Goal: Task Accomplishment & Management: Manage account settings

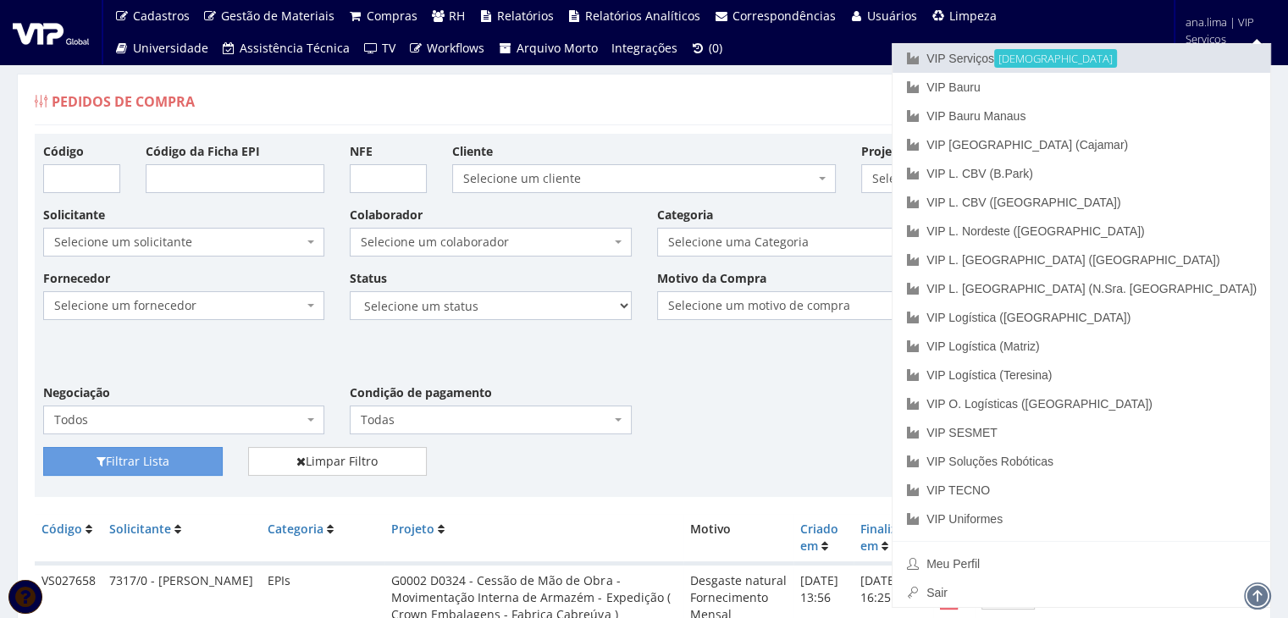
drag, startPoint x: 1141, startPoint y: 56, endPoint x: 789, endPoint y: 245, distance: 398.9
click at [1140, 56] on link "VIP Serviços Ativa" at bounding box center [1081, 58] width 378 height 29
click at [1147, 55] on link "VIP Serviços Ativa" at bounding box center [1081, 58] width 378 height 29
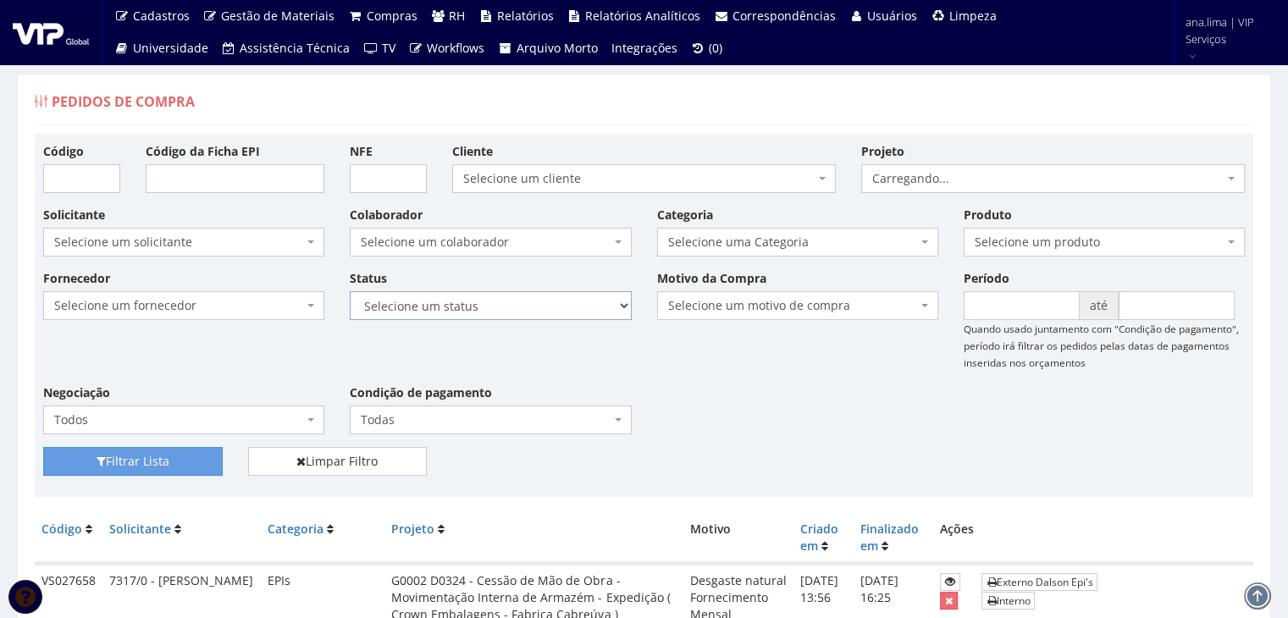
click at [550, 305] on select "Selecione um status Cancelado Aguardando Aprovação Diretoria Pedido Aprovado Ag…" at bounding box center [490, 305] width 281 height 29
select select "1"
click at [350, 291] on select "Selecione um status Cancelado Aguardando Aprovação Diretoria Pedido Aprovado Ag…" at bounding box center [490, 305] width 281 height 29
click at [193, 458] on button "Filtrar Lista" at bounding box center [133, 461] width 180 height 29
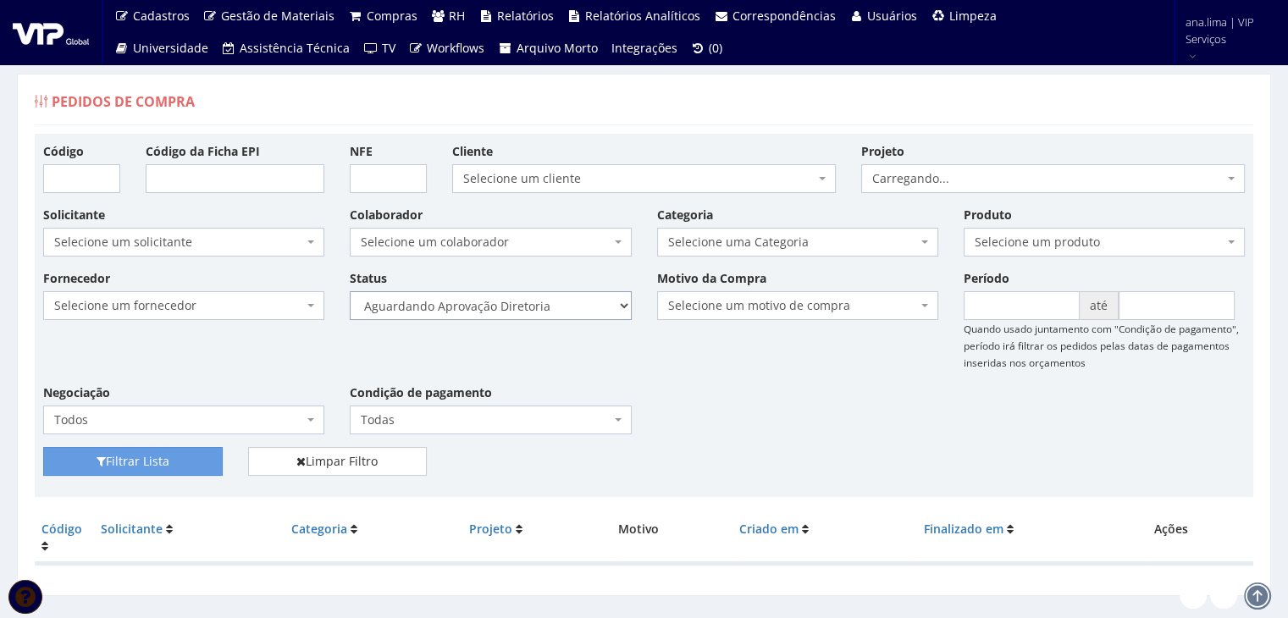
click at [539, 309] on select "Selecione um status Cancelado Aguardando Aprovação Diretoria Pedido Aprovado Ag…" at bounding box center [490, 305] width 281 height 29
select select "4"
click at [350, 291] on select "Selecione um status Cancelado Aguardando Aprovação Diretoria Pedido Aprovado Ag…" at bounding box center [490, 305] width 281 height 29
click at [200, 460] on button "Filtrar Lista" at bounding box center [133, 461] width 180 height 29
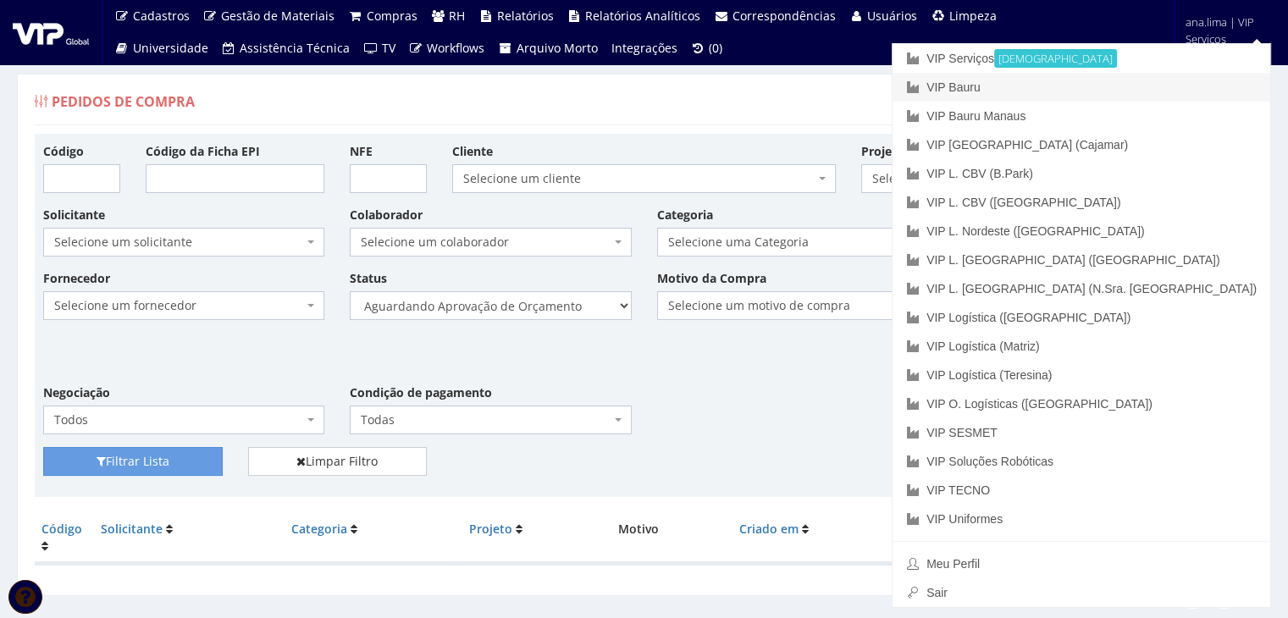
click at [1172, 79] on link "VIP Bauru" at bounding box center [1081, 87] width 378 height 29
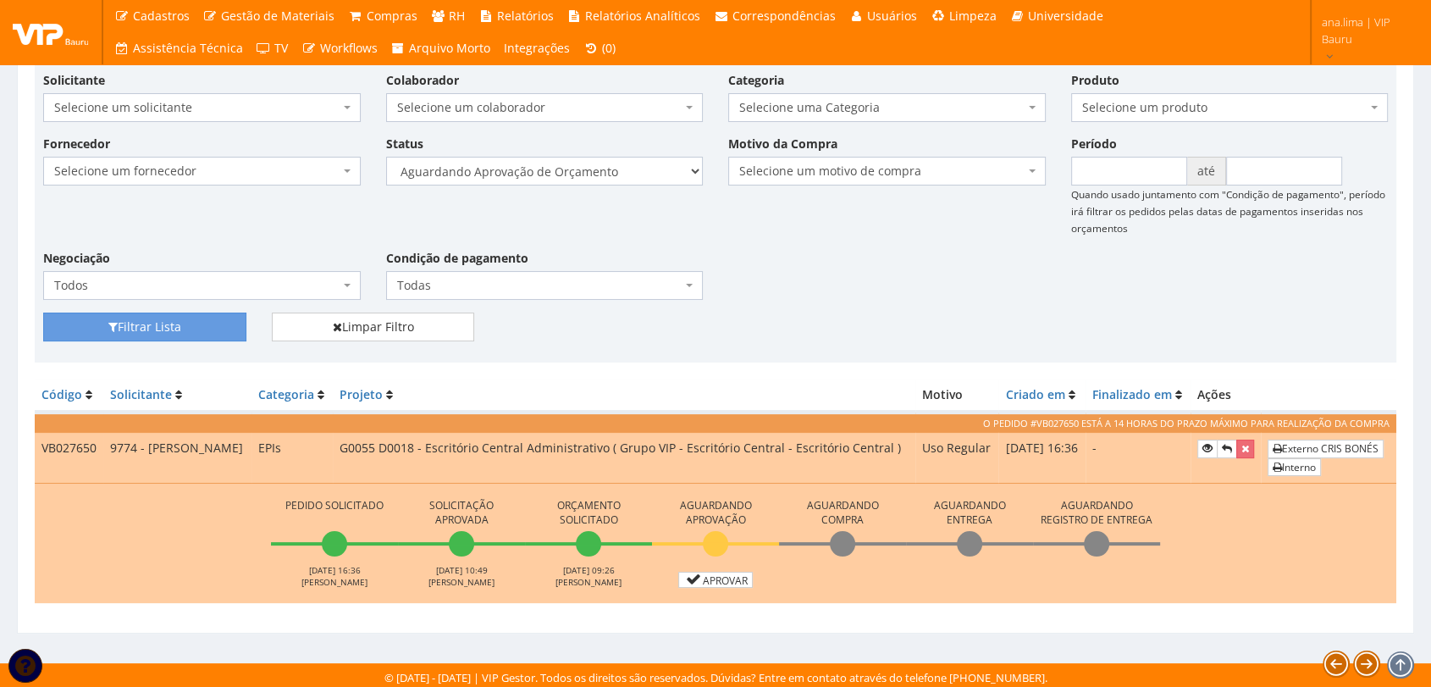
scroll to position [155, 0]
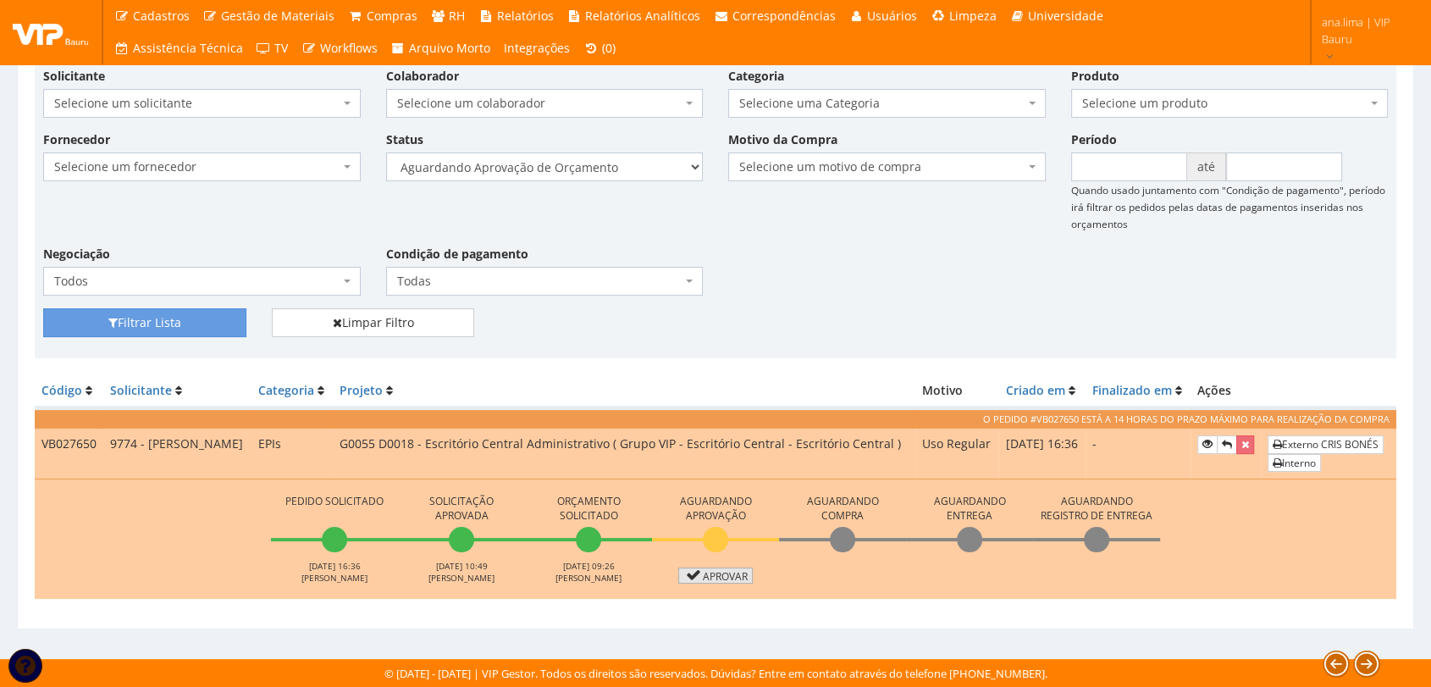
click at [702, 577] on link "Aprovar" at bounding box center [715, 575] width 75 height 16
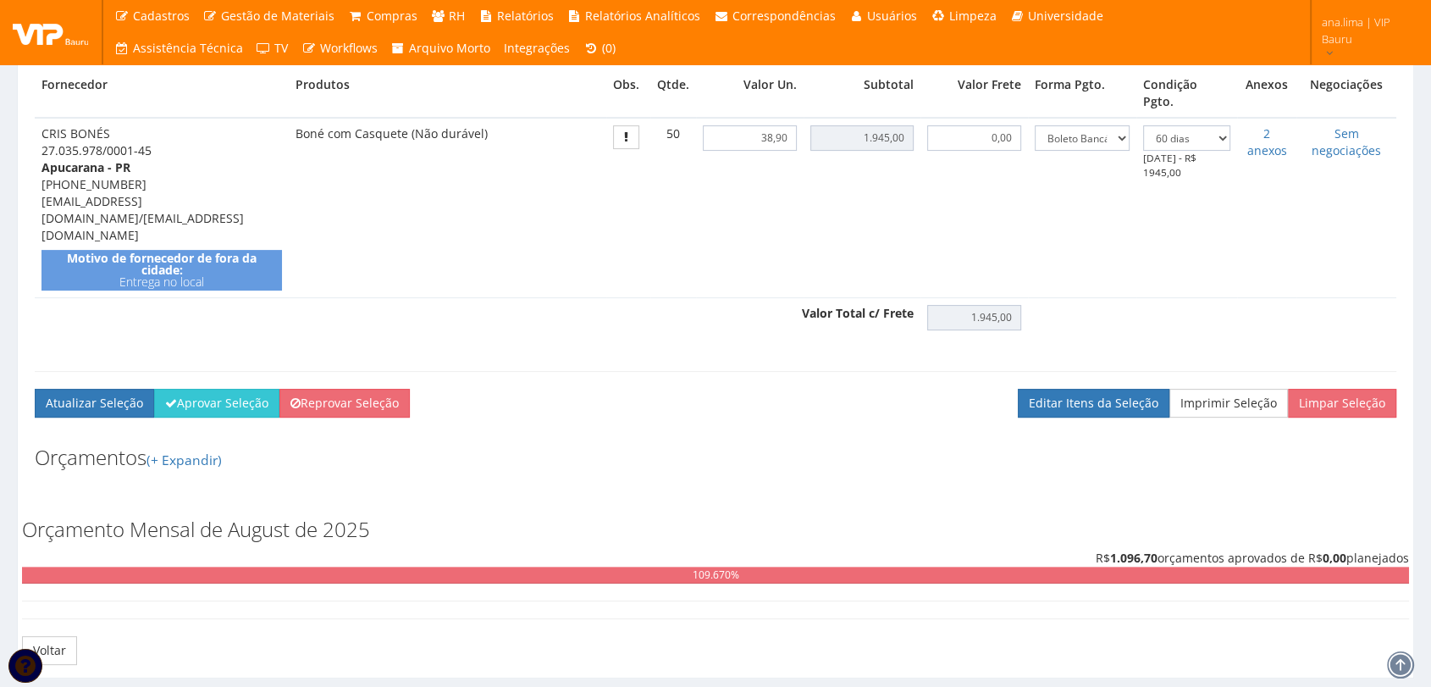
scroll to position [458, 0]
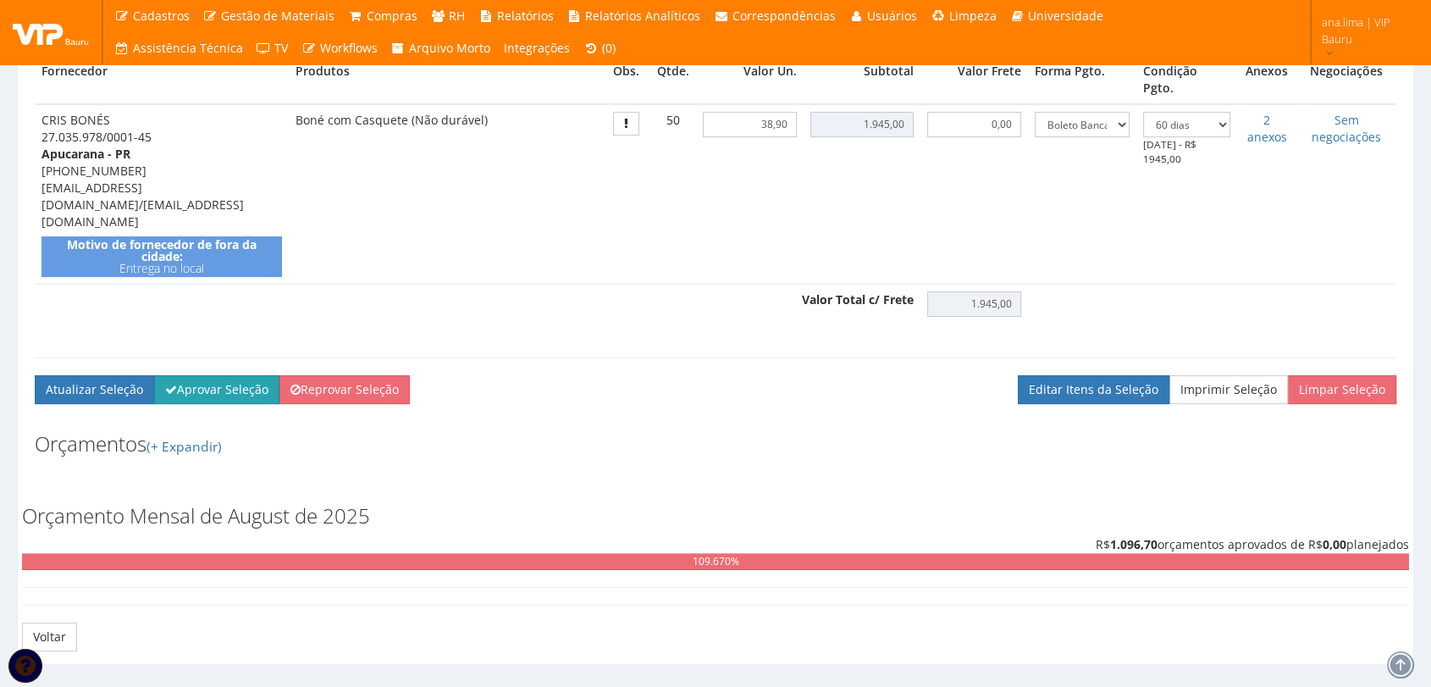
click at [224, 375] on button "Aprovar Seleção" at bounding box center [216, 389] width 125 height 29
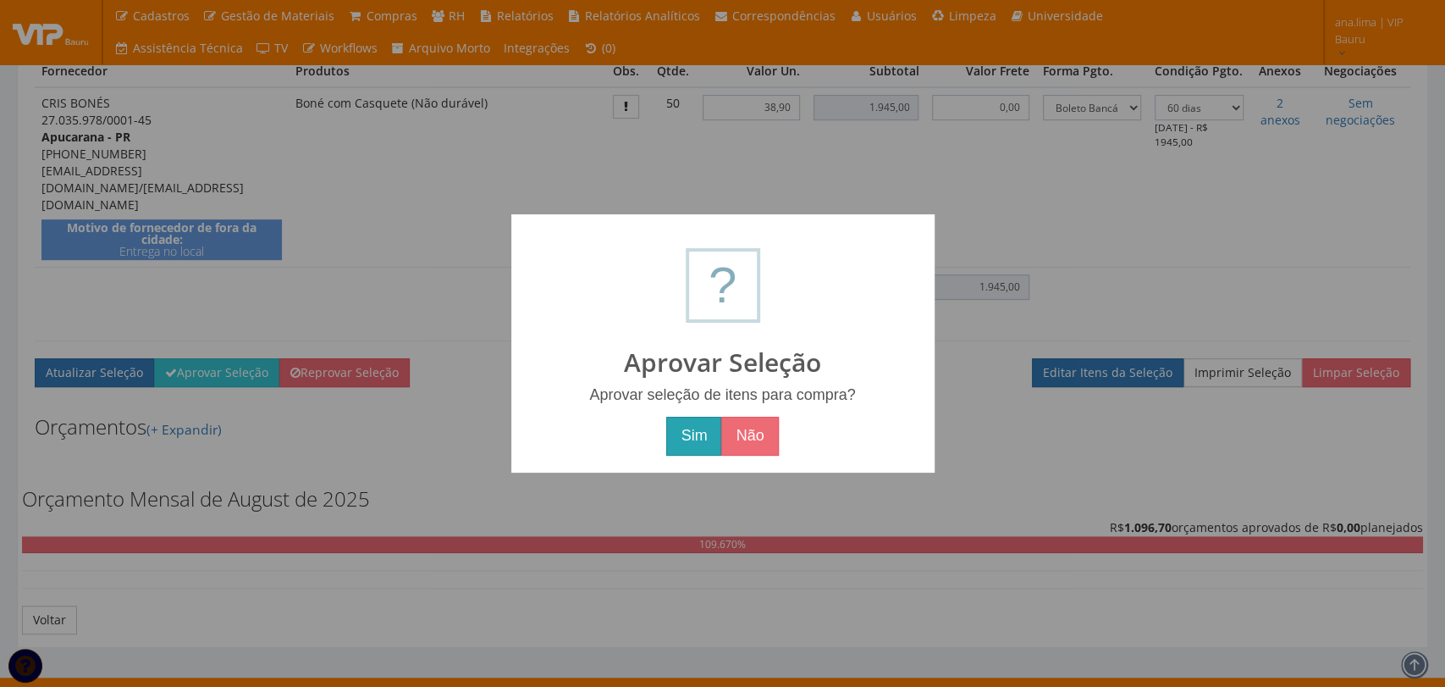
click at [696, 436] on button "Sim" at bounding box center [693, 436] width 55 height 39
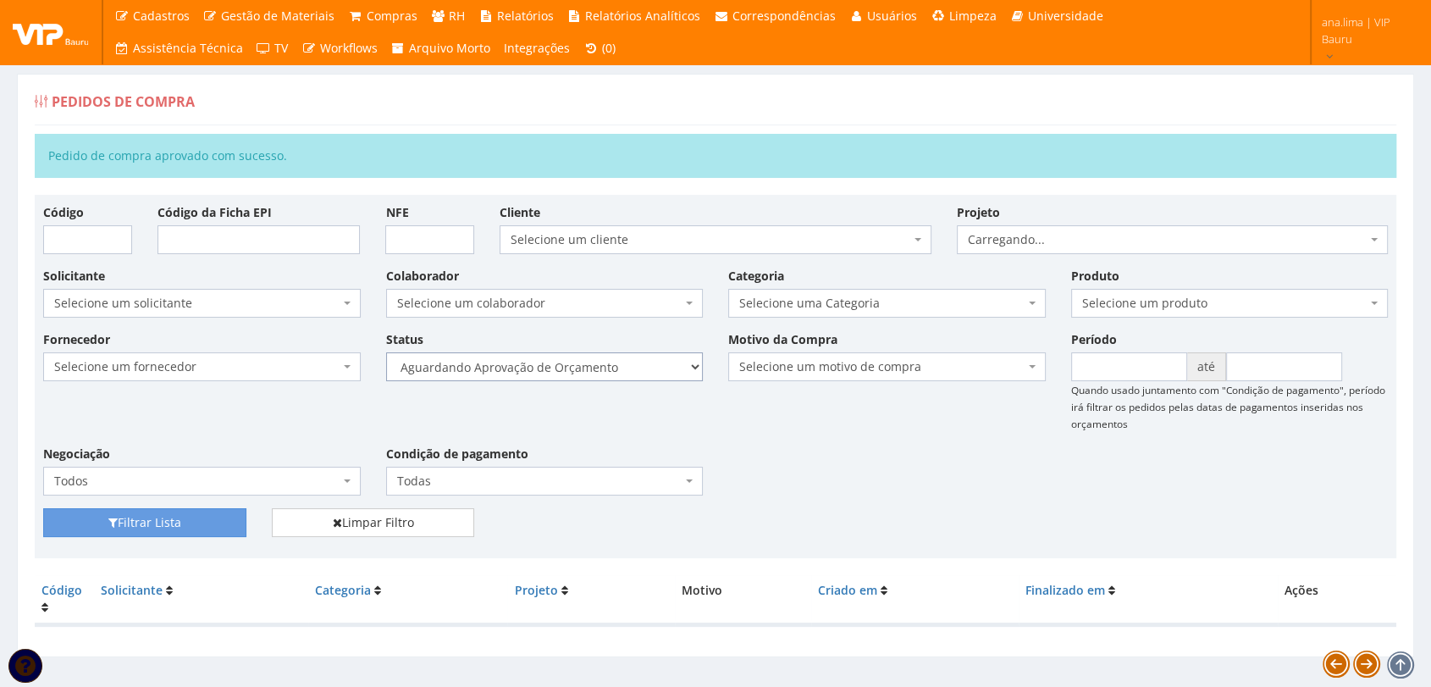
click at [634, 374] on select "Selecione um status Cancelado Aguardando Aprovação Diretoria Pedido Aprovado Ag…" at bounding box center [545, 366] width 318 height 29
select select "1"
click at [386, 352] on select "Selecione um status Cancelado Aguardando Aprovação Diretoria Pedido Aprovado Ag…" at bounding box center [545, 366] width 318 height 29
click at [229, 528] on button "Filtrar Lista" at bounding box center [144, 522] width 203 height 29
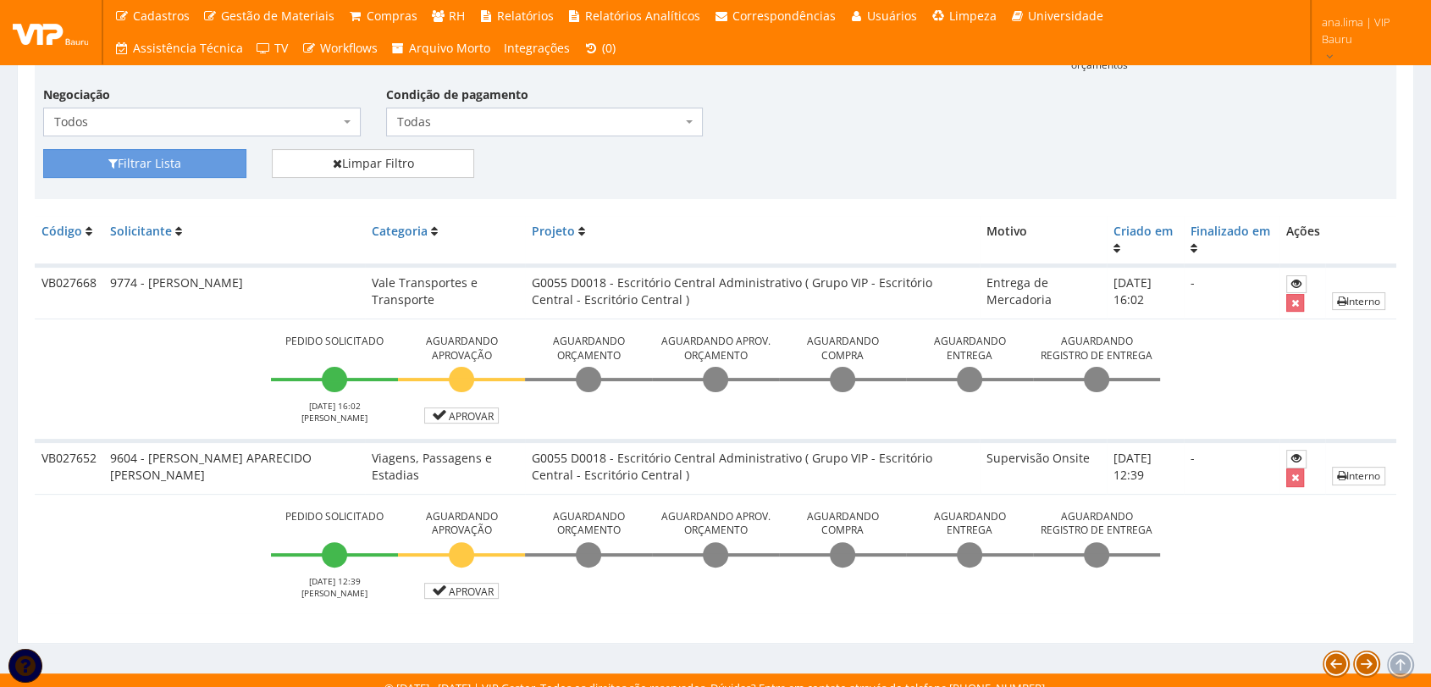
scroll to position [312, 0]
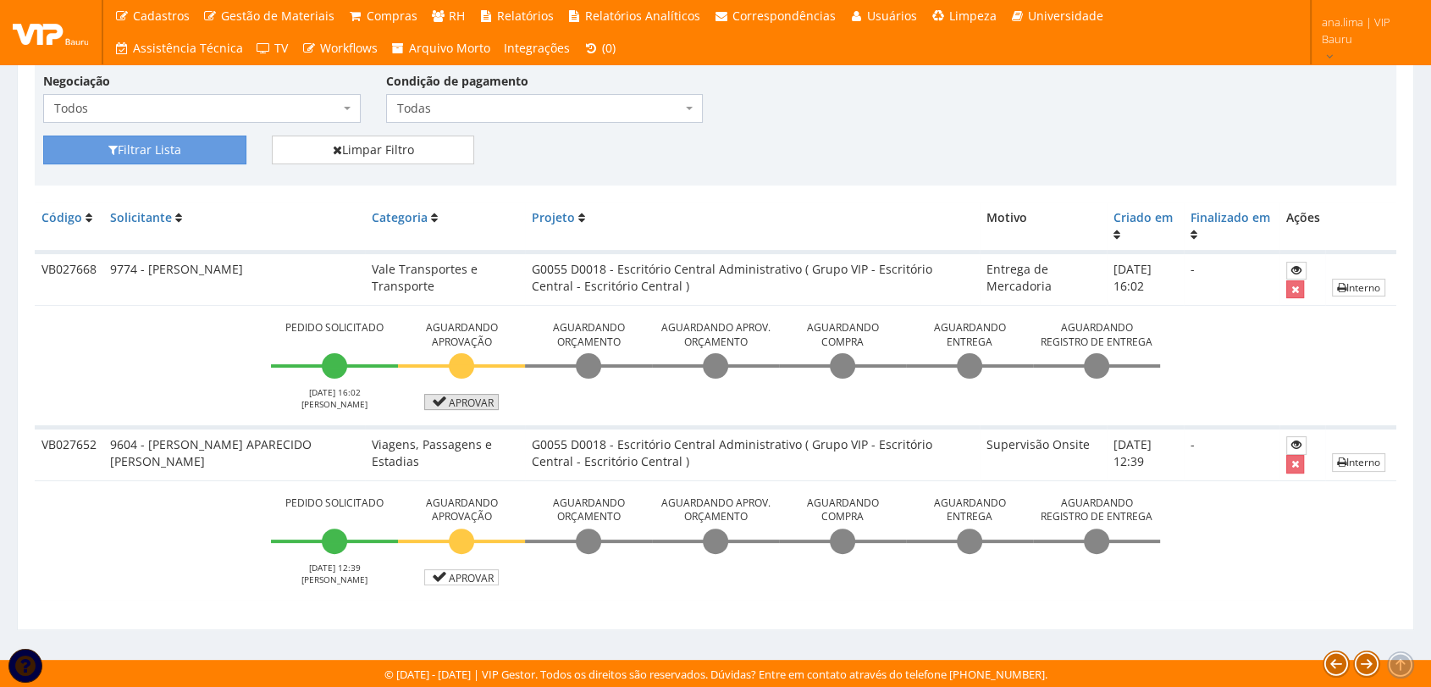
click at [454, 404] on link "Aprovar" at bounding box center [461, 402] width 75 height 16
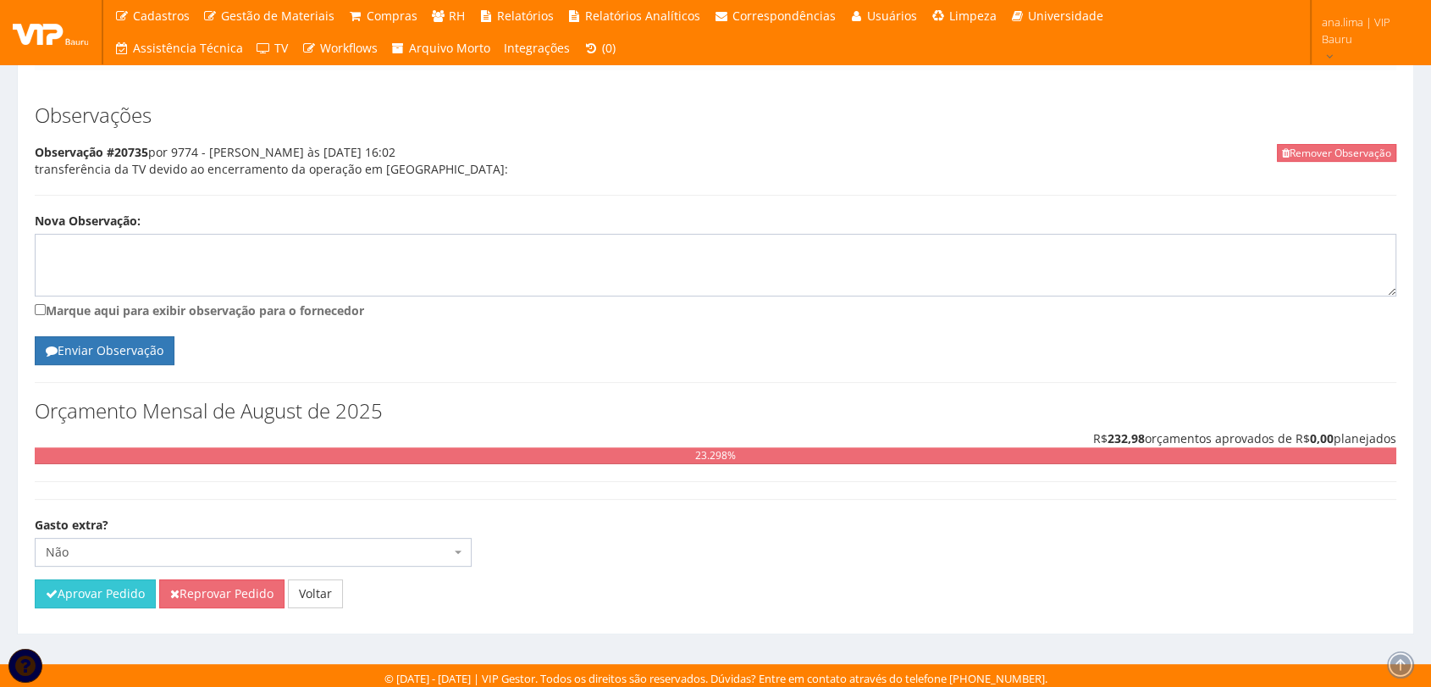
scroll to position [415, 0]
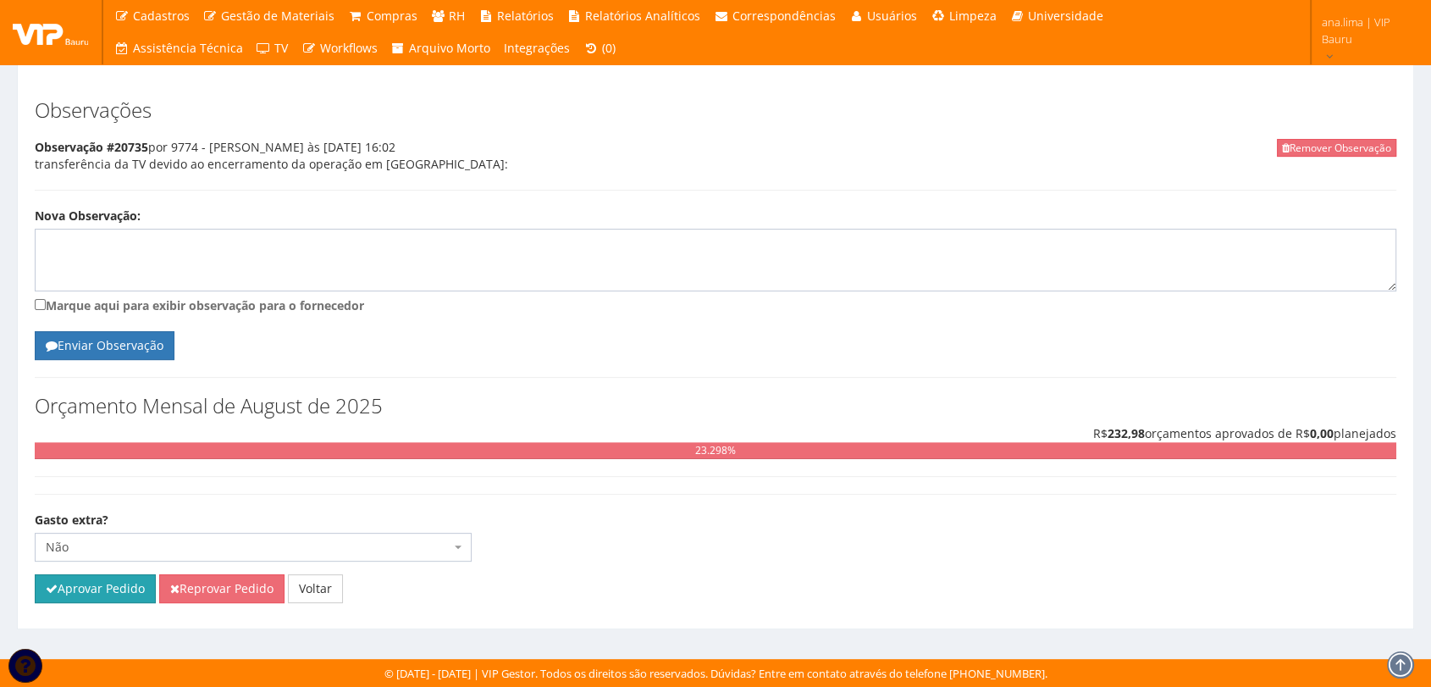
click at [68, 593] on button "Aprovar Pedido" at bounding box center [95, 588] width 121 height 29
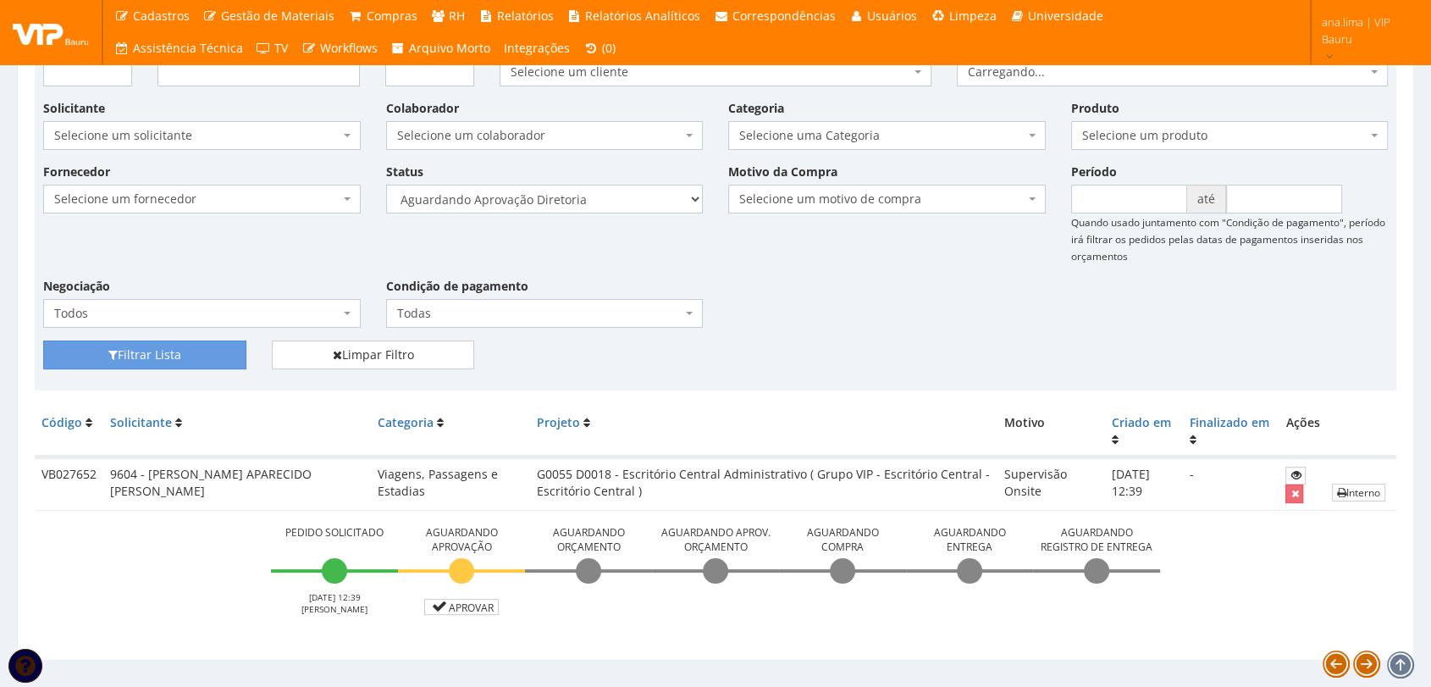
scroll to position [197, 0]
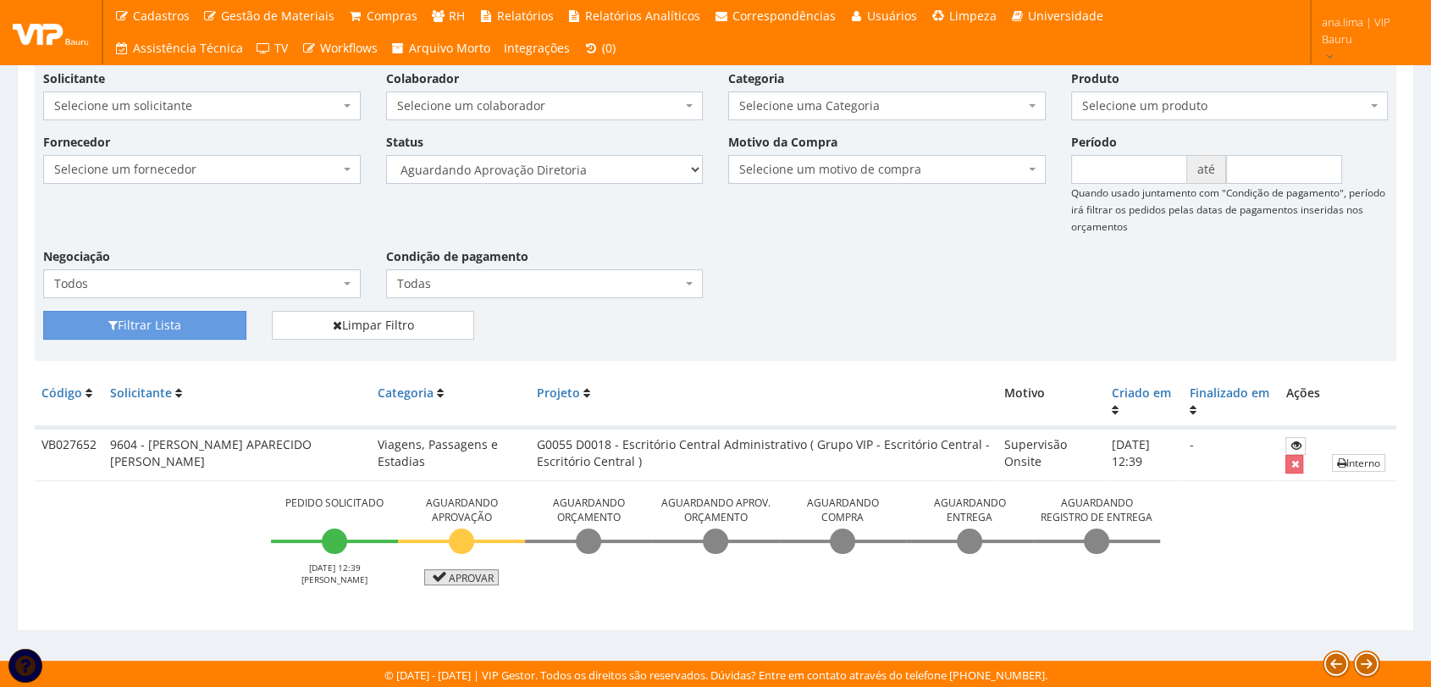
drag, startPoint x: 475, startPoint y: 574, endPoint x: 474, endPoint y: 550, distance: 23.7
click at [475, 574] on link "Aprovar" at bounding box center [461, 577] width 75 height 16
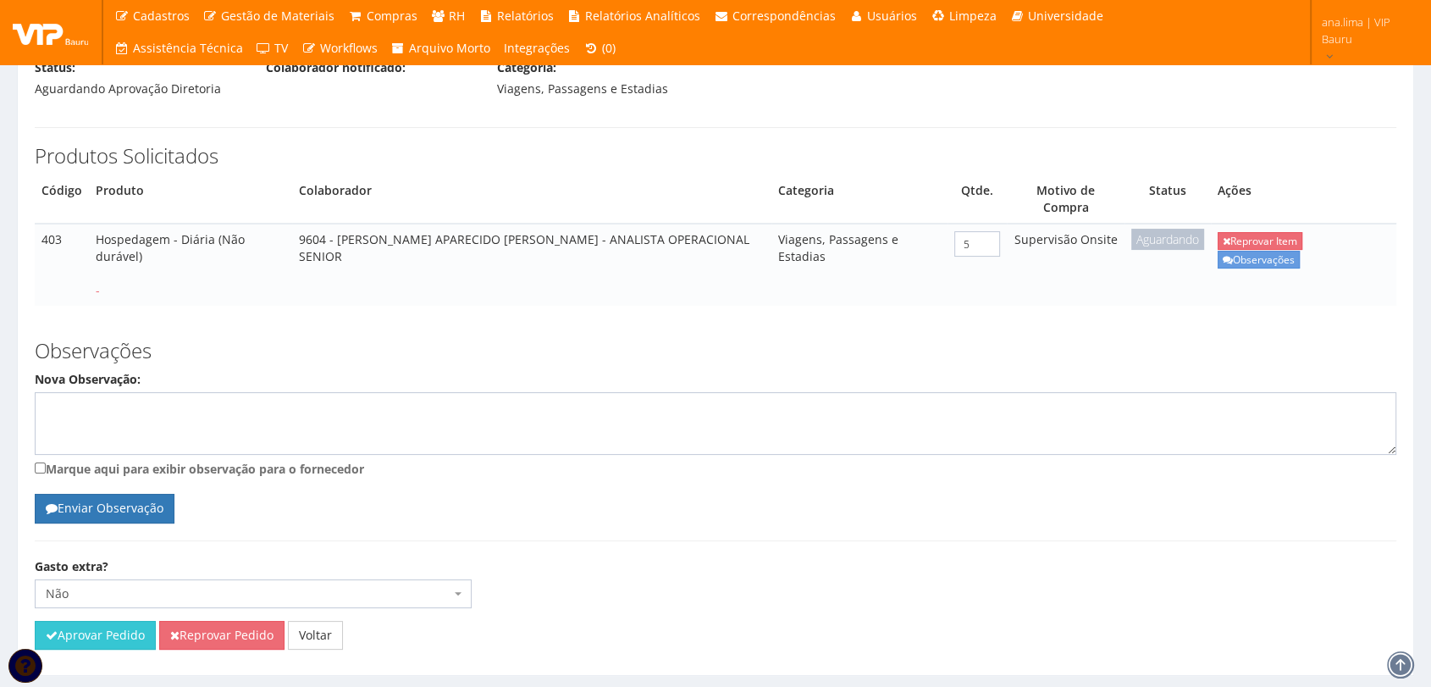
scroll to position [238, 0]
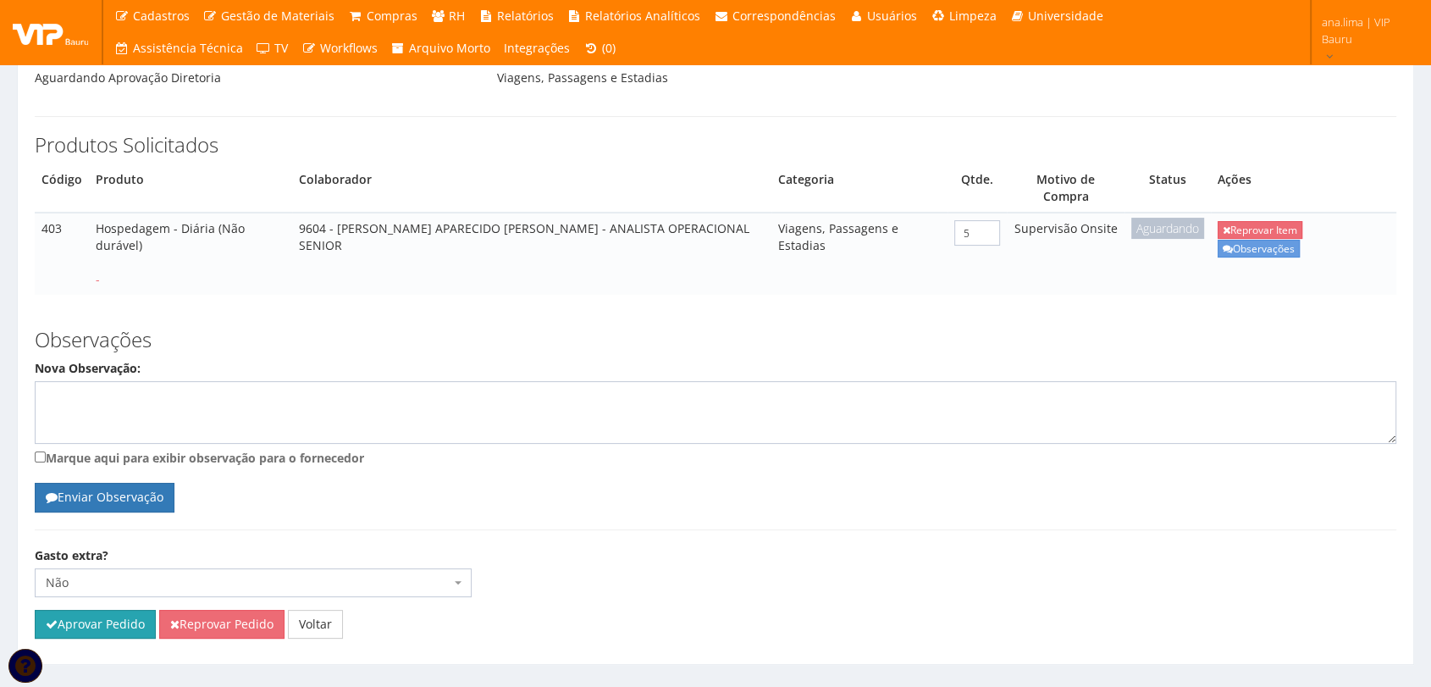
click at [139, 610] on button "Aprovar Pedido" at bounding box center [95, 624] width 121 height 29
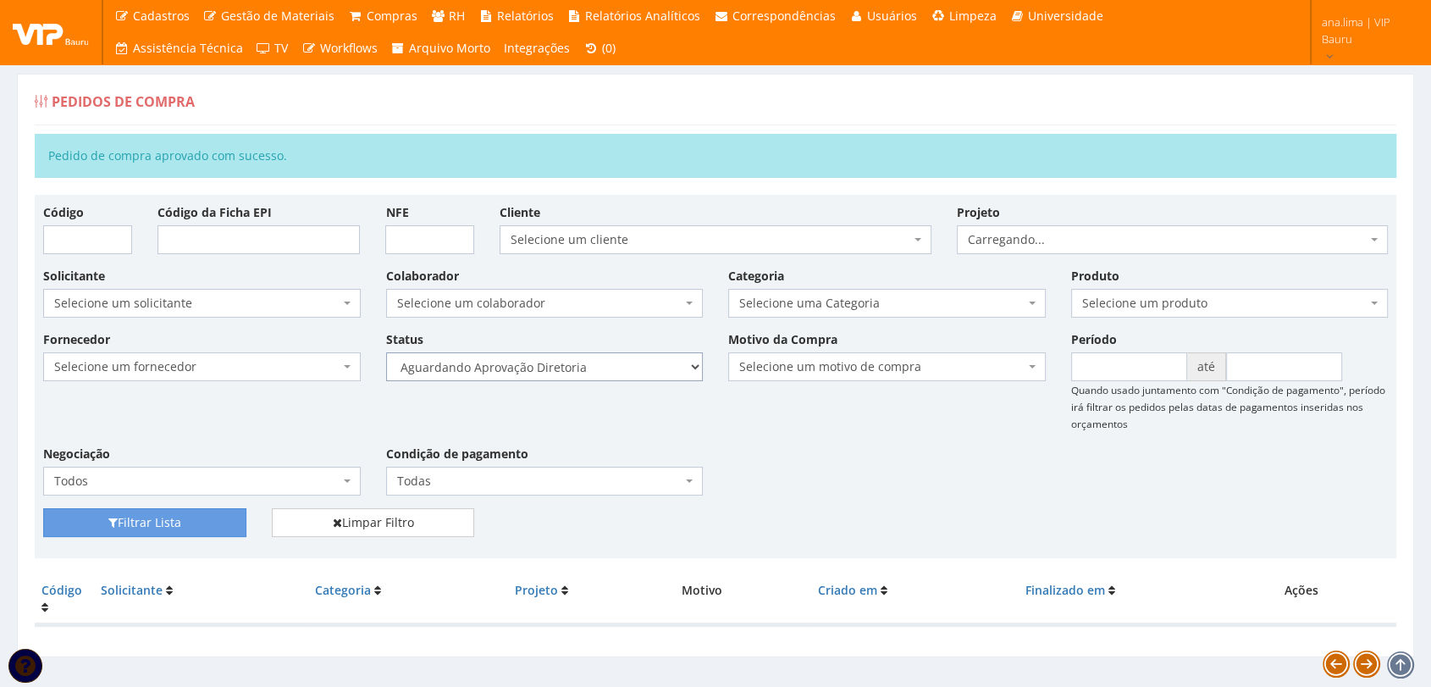
click at [628, 370] on select "Selecione um status Cancelado Aguardando Aprovação Diretoria Pedido Aprovado Ag…" at bounding box center [545, 366] width 318 height 29
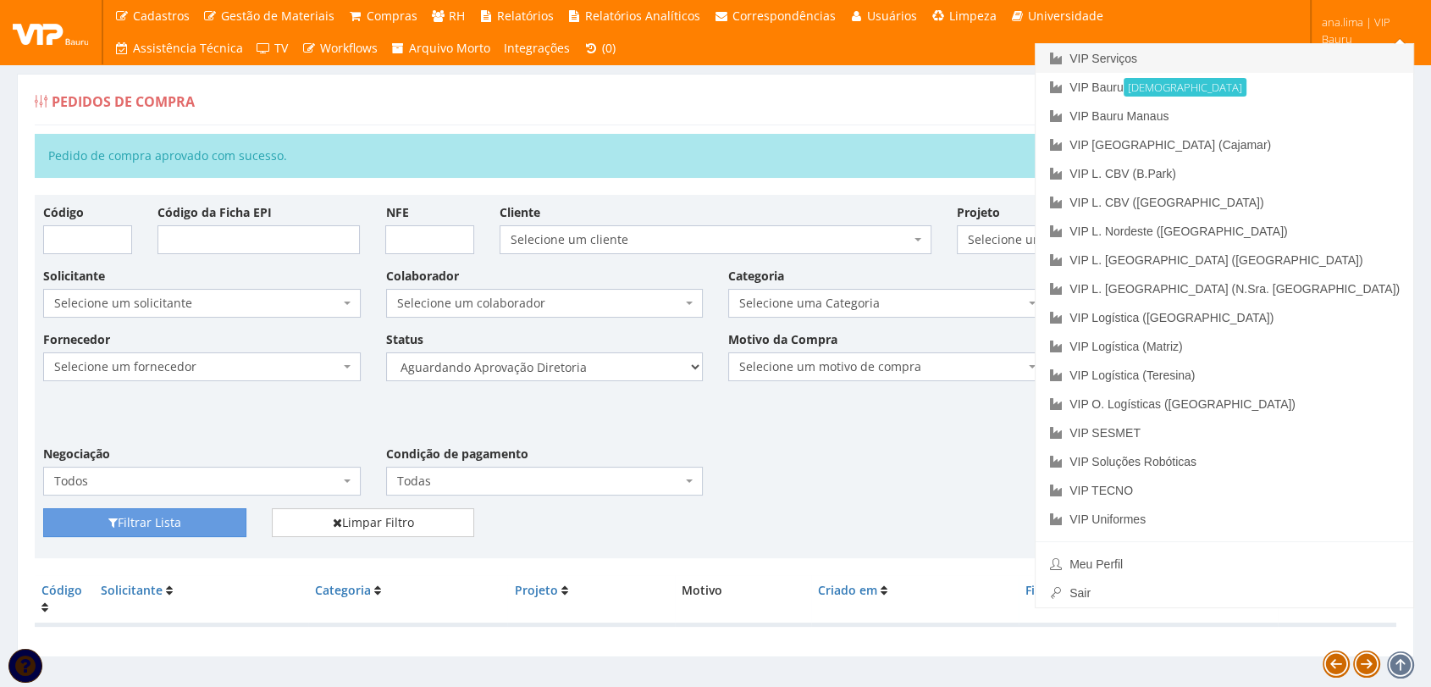
click at [1314, 62] on link "VIP Serviços" at bounding box center [1225, 58] width 378 height 29
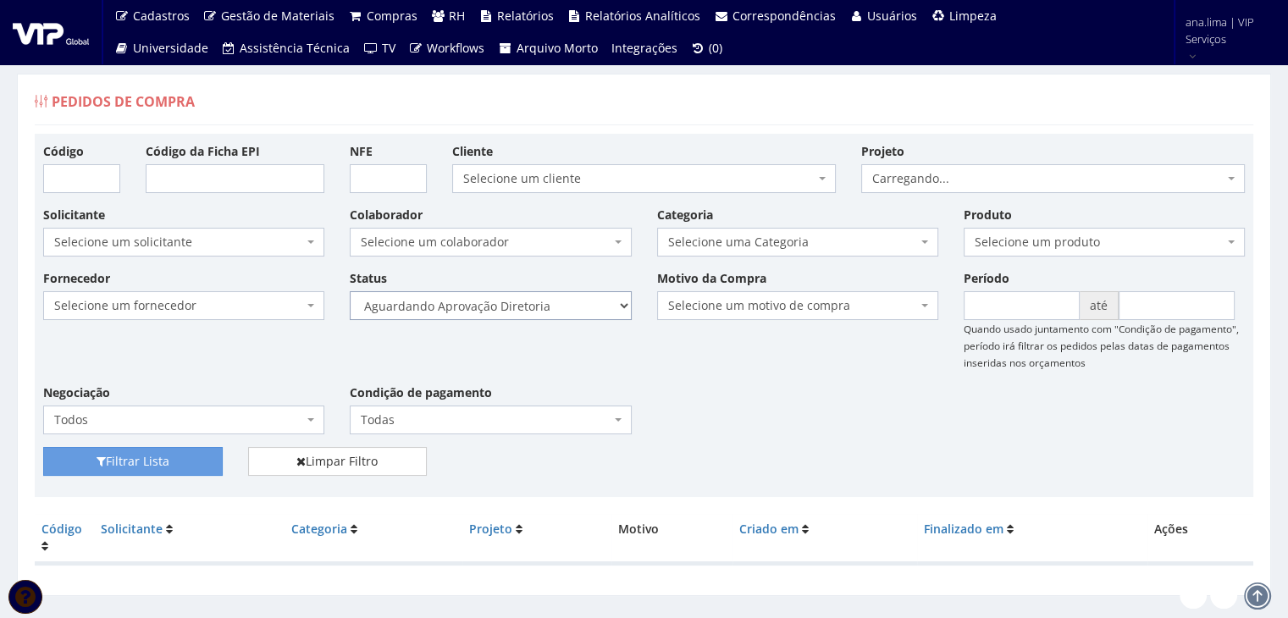
drag, startPoint x: 576, startPoint y: 303, endPoint x: 575, endPoint y: 317, distance: 13.6
click at [576, 303] on select "Selecione um status Cancelado Aguardando Aprovação Diretoria Pedido Aprovado Ag…" at bounding box center [490, 305] width 281 height 29
click at [350, 291] on select "Selecione um status Cancelado Aguardando Aprovação Diretoria Pedido Aprovado Ag…" at bounding box center [490, 305] width 281 height 29
click at [207, 461] on button "Filtrar Lista" at bounding box center [133, 461] width 180 height 29
drag, startPoint x: 0, startPoint y: 0, endPoint x: 558, endPoint y: 317, distance: 641.6
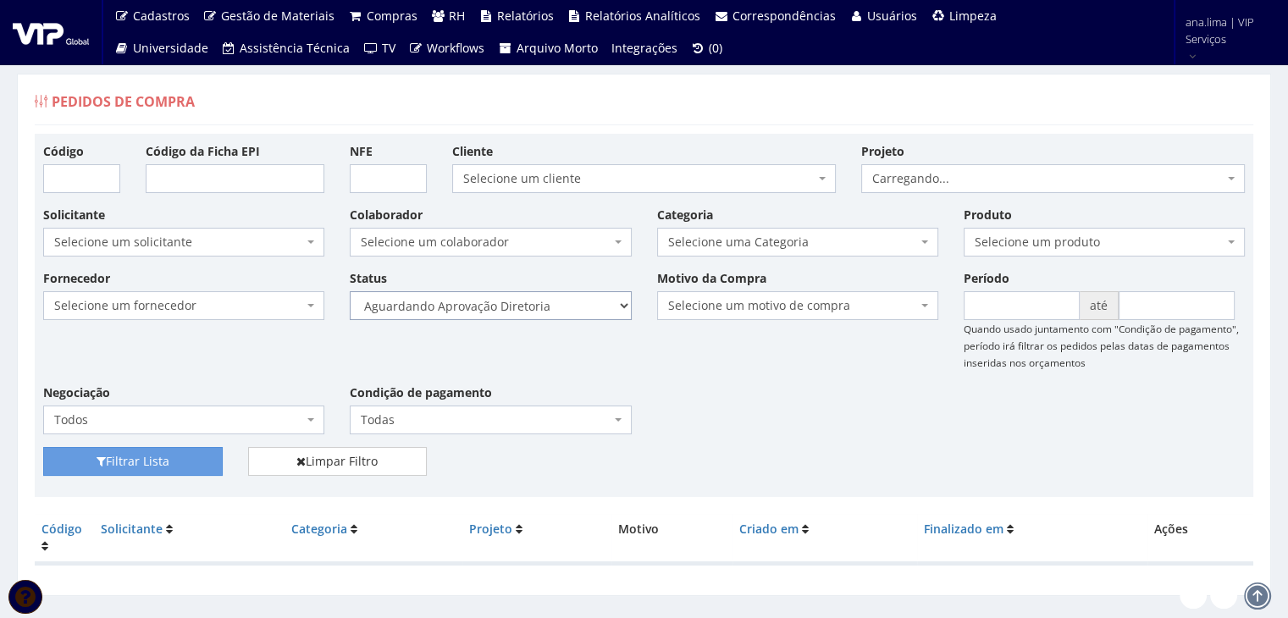
click at [555, 306] on select "Selecione um status Cancelado Aguardando Aprovação Diretoria Pedido Aprovado Ag…" at bounding box center [490, 305] width 281 height 29
select select "4"
click at [350, 291] on select "Selecione um status Cancelado Aguardando Aprovação Diretoria Pedido Aprovado Ag…" at bounding box center [490, 305] width 281 height 29
click at [185, 465] on button "Filtrar Lista" at bounding box center [133, 461] width 180 height 29
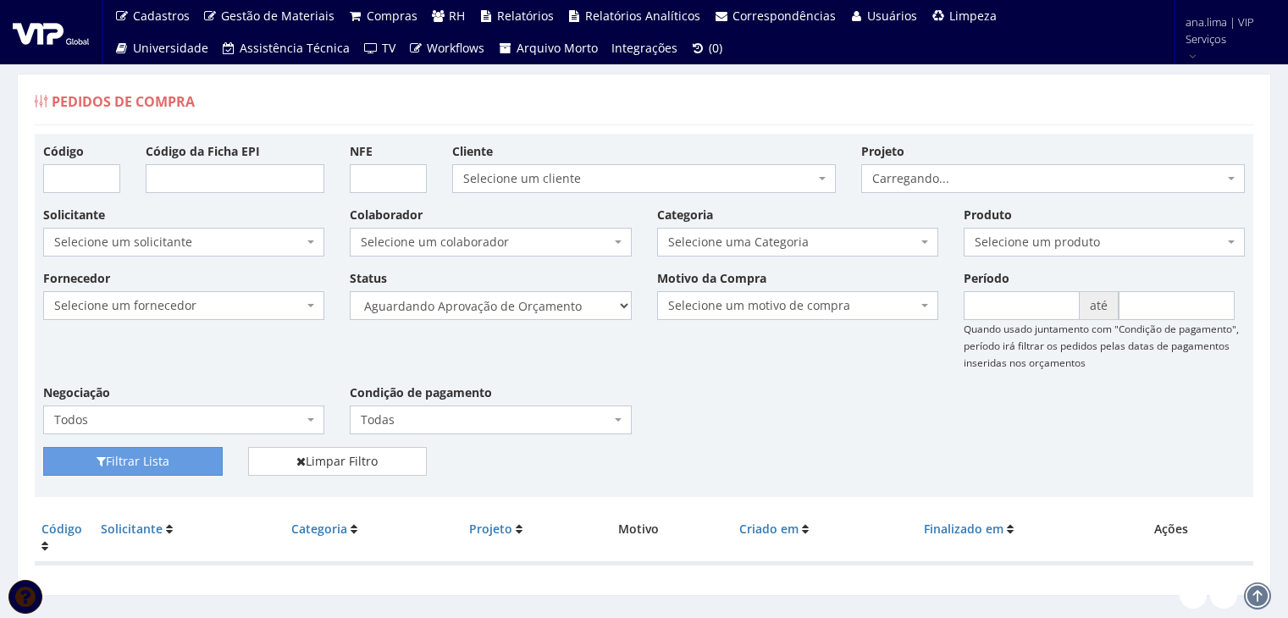
scroll to position [34, 0]
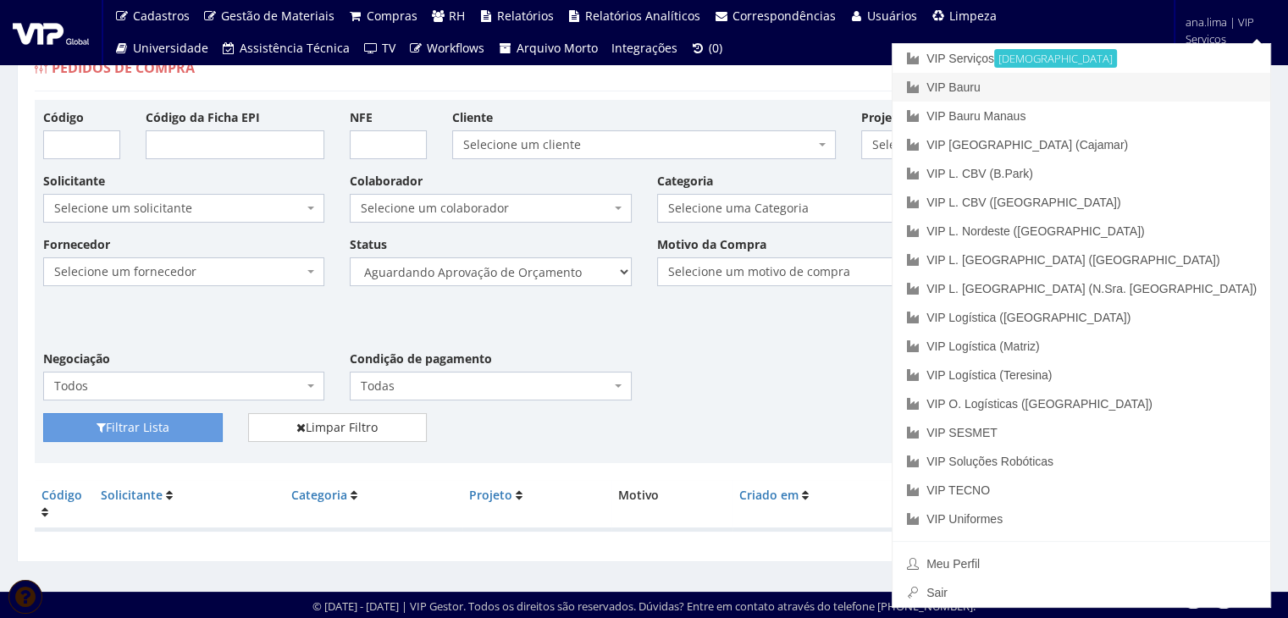
click at [1169, 89] on link "VIP Bauru" at bounding box center [1081, 87] width 378 height 29
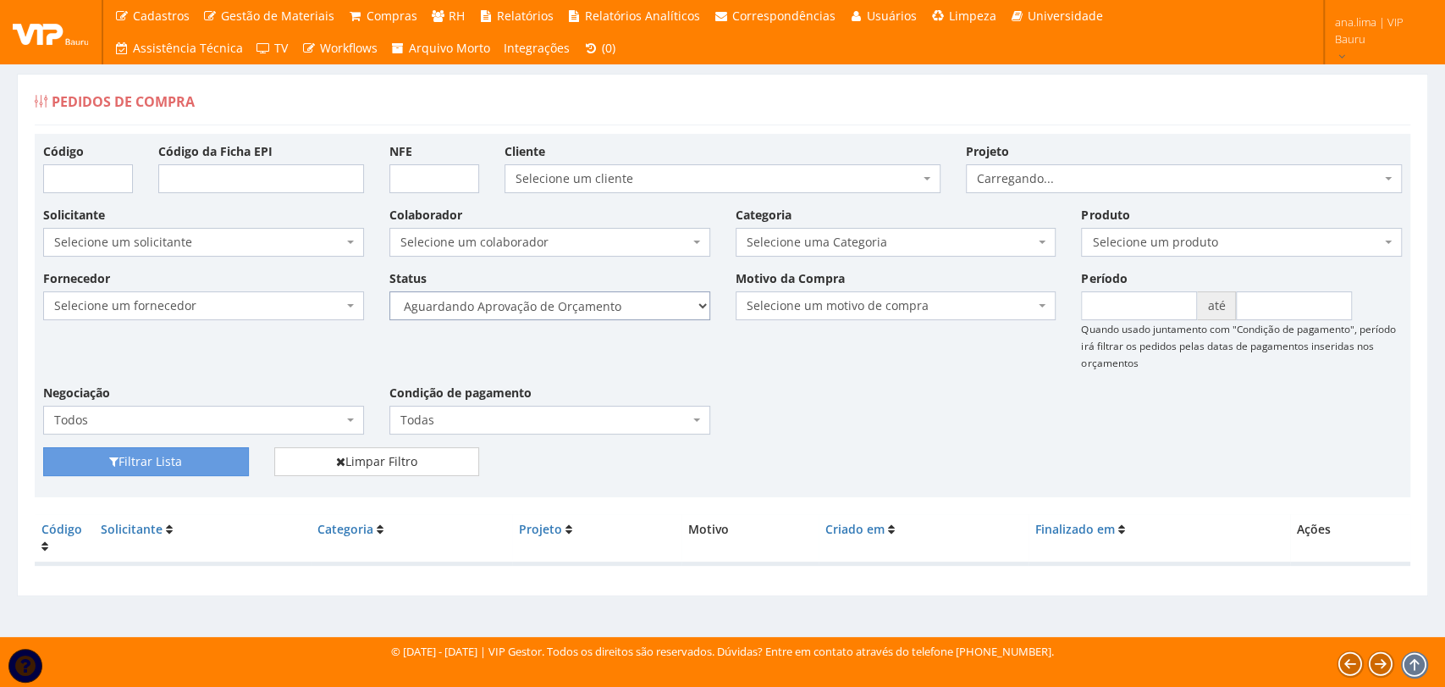
click at [589, 298] on select "Selecione um status Cancelado Aguardando Aprovação Diretoria Pedido Aprovado Ag…" at bounding box center [550, 305] width 321 height 29
select select "1"
click at [390, 291] on select "Selecione um status Cancelado Aguardando Aprovação Diretoria Pedido Aprovado Ag…" at bounding box center [550, 305] width 321 height 29
click at [211, 447] on button "Filtrar Lista" at bounding box center [146, 461] width 206 height 29
drag, startPoint x: 653, startPoint y: 304, endPoint x: 649, endPoint y: 338, distance: 34.0
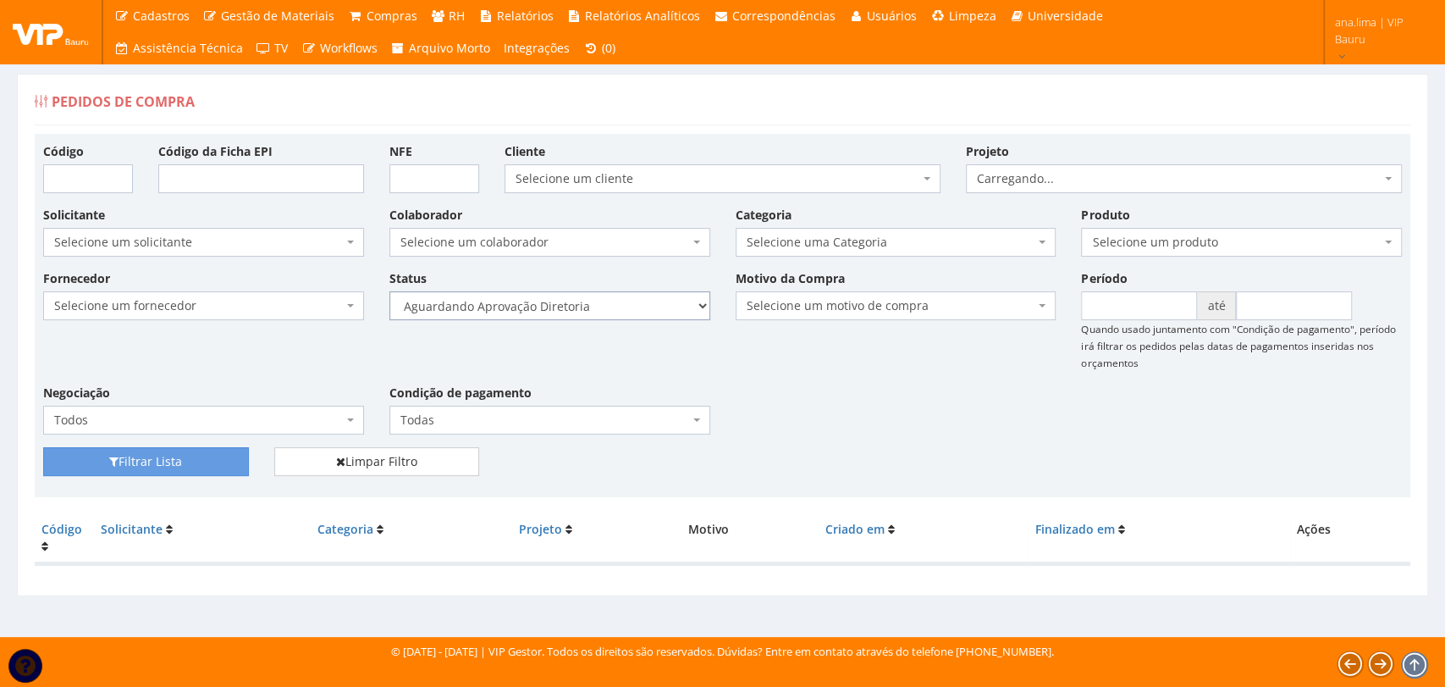
click at [653, 304] on select "Selecione um status Cancelado Aguardando Aprovação Diretoria Pedido Aprovado Ag…" at bounding box center [550, 305] width 321 height 29
click at [644, 311] on select "Selecione um status Cancelado Aguardando Aprovação Diretoria Pedido Aprovado Ag…" at bounding box center [550, 305] width 321 height 29
select select "4"
click at [390, 291] on select "Selecione um status Cancelado Aguardando Aprovação Diretoria Pedido Aprovado Ag…" at bounding box center [550, 305] width 321 height 29
click at [189, 466] on button "Filtrar Lista" at bounding box center [146, 461] width 206 height 29
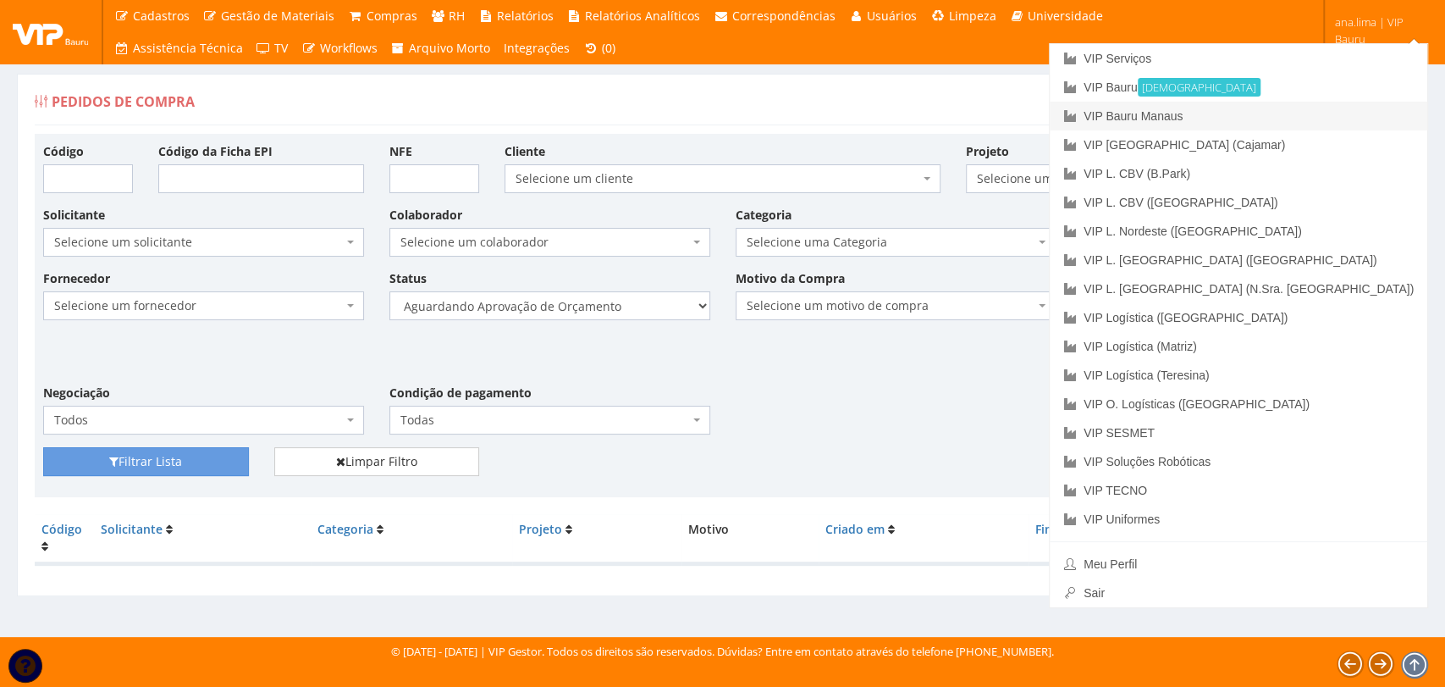
click at [1335, 113] on link "VIP Bauru Manaus" at bounding box center [1239, 116] width 378 height 29
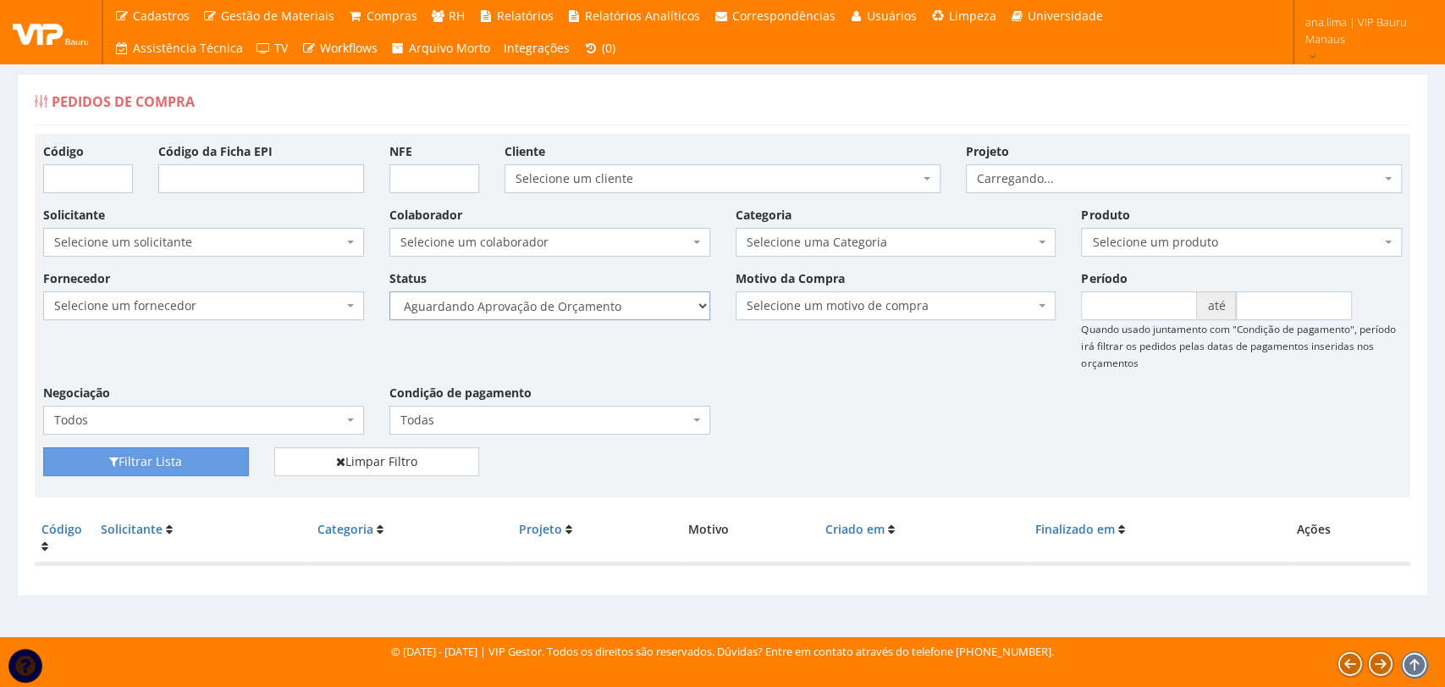
click at [642, 310] on select "Selecione um status Cancelado Aguardando Aprovação Diretoria Pedido Aprovado Ag…" at bounding box center [550, 305] width 321 height 29
select select "1"
click at [390, 291] on select "Selecione um status Cancelado Aguardando Aprovação Diretoria Pedido Aprovado Ag…" at bounding box center [550, 305] width 321 height 29
click at [224, 471] on button "Filtrar Lista" at bounding box center [146, 461] width 206 height 29
drag, startPoint x: 656, startPoint y: 303, endPoint x: 655, endPoint y: 317, distance: 13.7
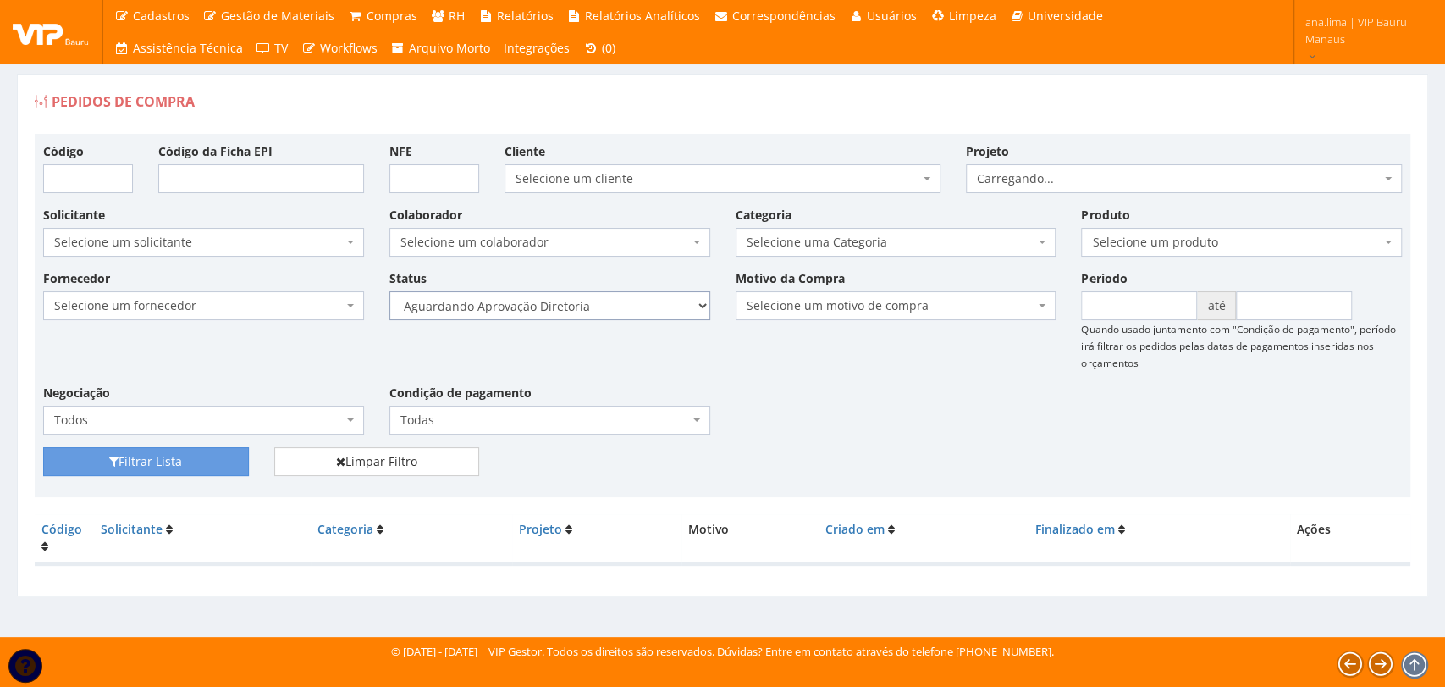
click at [656, 303] on select "Selecione um status Cancelado Aguardando Aprovação Diretoria Pedido Aprovado Ag…" at bounding box center [550, 305] width 321 height 29
select select "4"
click at [390, 291] on select "Selecione um status Cancelado Aguardando Aprovação Diretoria Pedido Aprovado Ag…" at bounding box center [550, 305] width 321 height 29
click at [215, 462] on button "Filtrar Lista" at bounding box center [146, 461] width 206 height 29
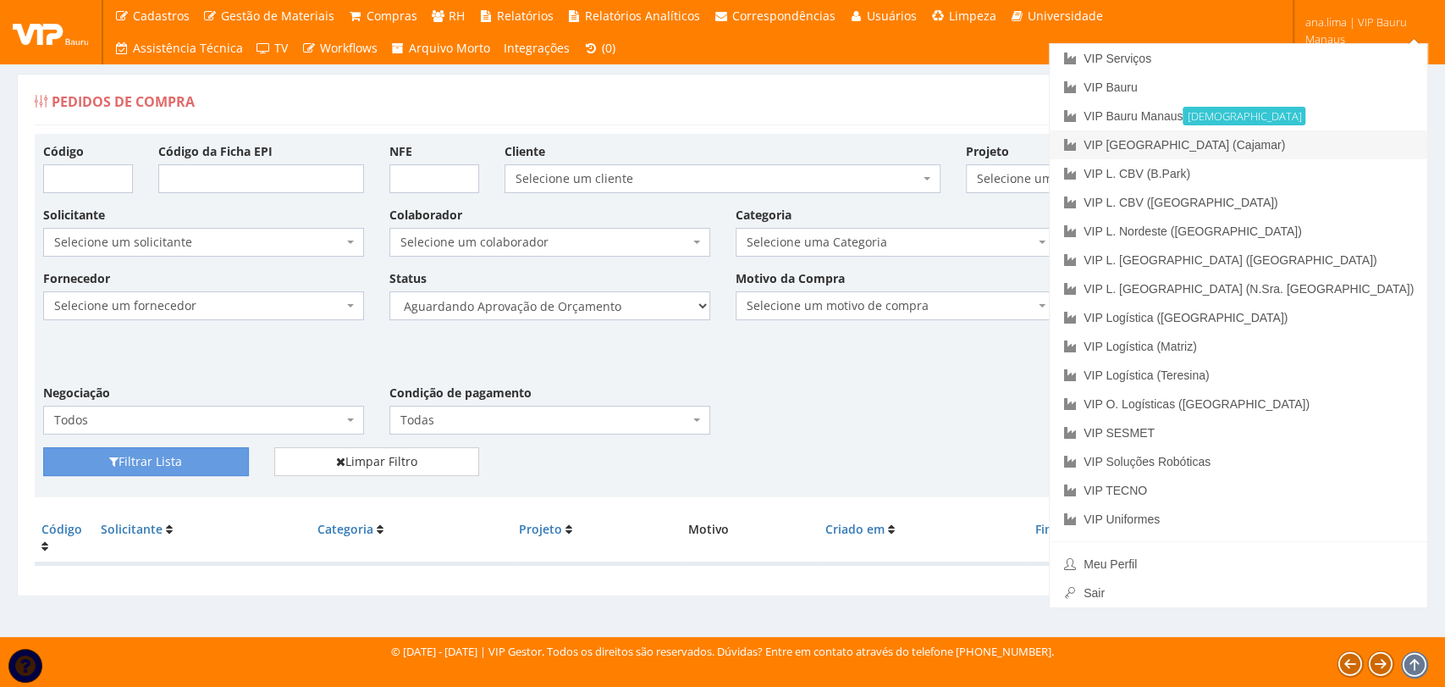
click at [1351, 140] on link "VIP [GEOGRAPHIC_DATA] (Cajamar)" at bounding box center [1239, 144] width 378 height 29
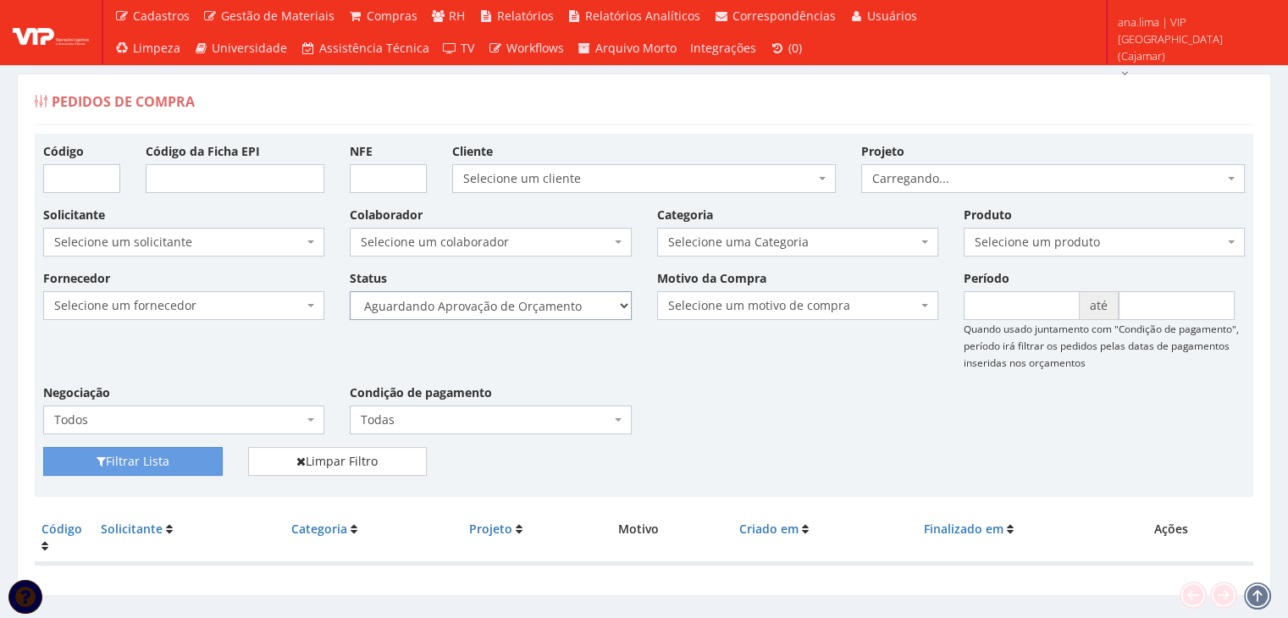
drag, startPoint x: 0, startPoint y: 0, endPoint x: 577, endPoint y: 306, distance: 652.6
click at [581, 302] on select "Selecione um status Cancelado Aguardando Aprovação Diretoria Pedido Aprovado Ag…" at bounding box center [490, 305] width 281 height 29
select select "1"
click at [350, 291] on select "Selecione um status Cancelado Aguardando Aprovação Diretoria Pedido Aprovado Ag…" at bounding box center [490, 305] width 281 height 29
click at [157, 465] on button "Filtrar Lista" at bounding box center [133, 461] width 180 height 29
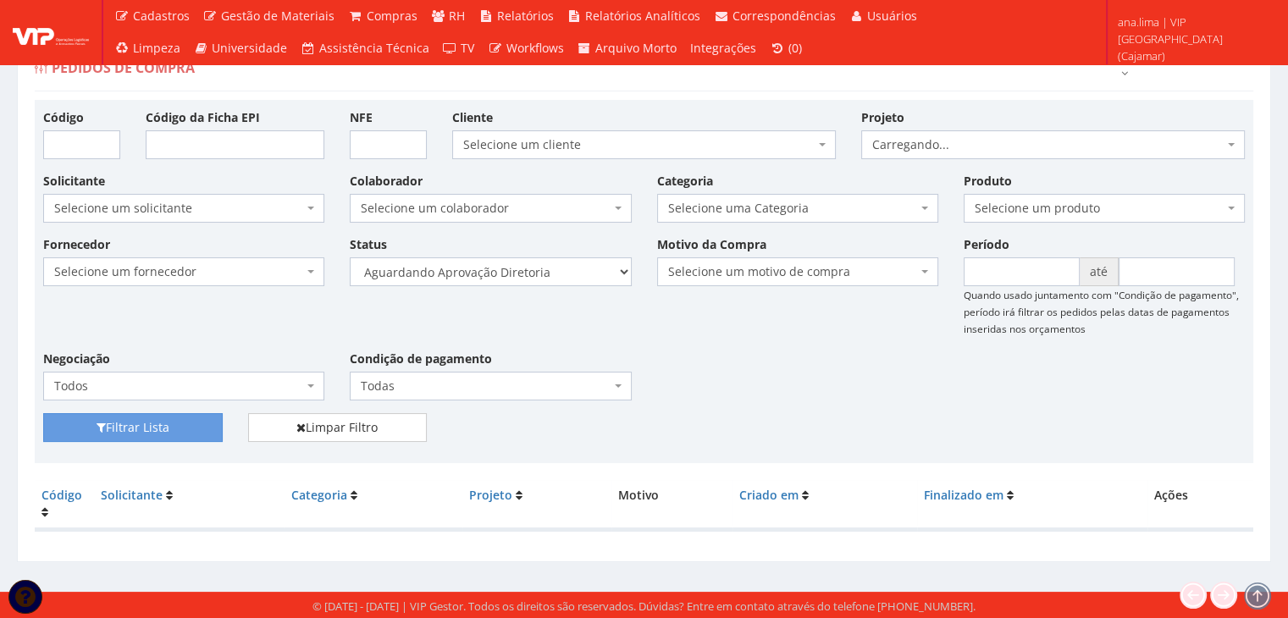
scroll to position [34, 0]
drag, startPoint x: 561, startPoint y: 270, endPoint x: 562, endPoint y: 281, distance: 11.1
click at [561, 270] on select "Selecione um status Cancelado Aguardando Aprovação Diretoria Pedido Aprovado Ag…" at bounding box center [490, 271] width 281 height 29
select select "4"
click at [350, 257] on select "Selecione um status Cancelado Aguardando Aprovação Diretoria Pedido Aprovado Ag…" at bounding box center [490, 271] width 281 height 29
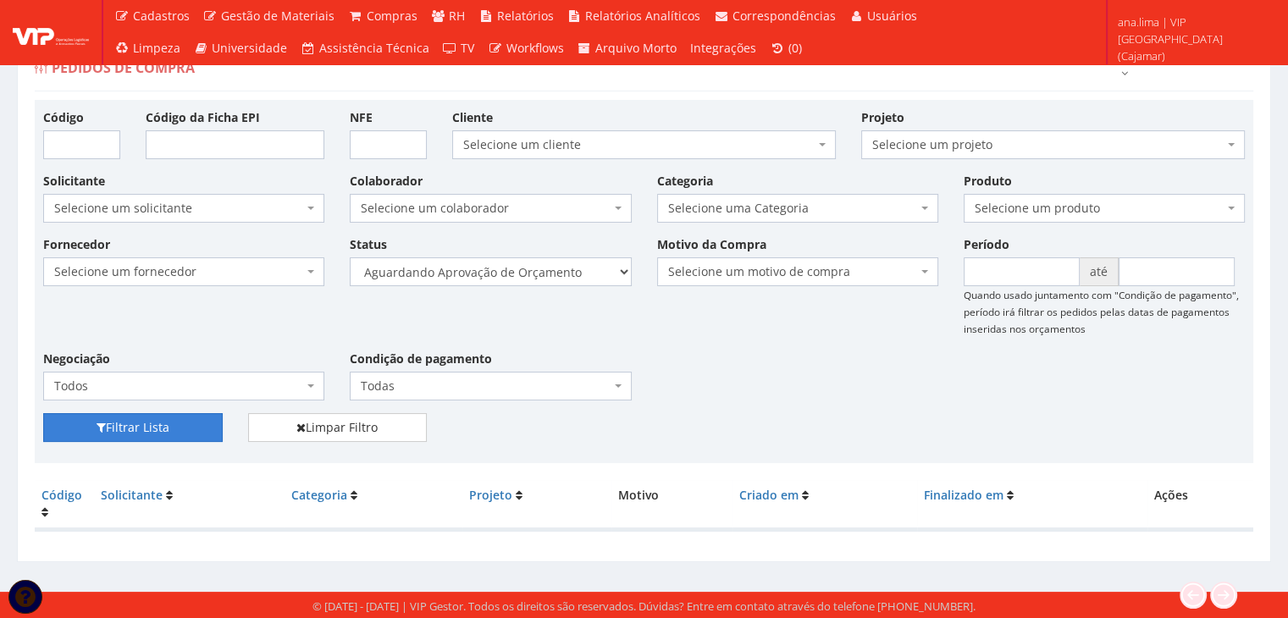
click at [214, 422] on button "Filtrar Lista" at bounding box center [133, 427] width 180 height 29
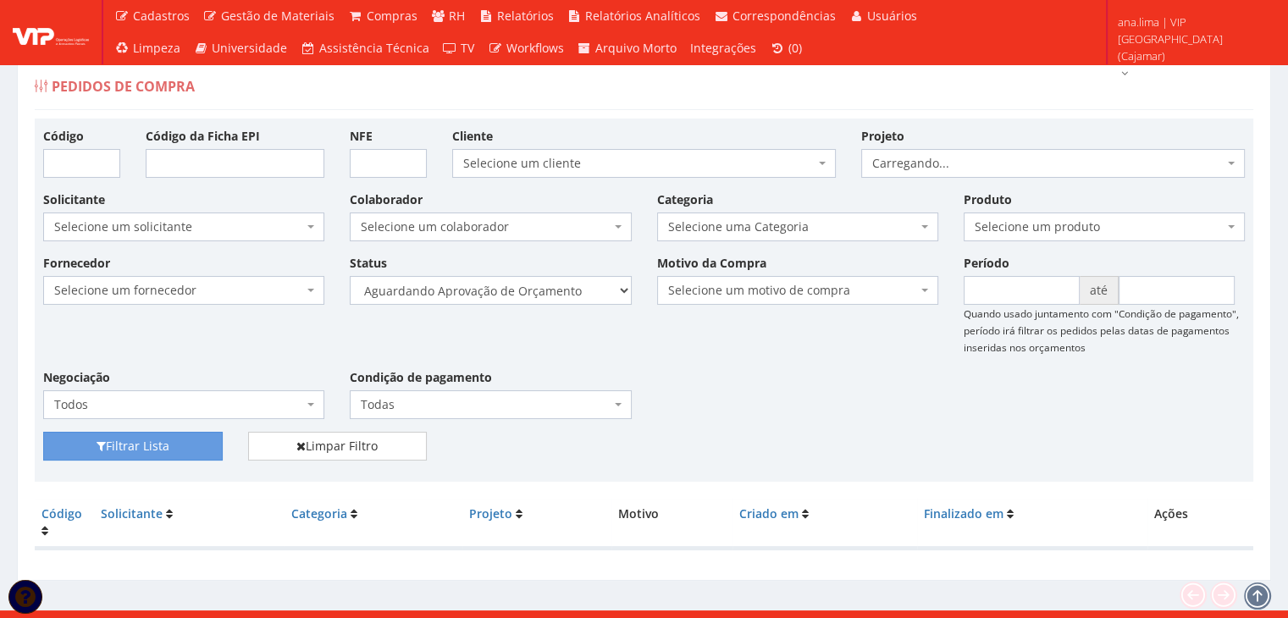
scroll to position [34, 0]
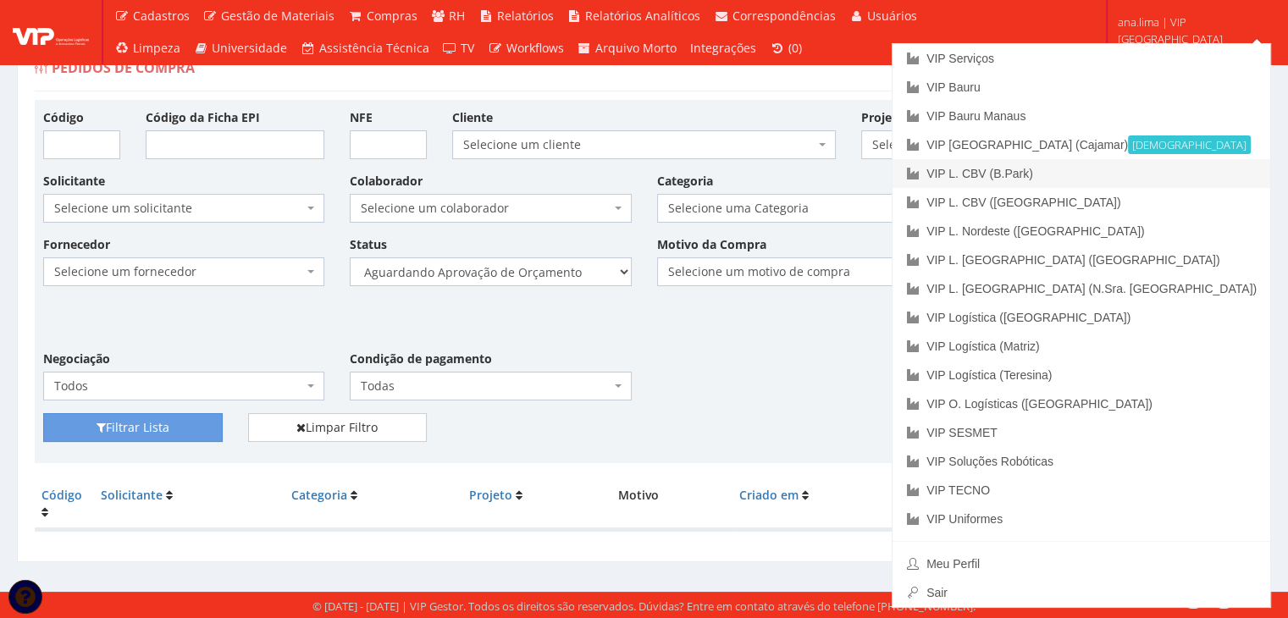
click at [1197, 169] on link "VIP L. CBV (B.Park)" at bounding box center [1081, 173] width 378 height 29
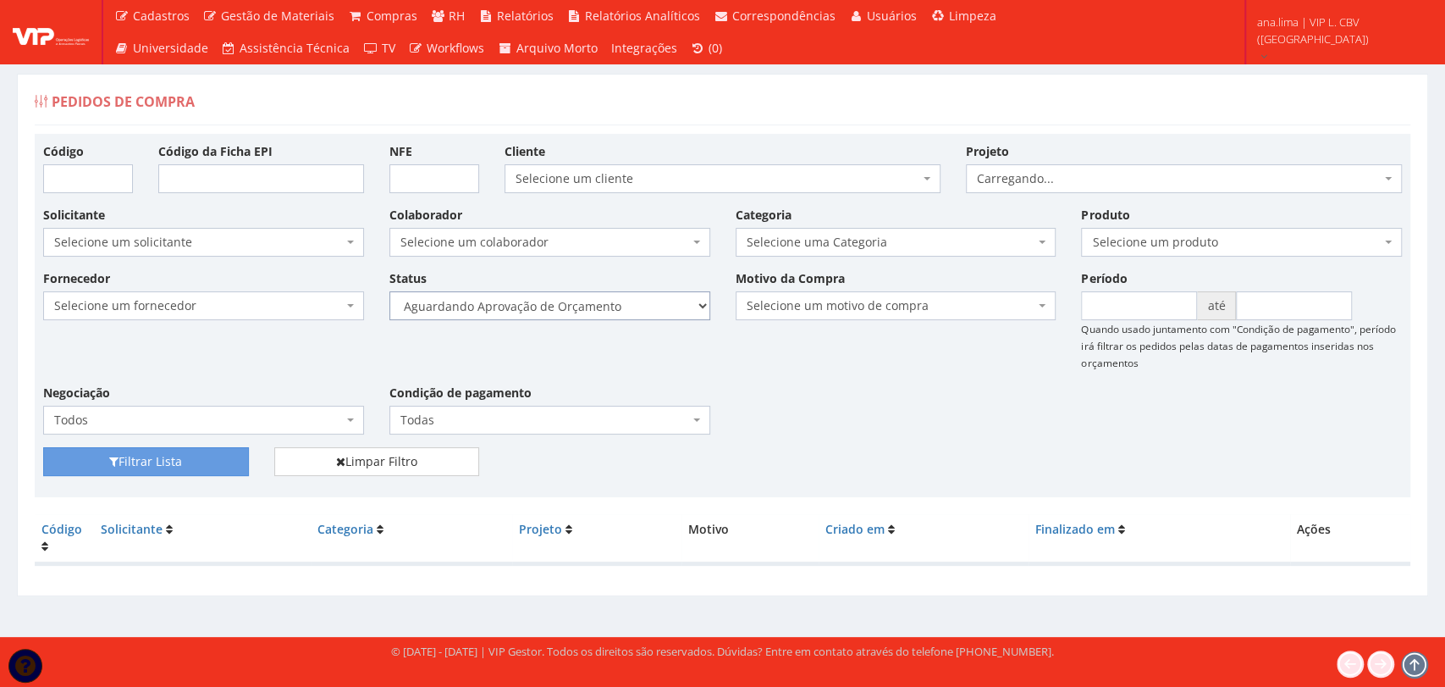
drag, startPoint x: 0, startPoint y: 0, endPoint x: 655, endPoint y: 314, distance: 726.8
click at [655, 314] on select "Selecione um status Cancelado Aguardando Aprovação Diretoria Pedido Aprovado Ag…" at bounding box center [550, 305] width 321 height 29
select select "1"
click at [390, 291] on select "Selecione um status Cancelado Aguardando Aprovação Diretoria Pedido Aprovado Ag…" at bounding box center [550, 305] width 321 height 29
click at [237, 462] on button "Filtrar Lista" at bounding box center [146, 461] width 206 height 29
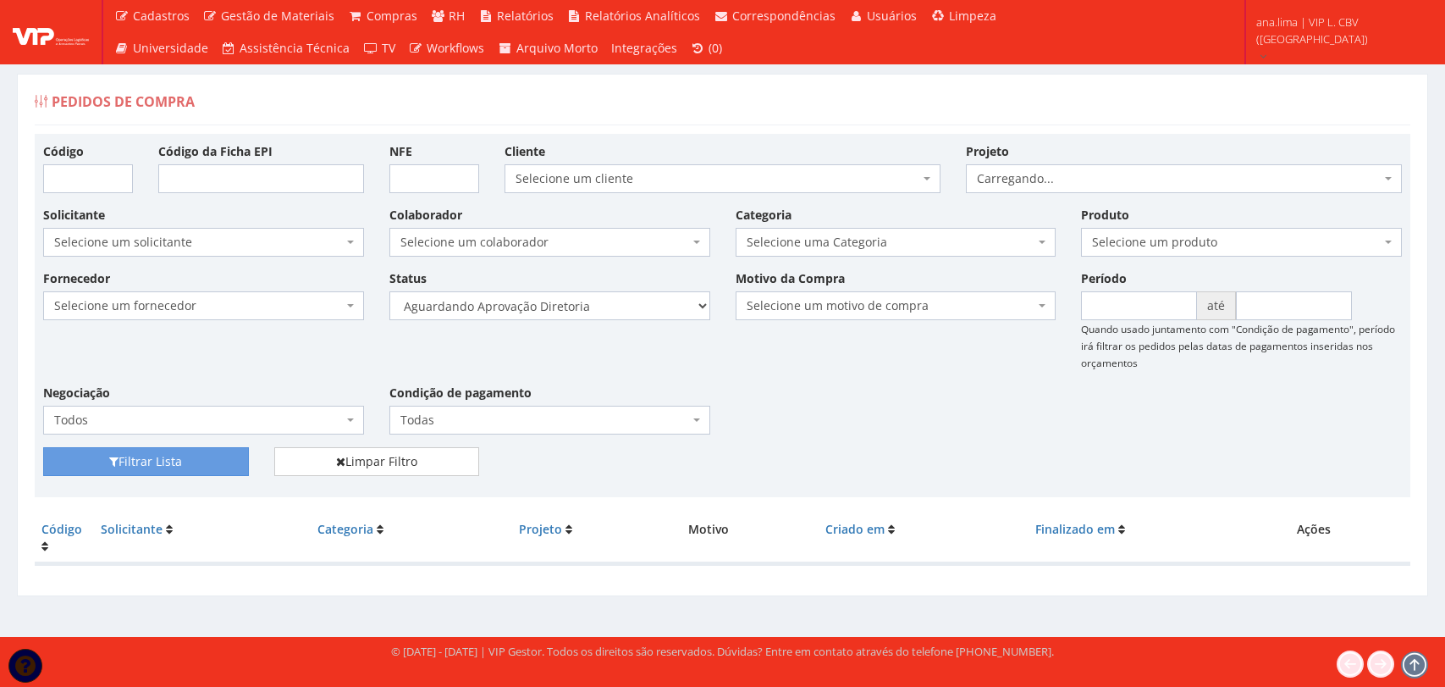
click at [600, 312] on select "Selecione um status Cancelado Aguardando Aprovação Diretoria Pedido Aprovado Ag…" at bounding box center [550, 305] width 321 height 29
select select "4"
click at [390, 291] on select "Selecione um status Cancelado Aguardando Aprovação Diretoria Pedido Aprovado Ag…" at bounding box center [550, 305] width 321 height 29
click at [232, 463] on button "Filtrar Lista" at bounding box center [146, 461] width 206 height 29
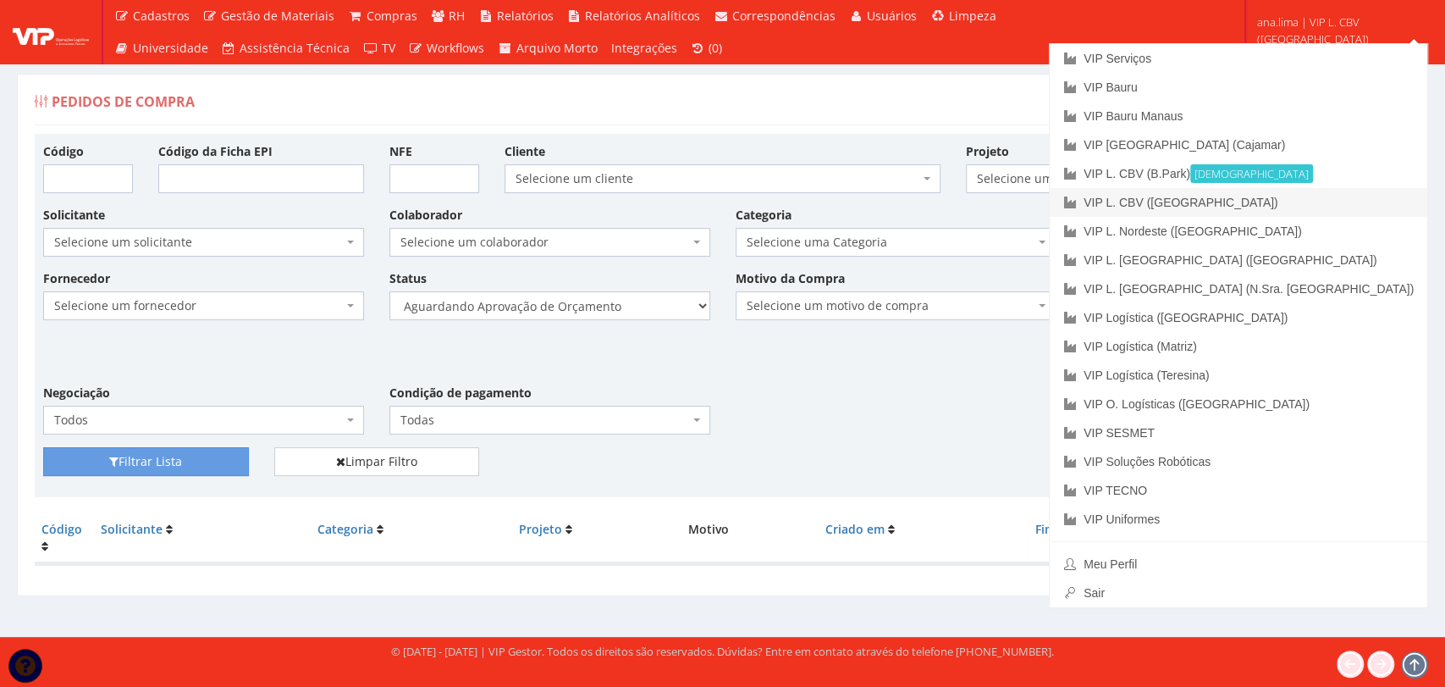
click at [1331, 211] on link "VIP L. CBV ([GEOGRAPHIC_DATA])" at bounding box center [1239, 202] width 378 height 29
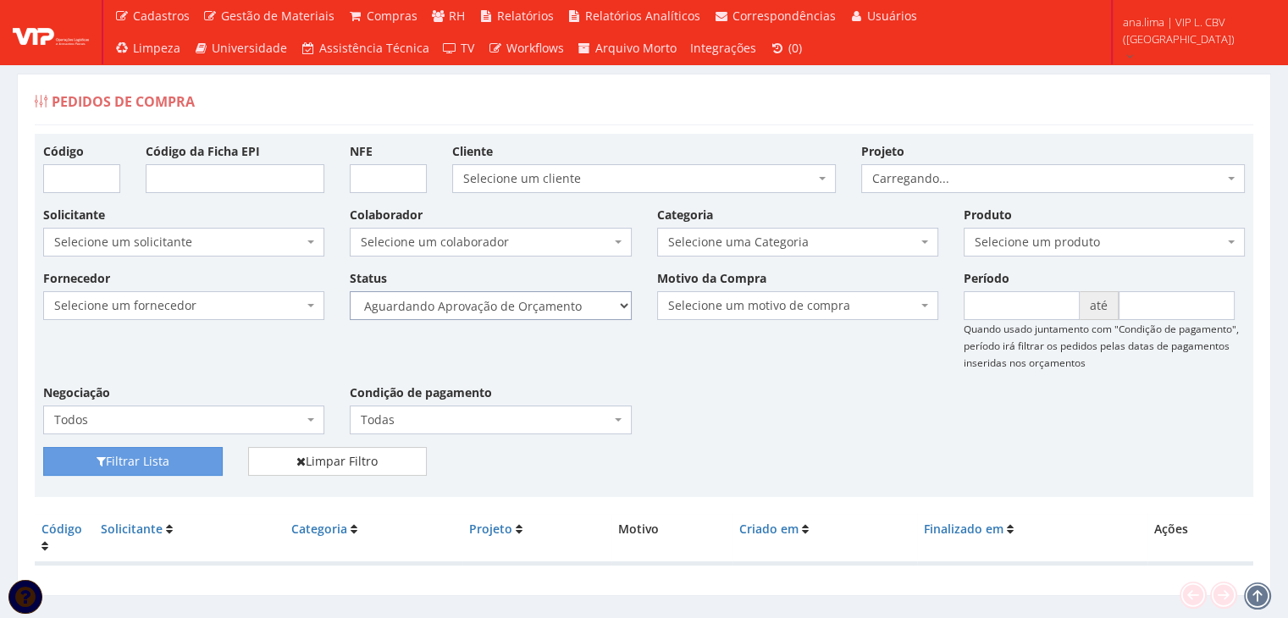
click at [549, 306] on select "Selecione um status Cancelado Aguardando Aprovação Diretoria Pedido Aprovado Ag…" at bounding box center [490, 305] width 281 height 29
select select "1"
click at [350, 291] on select "Selecione um status Cancelado Aguardando Aprovação Diretoria Pedido Aprovado Ag…" at bounding box center [490, 305] width 281 height 29
click at [190, 469] on button "Filtrar Lista" at bounding box center [133, 461] width 180 height 29
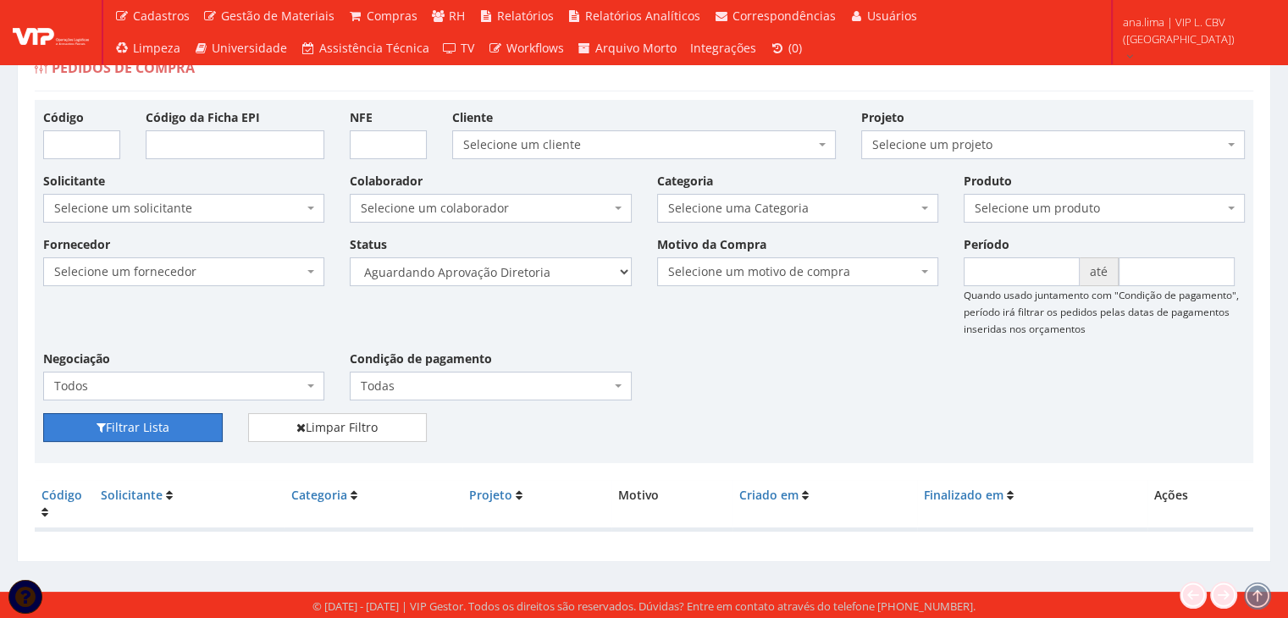
scroll to position [34, 0]
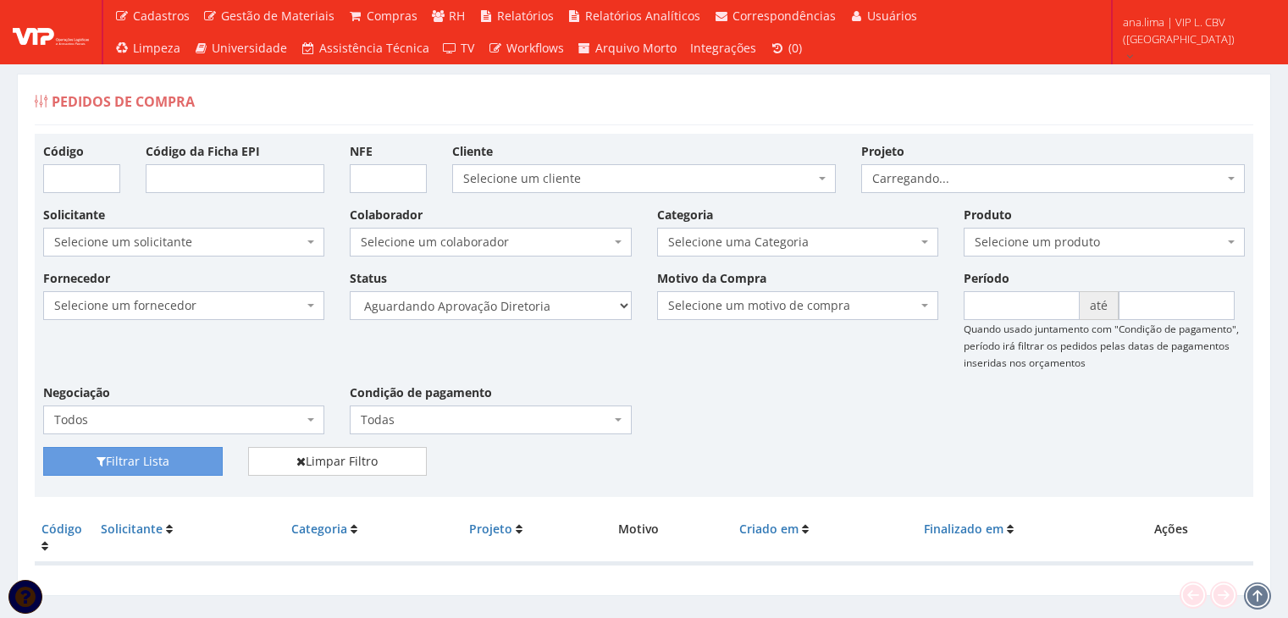
scroll to position [34, 0]
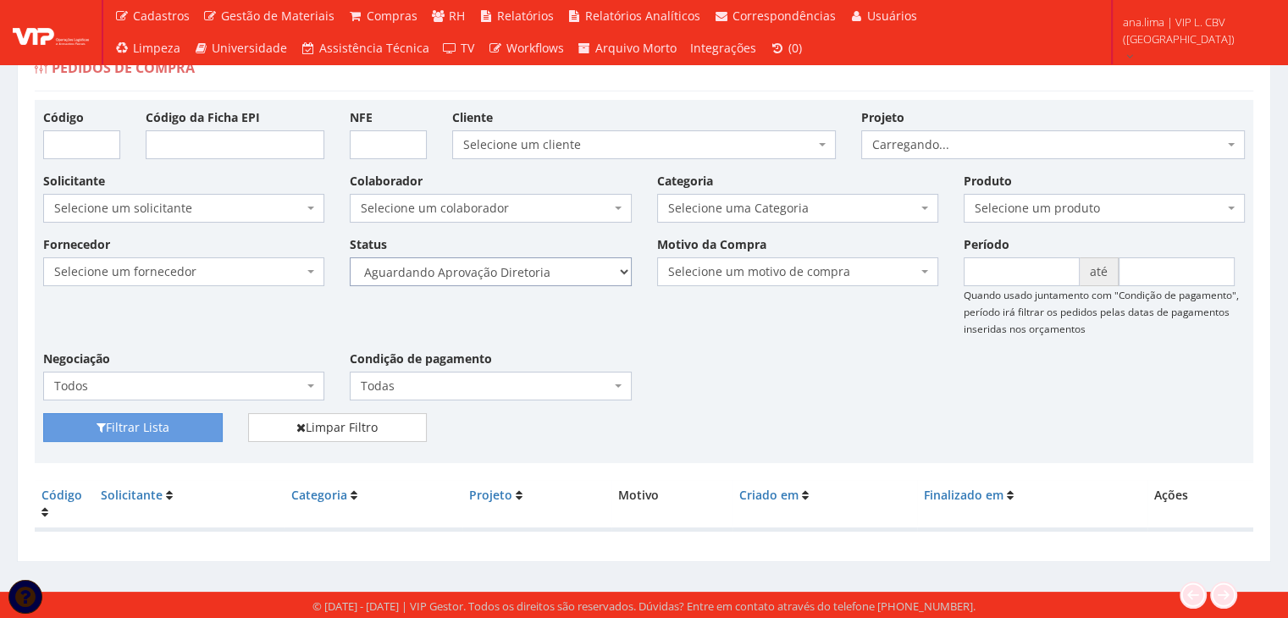
click at [577, 274] on select "Selecione um status Cancelado Aguardando Aprovação Diretoria Pedido Aprovado Ag…" at bounding box center [490, 271] width 281 height 29
click at [568, 279] on select "Selecione um status Cancelado Aguardando Aprovação Diretoria Pedido Aprovado Ag…" at bounding box center [490, 271] width 281 height 29
select select "4"
click at [350, 257] on select "Selecione um status Cancelado Aguardando Aprovação Diretoria Pedido Aprovado Ag…" at bounding box center [490, 271] width 281 height 29
click at [190, 424] on button "Filtrar Lista" at bounding box center [133, 427] width 180 height 29
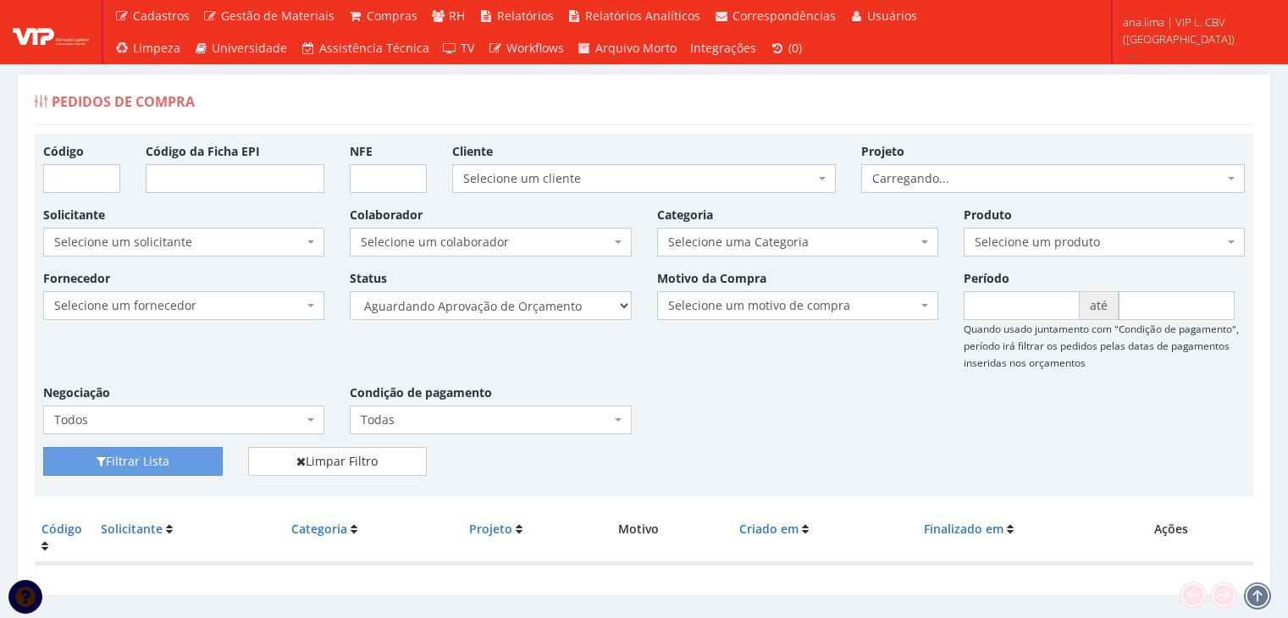
scroll to position [34, 0]
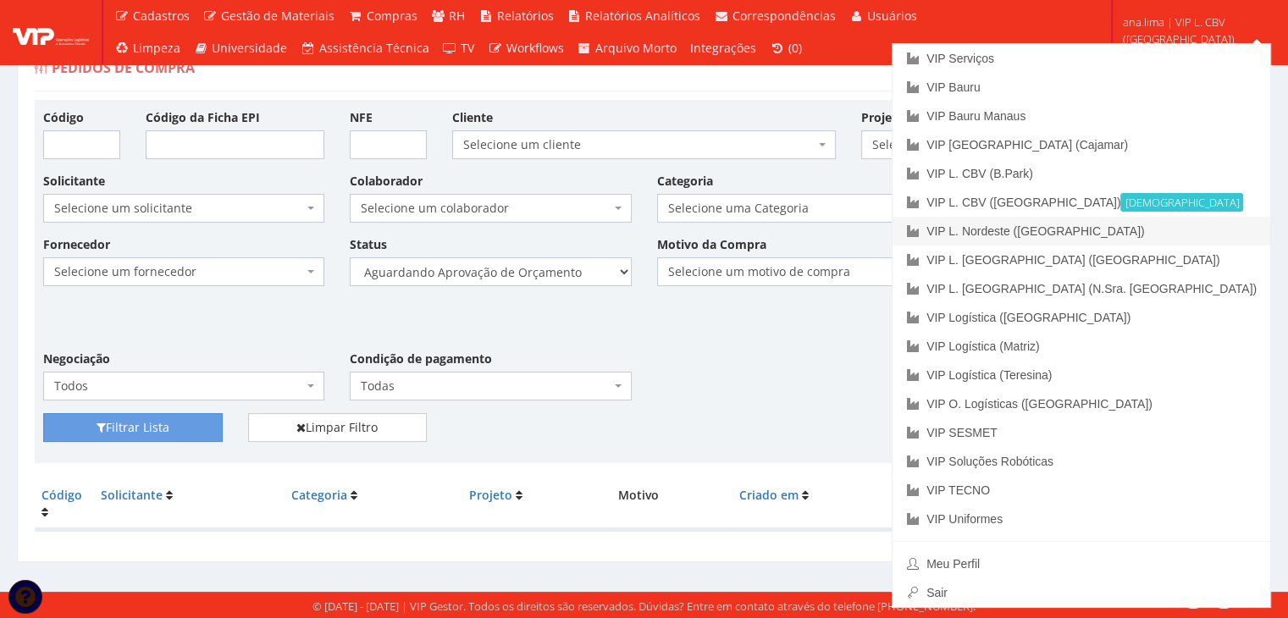
drag, startPoint x: 1172, startPoint y: 235, endPoint x: 1212, endPoint y: 184, distance: 64.5
click at [1172, 235] on link "VIP L. Nordeste ([GEOGRAPHIC_DATA])" at bounding box center [1081, 231] width 378 height 29
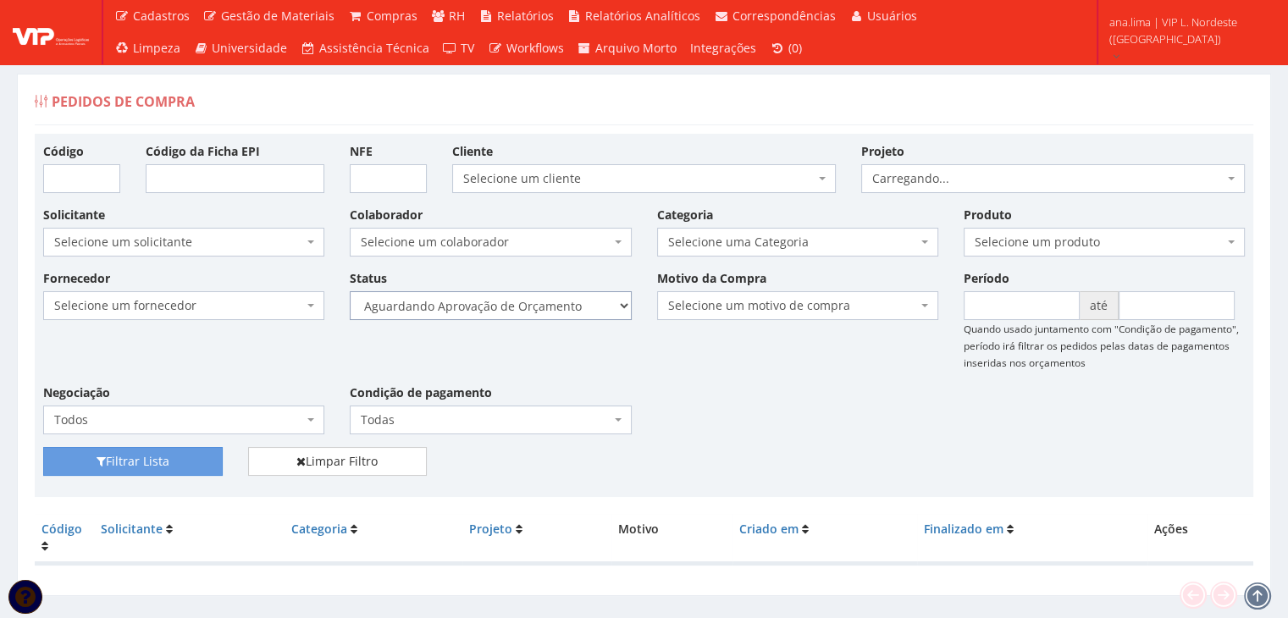
drag, startPoint x: 0, startPoint y: 0, endPoint x: 582, endPoint y: 317, distance: 662.3
click at [582, 312] on select "Selecione um status Cancelado Aguardando Aprovação Diretoria Pedido Aprovado Ag…" at bounding box center [490, 305] width 281 height 29
select select "1"
click at [350, 291] on select "Selecione um status Cancelado Aguardando Aprovação Diretoria Pedido Aprovado Ag…" at bounding box center [490, 305] width 281 height 29
drag, startPoint x: 174, startPoint y: 464, endPoint x: 259, endPoint y: 444, distance: 87.1
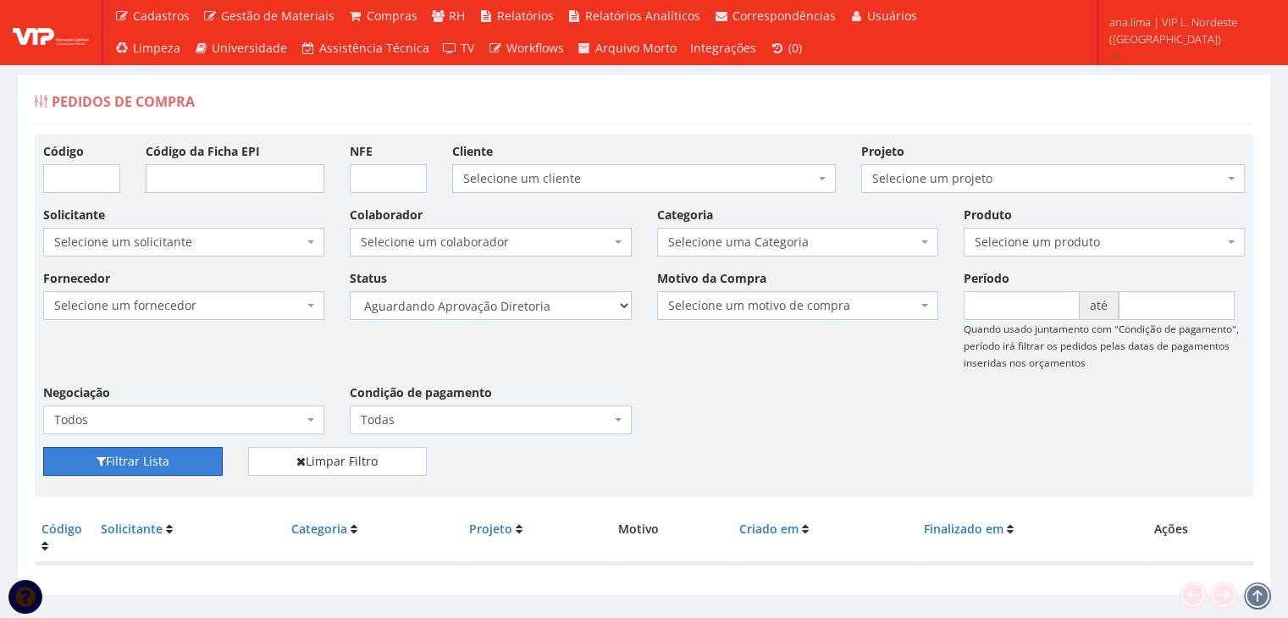
click at [174, 465] on button "Filtrar Lista" at bounding box center [133, 461] width 180 height 29
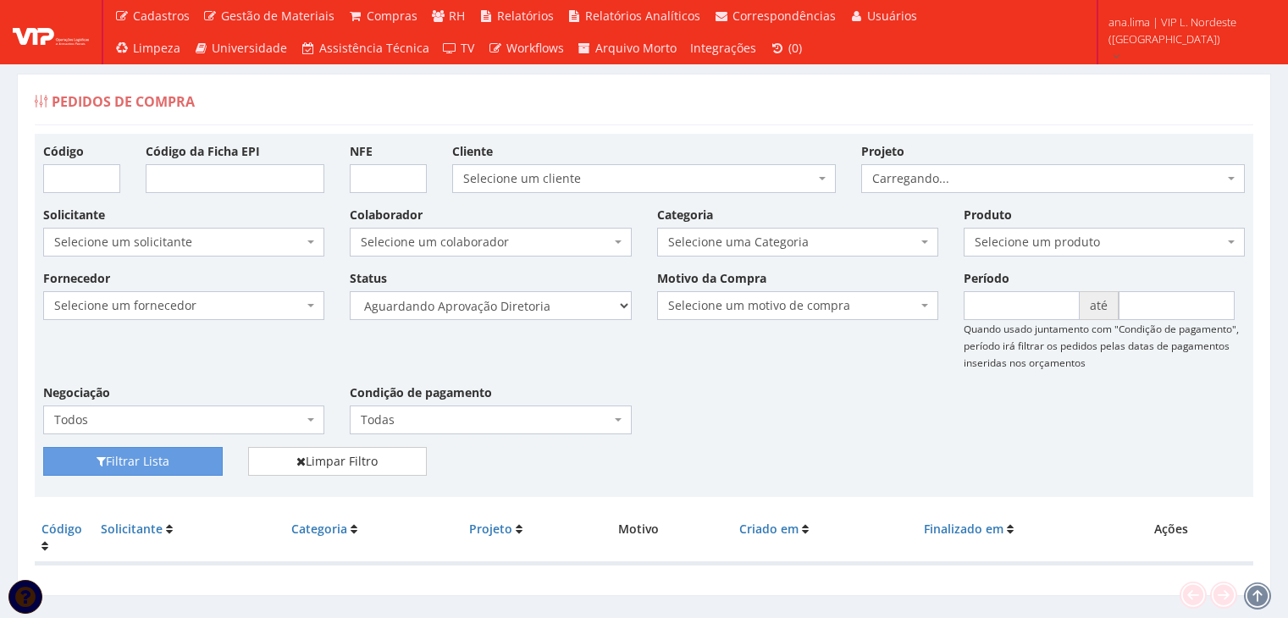
scroll to position [34, 0]
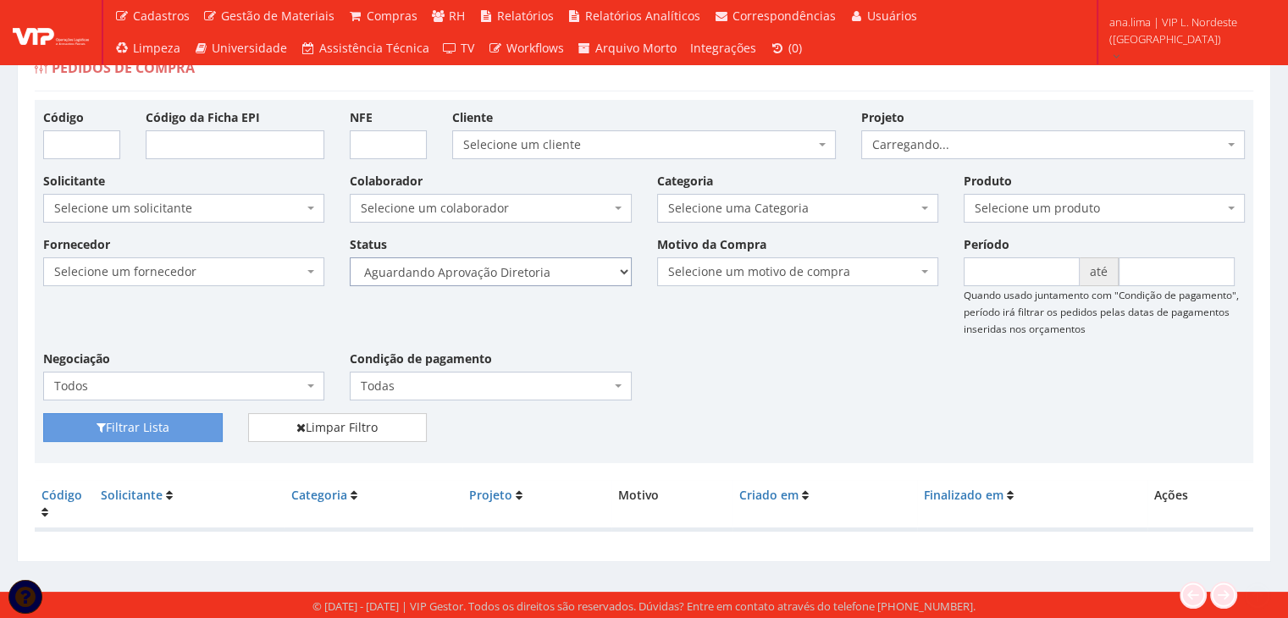
click at [589, 270] on select "Selecione um status Cancelado Aguardando Aprovação Diretoria Pedido Aprovado Ag…" at bounding box center [490, 271] width 281 height 29
click at [585, 272] on select "Selecione um status Cancelado Aguardando Aprovação Diretoria Pedido Aprovado Ag…" at bounding box center [490, 271] width 281 height 29
select select "4"
click at [350, 257] on select "Selecione um status Cancelado Aguardando Aprovação Diretoria Pedido Aprovado Ag…" at bounding box center [490, 271] width 281 height 29
click at [172, 421] on button "Filtrar Lista" at bounding box center [133, 427] width 180 height 29
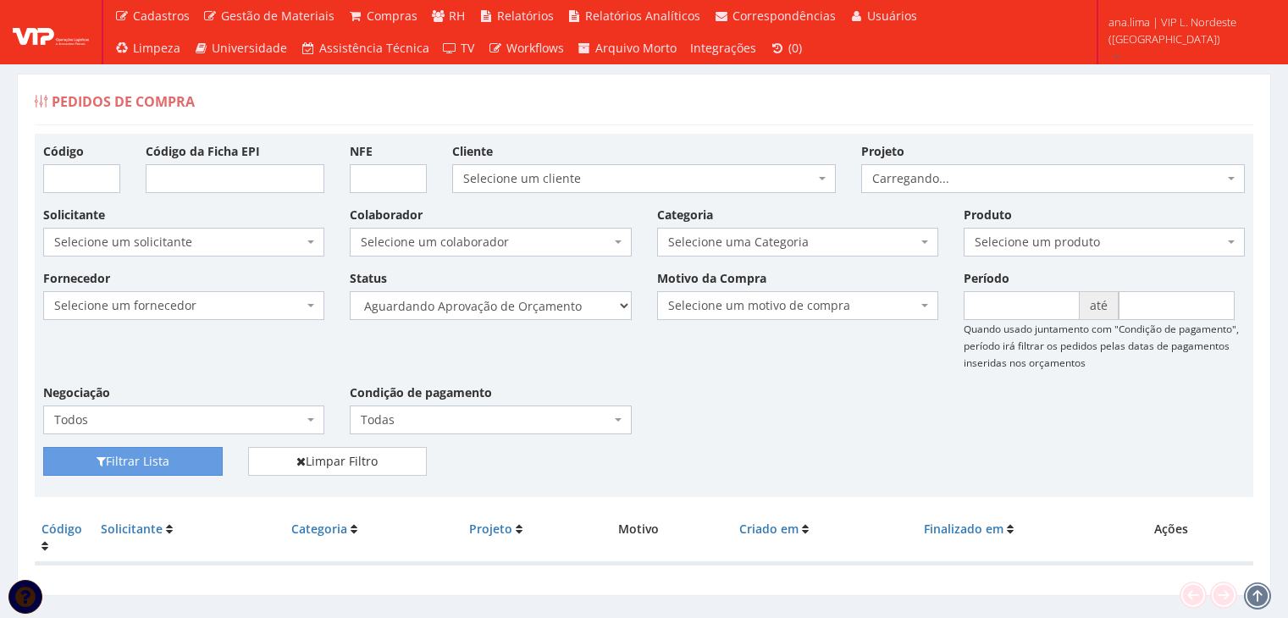
scroll to position [34, 0]
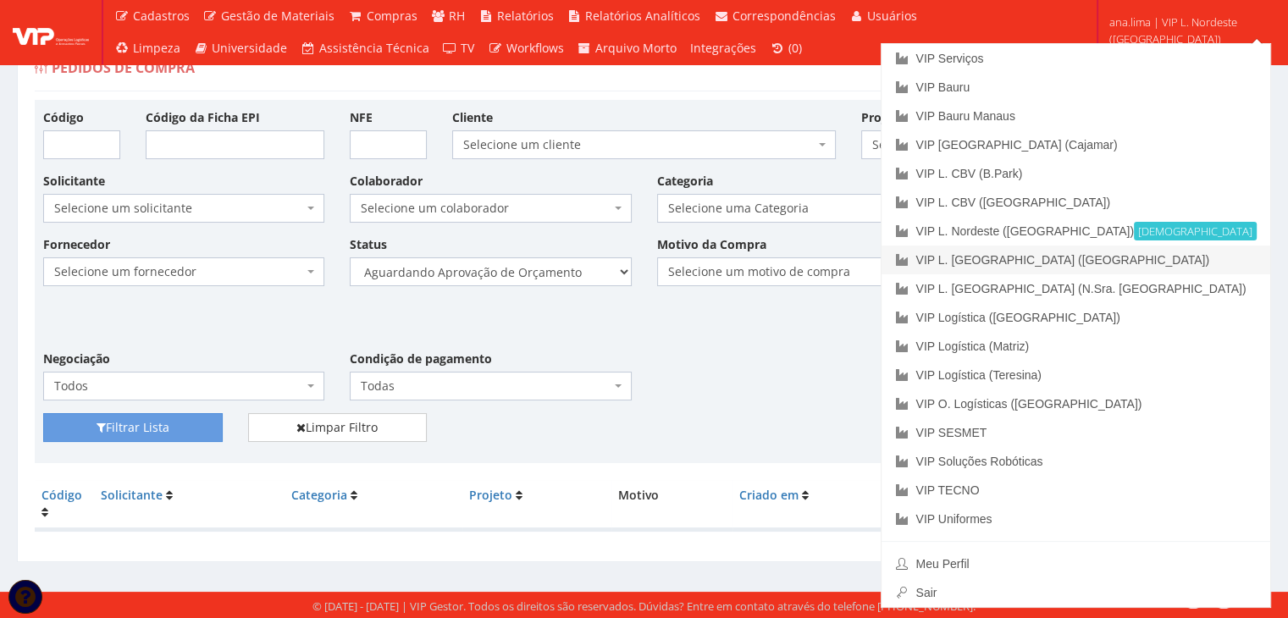
click at [1230, 260] on link "VIP L. [GEOGRAPHIC_DATA] ([GEOGRAPHIC_DATA])" at bounding box center [1075, 260] width 389 height 29
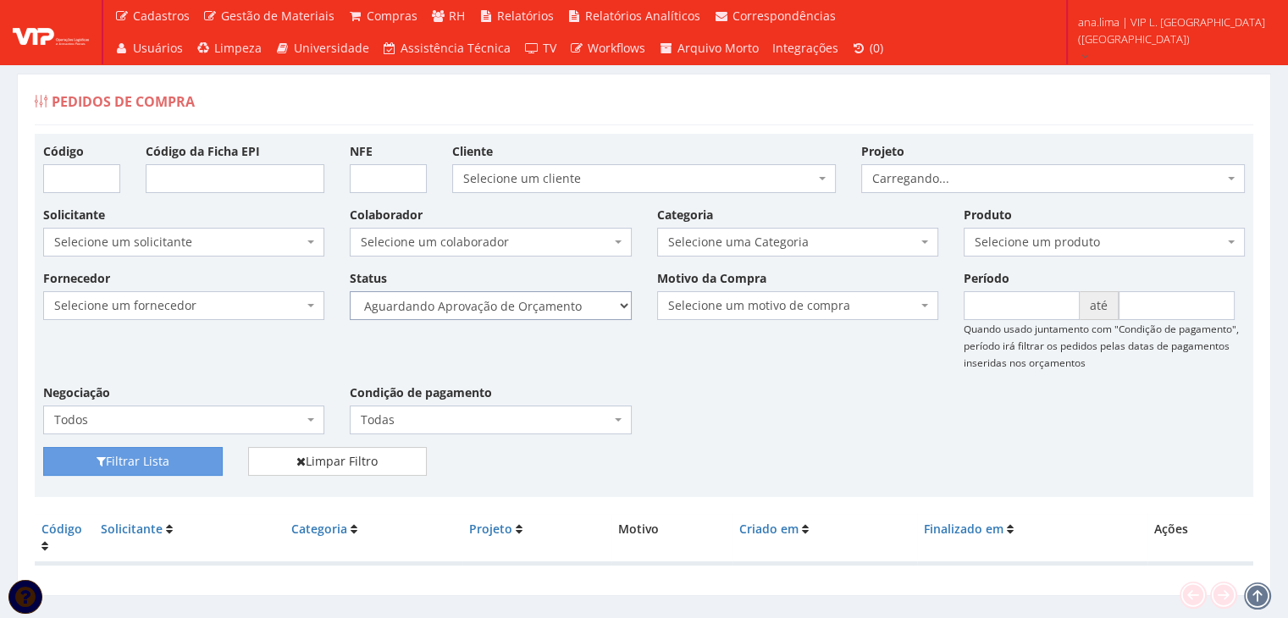
drag, startPoint x: 0, startPoint y: 0, endPoint x: 571, endPoint y: 317, distance: 652.7
click at [571, 312] on select "Selecione um status Cancelado Aguardando Aprovação Diretoria Pedido Aprovado Ag…" at bounding box center [490, 305] width 281 height 29
select select "1"
click at [350, 291] on select "Selecione um status Cancelado Aguardando Aprovação Diretoria Pedido Aprovado Ag…" at bounding box center [490, 305] width 281 height 29
click at [98, 454] on button "Filtrar Lista" at bounding box center [133, 461] width 180 height 29
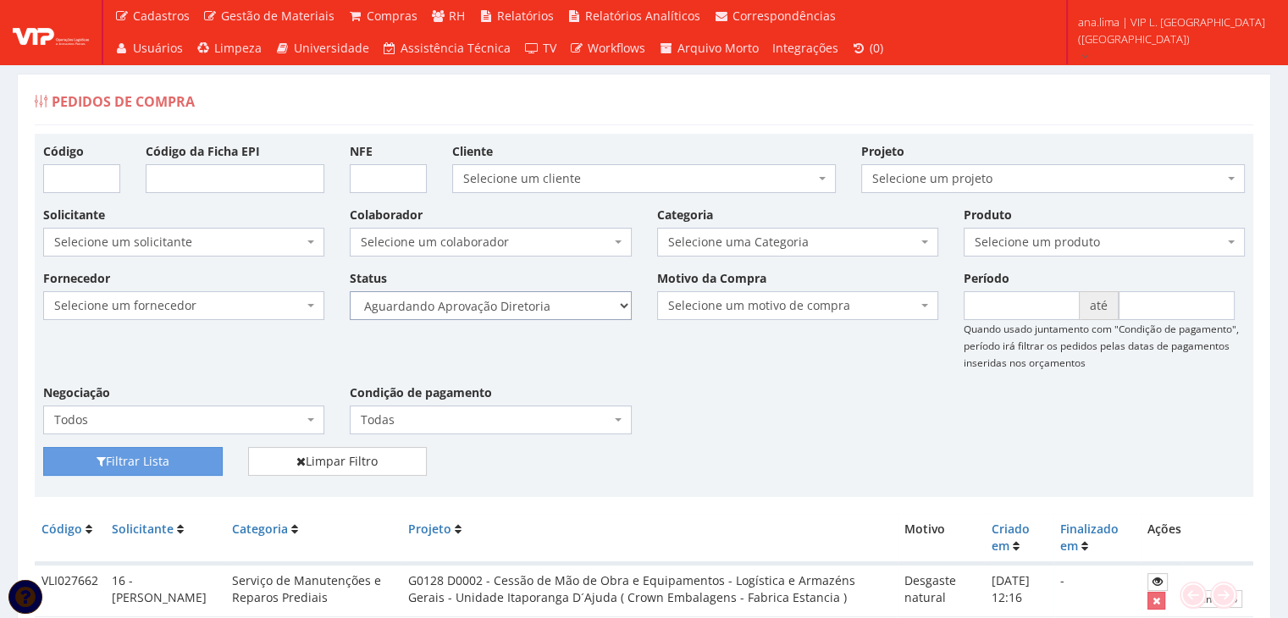
click at [537, 306] on select "Selecione um status Cancelado Aguardando Aprovação Diretoria Pedido Aprovado Ag…" at bounding box center [490, 305] width 281 height 29
select select "4"
click at [350, 291] on select "Selecione um status Cancelado Aguardando Aprovação Diretoria Pedido Aprovado Ag…" at bounding box center [490, 305] width 281 height 29
click at [186, 458] on button "Filtrar Lista" at bounding box center [133, 461] width 180 height 29
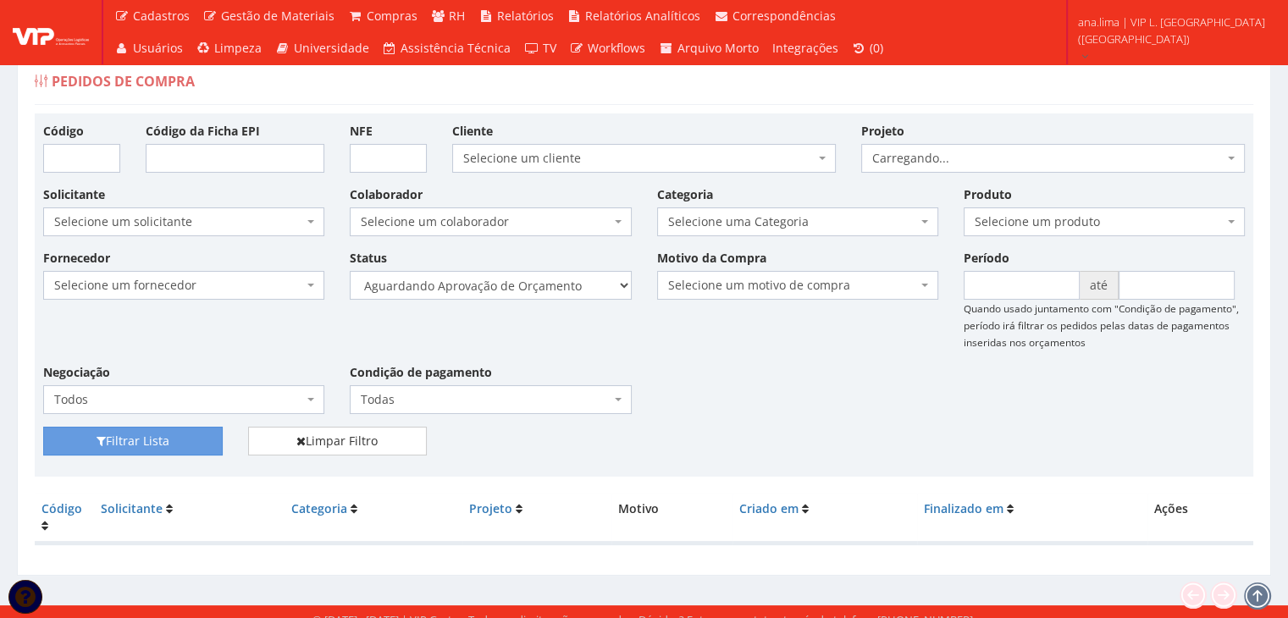
scroll to position [34, 0]
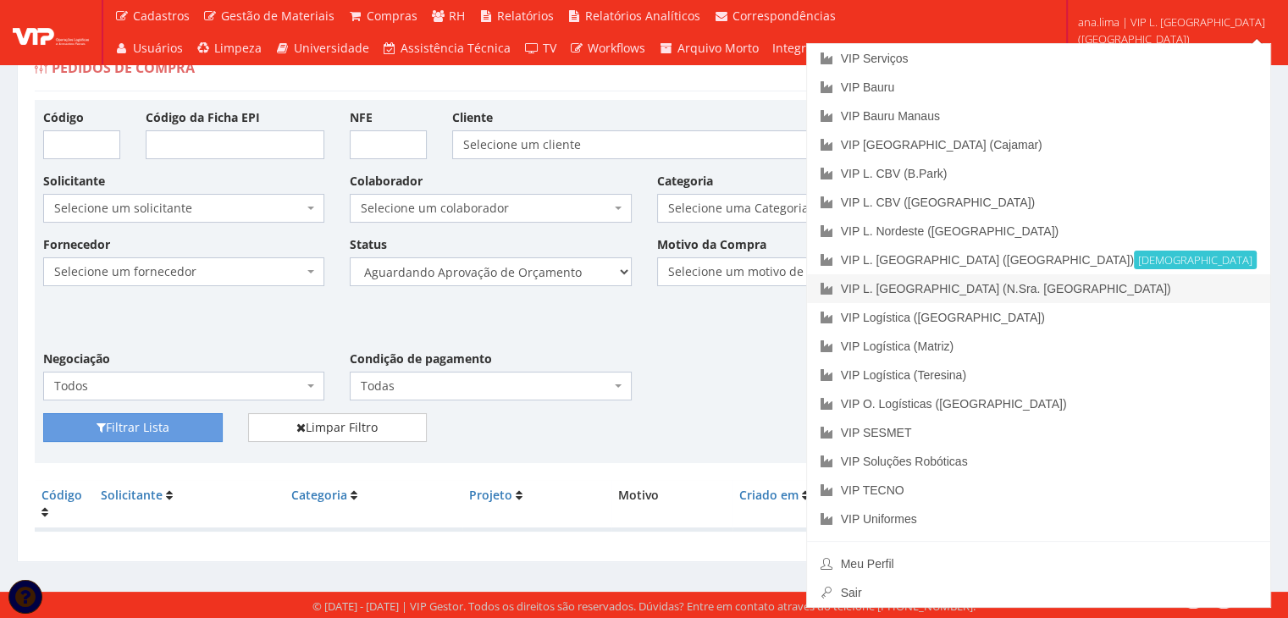
click at [1213, 283] on link "VIP L. [GEOGRAPHIC_DATA] (N.Sra. [GEOGRAPHIC_DATA])" at bounding box center [1038, 288] width 463 height 29
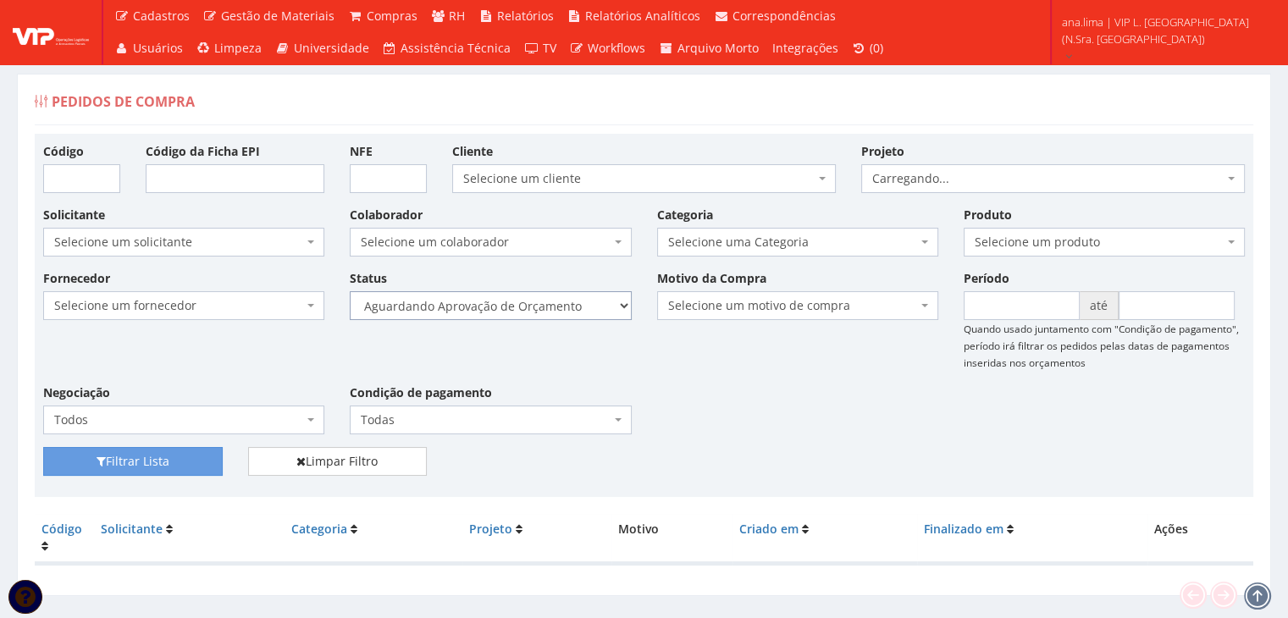
drag, startPoint x: 566, startPoint y: 301, endPoint x: 566, endPoint y: 314, distance: 12.7
click at [566, 302] on select "Selecione um status Cancelado Aguardando Aprovação Diretoria Pedido Aprovado Ag…" at bounding box center [490, 305] width 281 height 29
select select "1"
click at [350, 291] on select "Selecione um status Cancelado Aguardando Aprovação Diretoria Pedido Aprovado Ag…" at bounding box center [490, 305] width 281 height 29
click at [218, 460] on button "Filtrar Lista" at bounding box center [133, 461] width 180 height 29
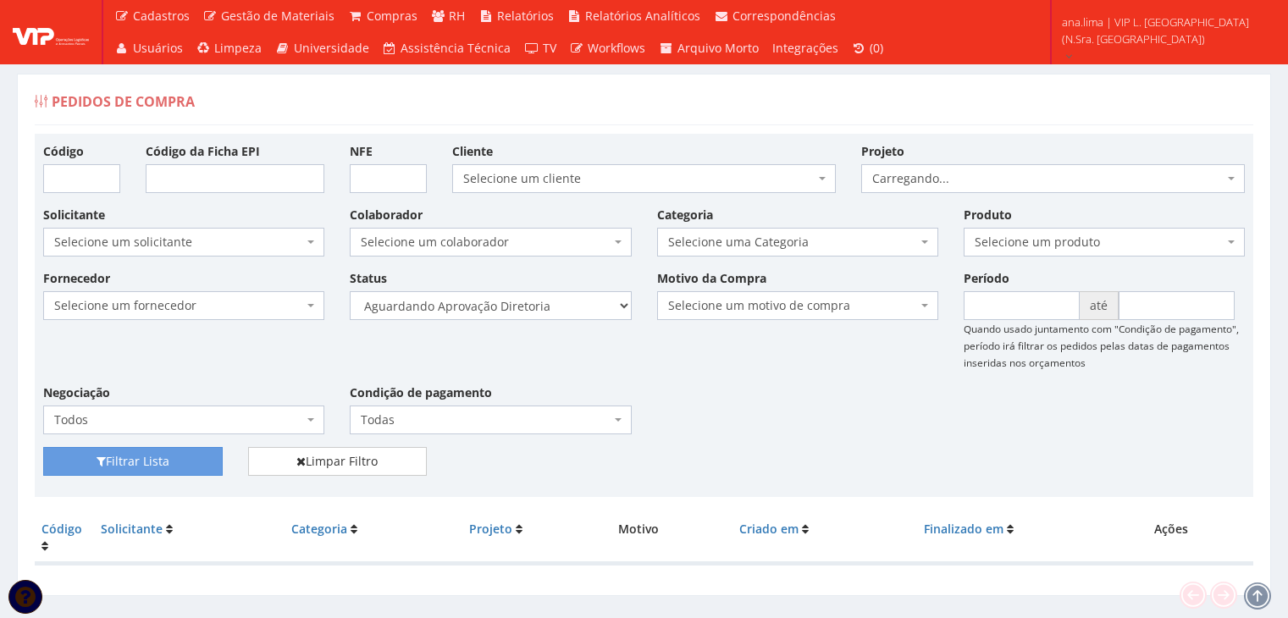
scroll to position [34, 0]
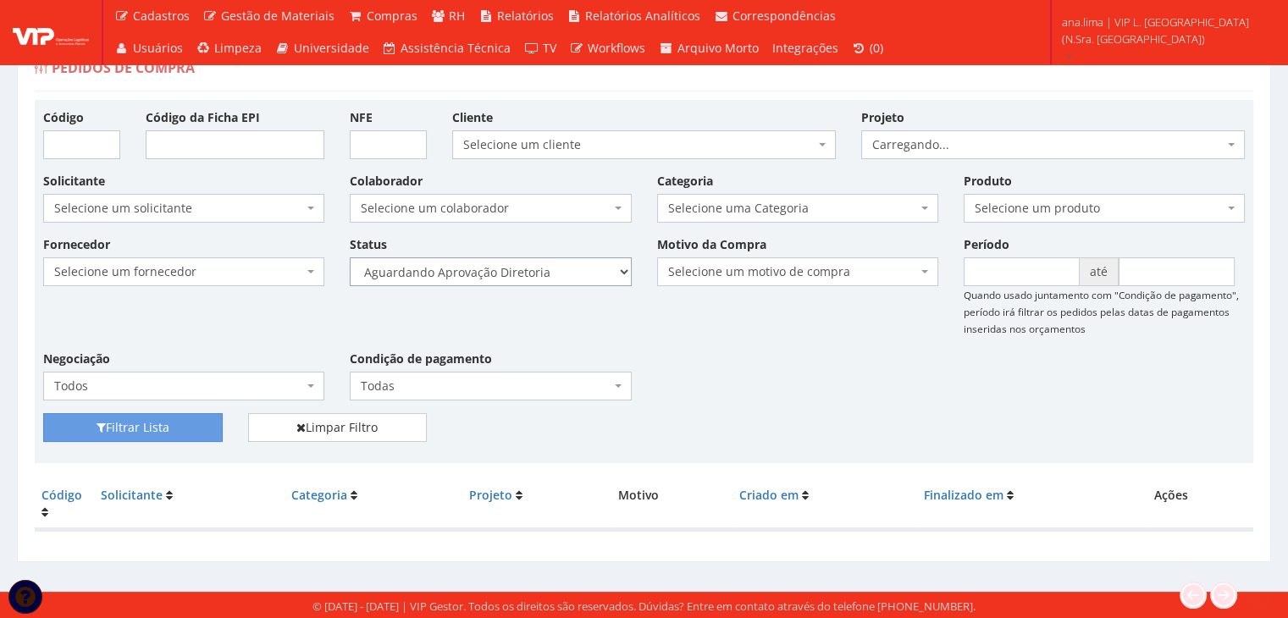
click at [581, 262] on select "Selecione um status Cancelado Aguardando Aprovação Diretoria Pedido Aprovado Ag…" at bounding box center [490, 271] width 281 height 29
click at [350, 257] on select "Selecione um status Cancelado Aguardando Aprovação Diretoria Pedido Aprovado Ag…" at bounding box center [490, 271] width 281 height 29
click at [564, 275] on select "Selecione um status Cancelado Aguardando Aprovação Diretoria Pedido Aprovado Ag…" at bounding box center [490, 271] width 281 height 29
select select "4"
click at [350, 257] on select "Selecione um status Cancelado Aguardando Aprovação Diretoria Pedido Aprovado Ag…" at bounding box center [490, 271] width 281 height 29
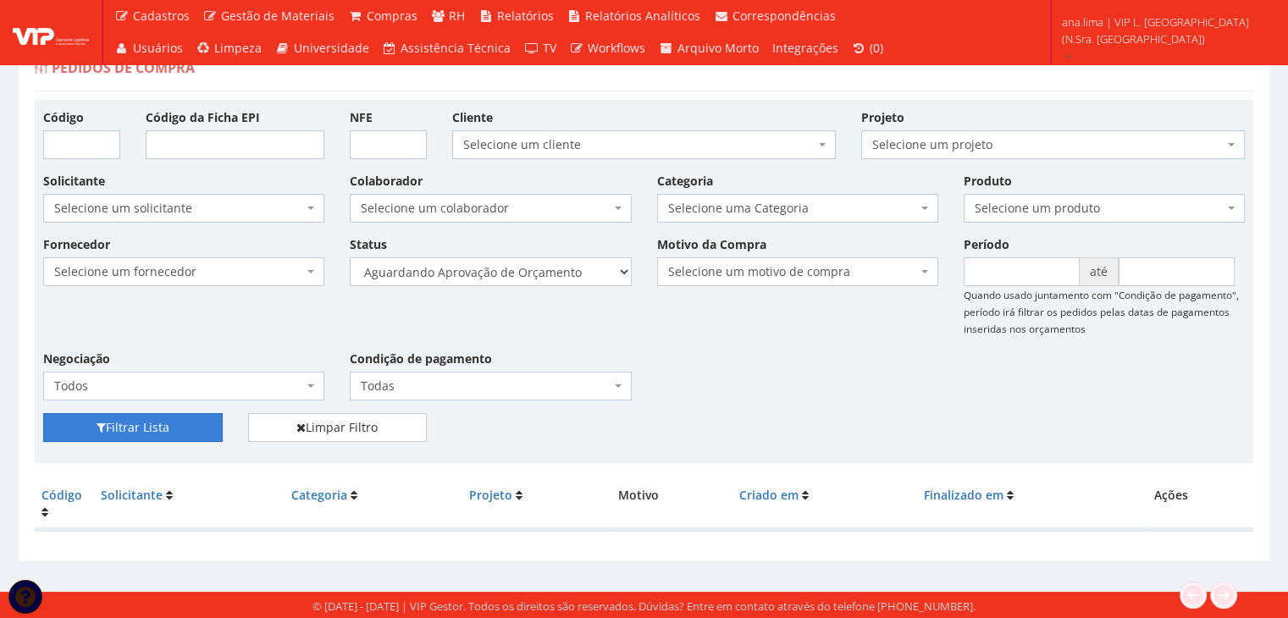
click at [176, 433] on button "Filtrar Lista" at bounding box center [133, 427] width 180 height 29
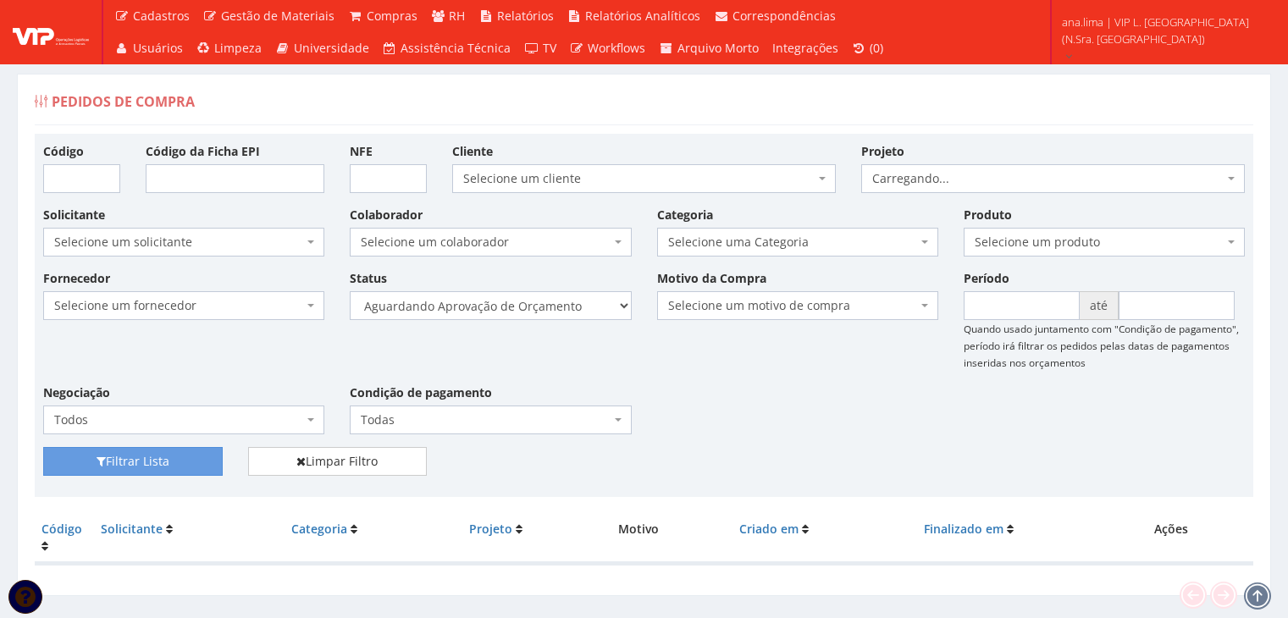
scroll to position [34, 0]
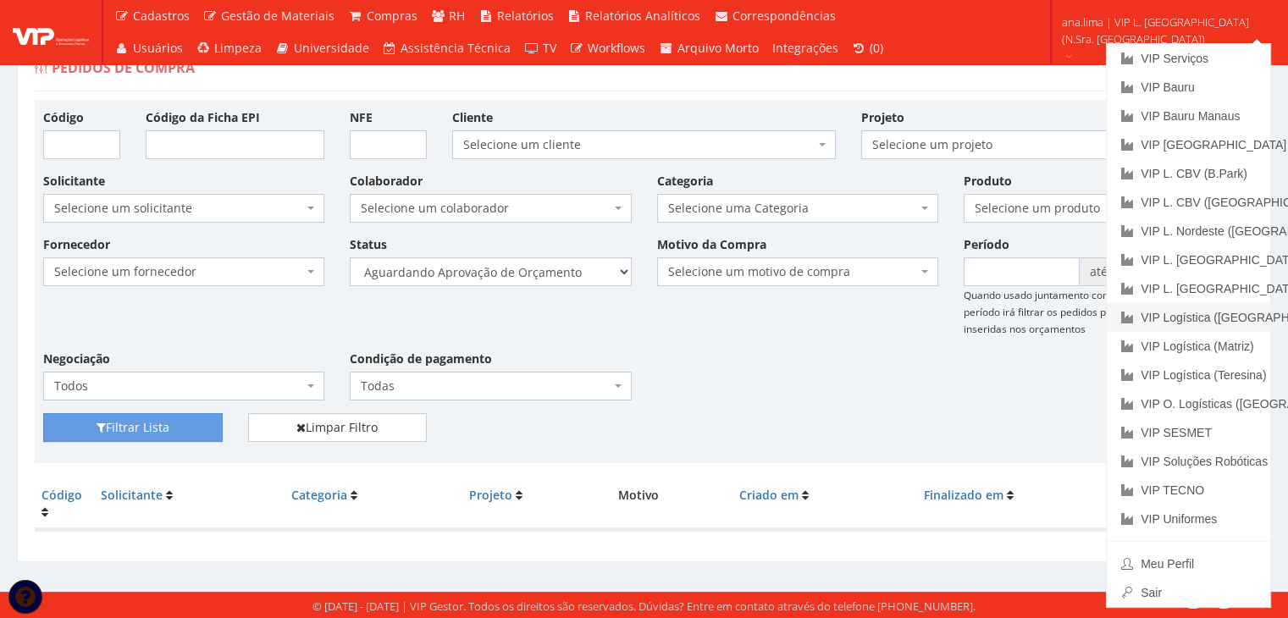
click at [1213, 319] on link "VIP Logística ([GEOGRAPHIC_DATA])" at bounding box center [1188, 317] width 163 height 29
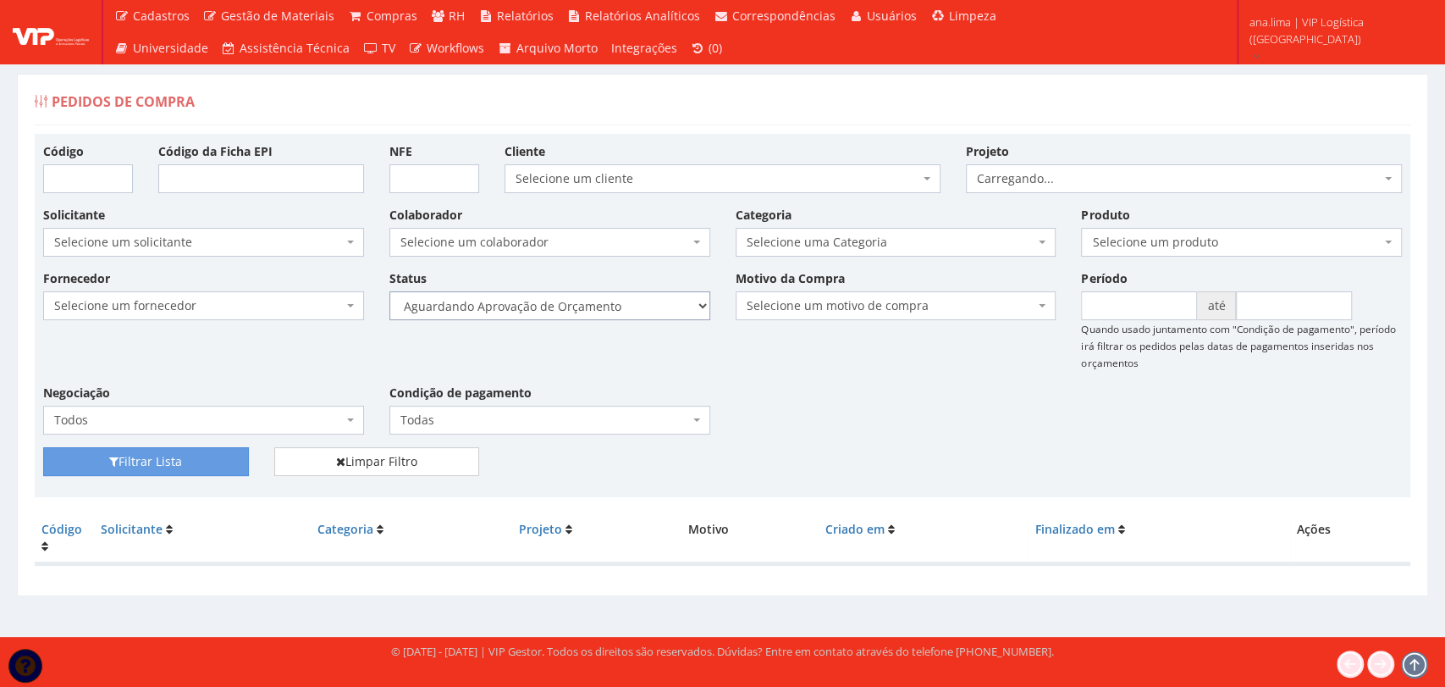
drag, startPoint x: 660, startPoint y: 303, endPoint x: 656, endPoint y: 316, distance: 13.1
click at [660, 303] on select "Selecione um status Cancelado Aguardando Aprovação Diretoria Pedido Aprovado Ag…" at bounding box center [550, 305] width 321 height 29
select select "1"
click at [390, 291] on select "Selecione um status Cancelado Aguardando Aprovação Diretoria Pedido Aprovado Ag…" at bounding box center [550, 305] width 321 height 29
click at [203, 450] on button "Filtrar Lista" at bounding box center [146, 461] width 206 height 29
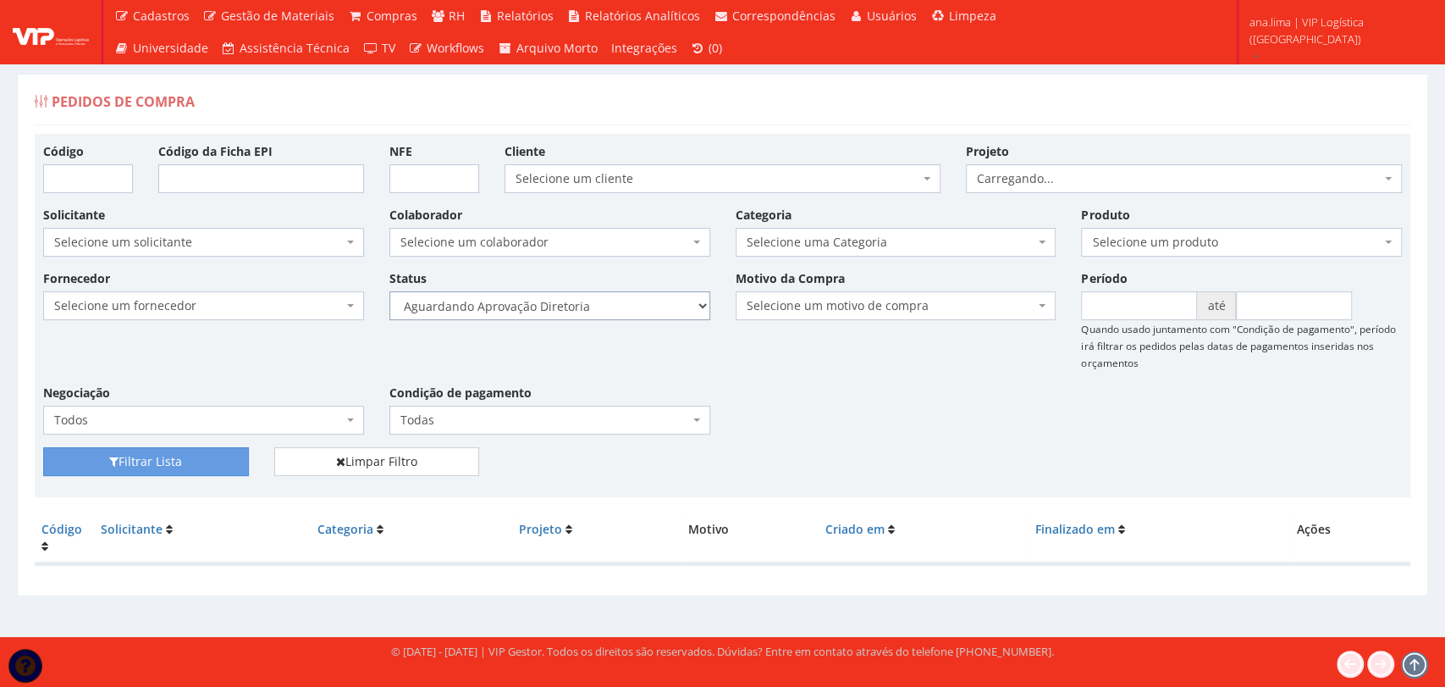
click at [607, 313] on select "Selecione um status Cancelado Aguardando Aprovação Diretoria Pedido Aprovado Ag…" at bounding box center [550, 305] width 321 height 29
select select "4"
click at [390, 291] on select "Selecione um status Cancelado Aguardando Aprovação Diretoria Pedido Aprovado Ag…" at bounding box center [550, 305] width 321 height 29
click at [233, 464] on button "Filtrar Lista" at bounding box center [146, 461] width 206 height 29
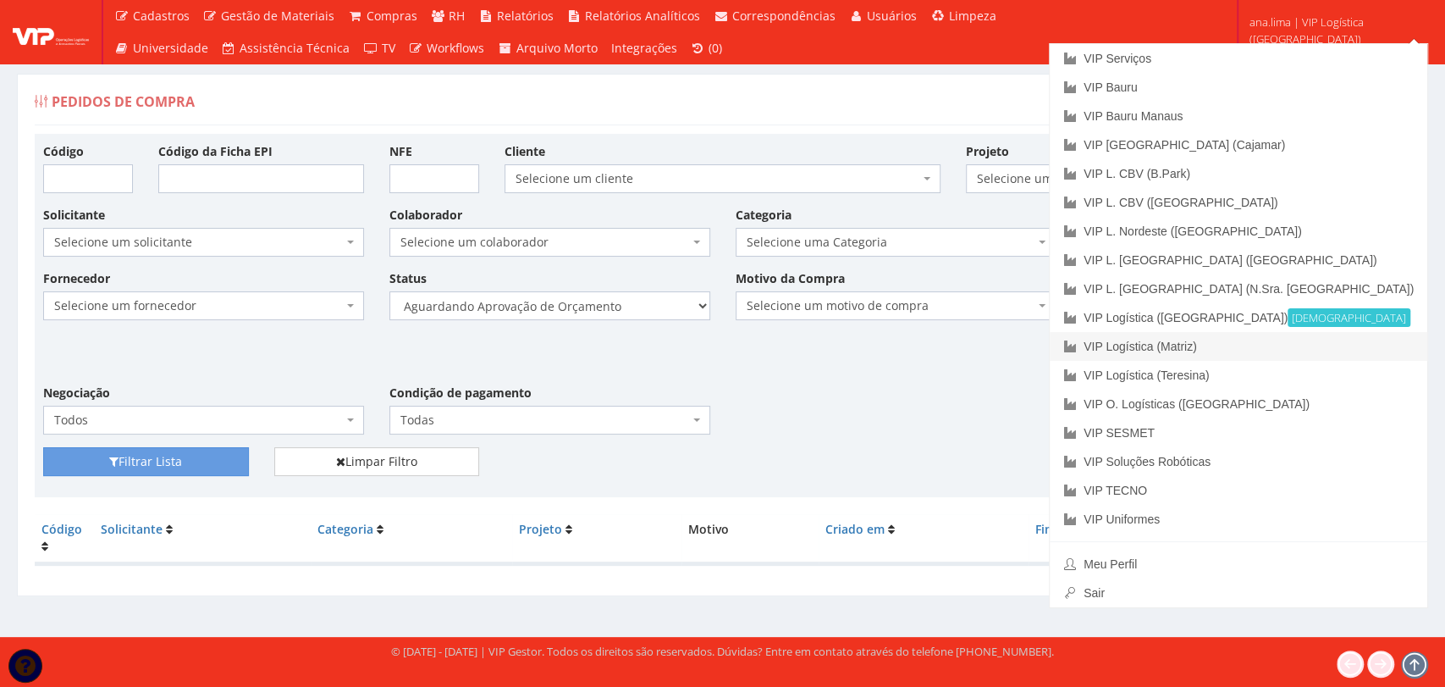
click at [1313, 338] on link "VIP Logística (Matriz)" at bounding box center [1239, 346] width 378 height 29
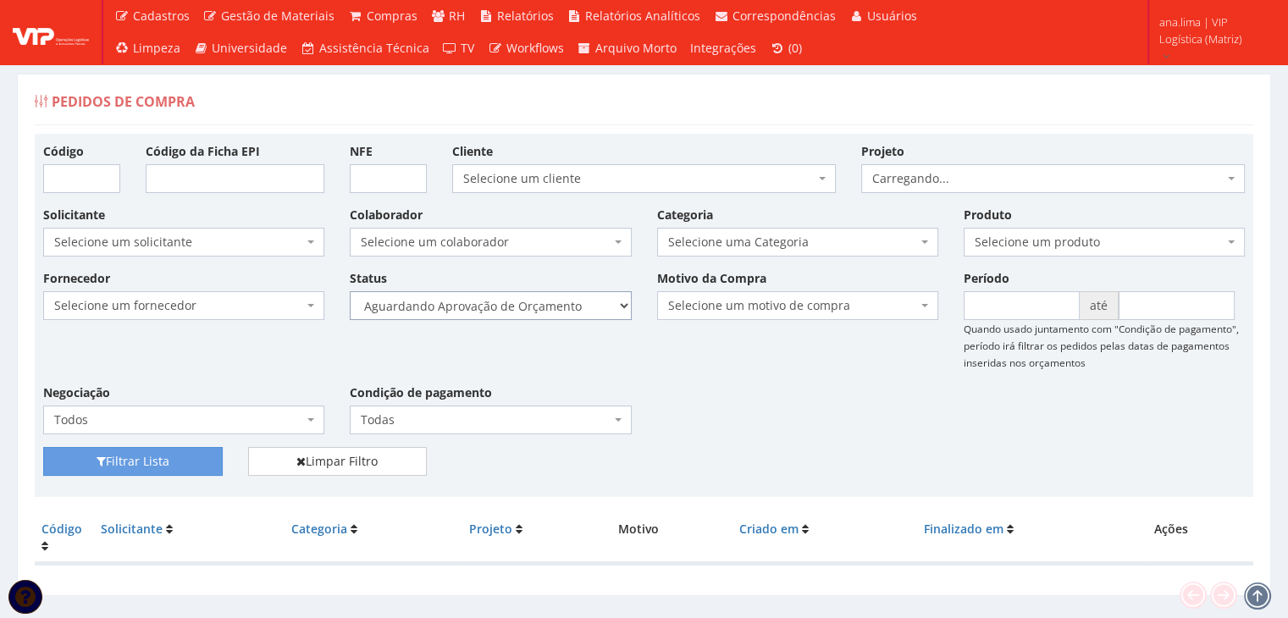
click at [550, 316] on select "Selecione um status Cancelado Aguardando Aprovação Diretoria Pedido Aprovado Ag…" at bounding box center [490, 305] width 281 height 29
select select "1"
click at [350, 291] on select "Selecione um status Cancelado Aguardando Aprovação Diretoria Pedido Aprovado Ag…" at bounding box center [490, 305] width 281 height 29
click at [166, 468] on button "Filtrar Lista" at bounding box center [133, 461] width 180 height 29
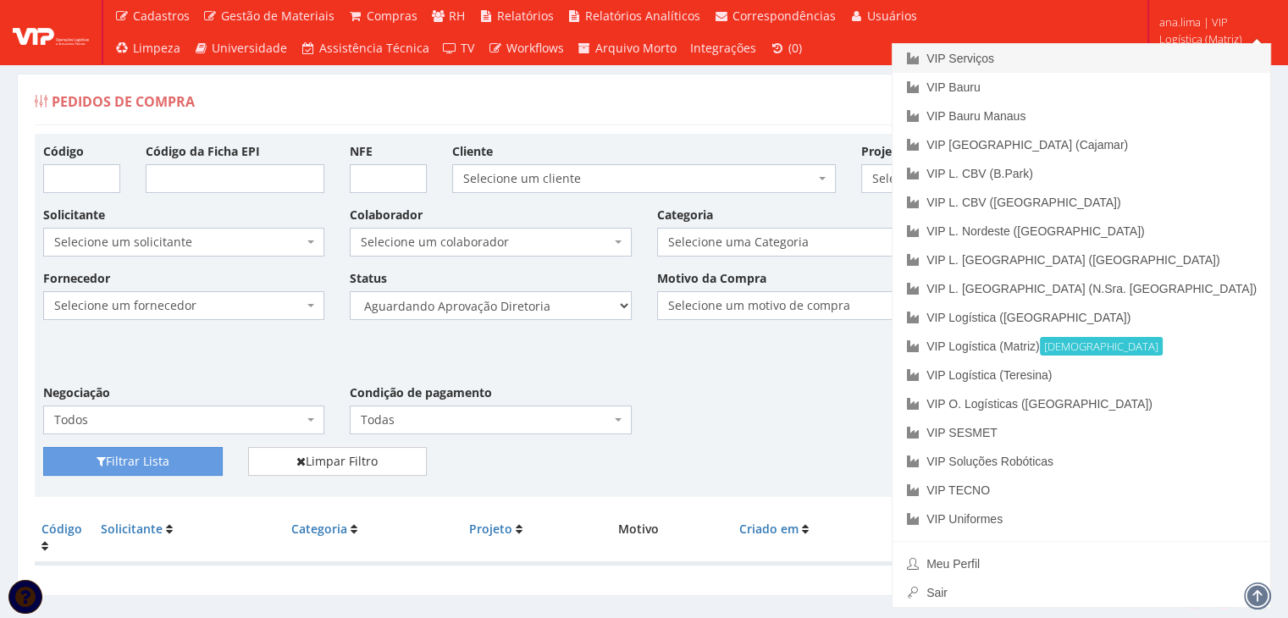
click at [1131, 48] on link "VIP Serviços" at bounding box center [1081, 58] width 378 height 29
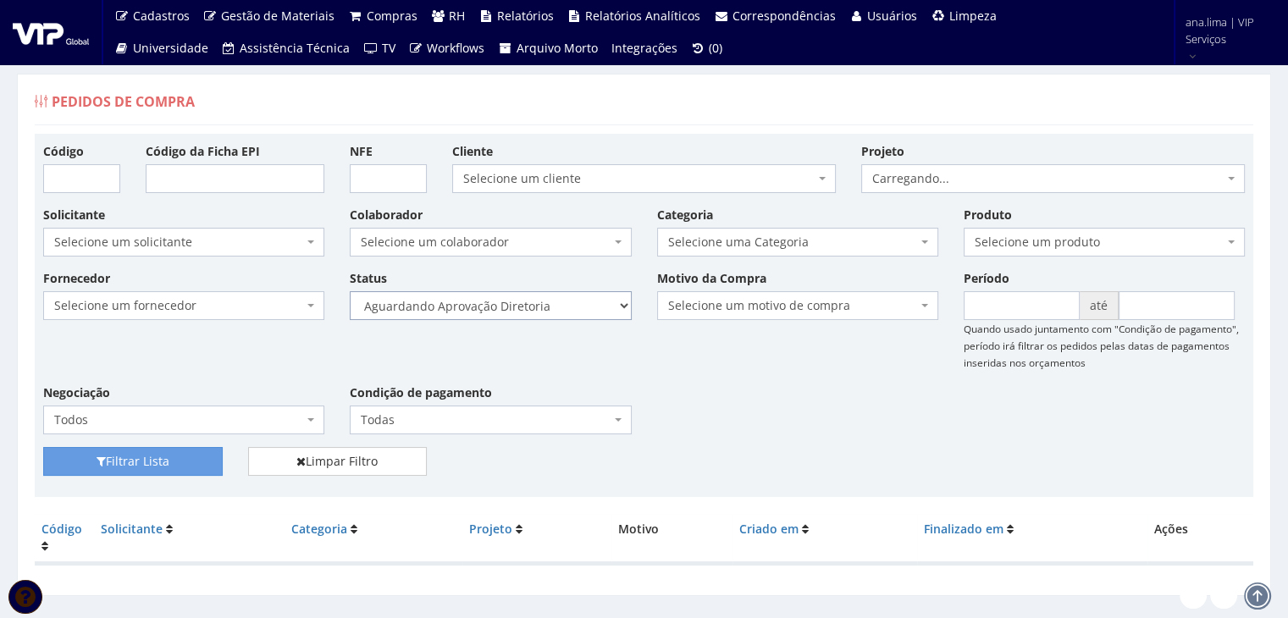
click at [549, 310] on select "Selecione um status Cancelado Aguardando Aprovação Diretoria Pedido Aprovado Ag…" at bounding box center [490, 305] width 281 height 29
click at [350, 291] on select "Selecione um status Cancelado Aguardando Aprovação Diretoria Pedido Aprovado Ag…" at bounding box center [490, 305] width 281 height 29
drag, startPoint x: 204, startPoint y: 464, endPoint x: 481, endPoint y: 356, distance: 297.0
click at [206, 461] on button "Filtrar Lista" at bounding box center [133, 461] width 180 height 29
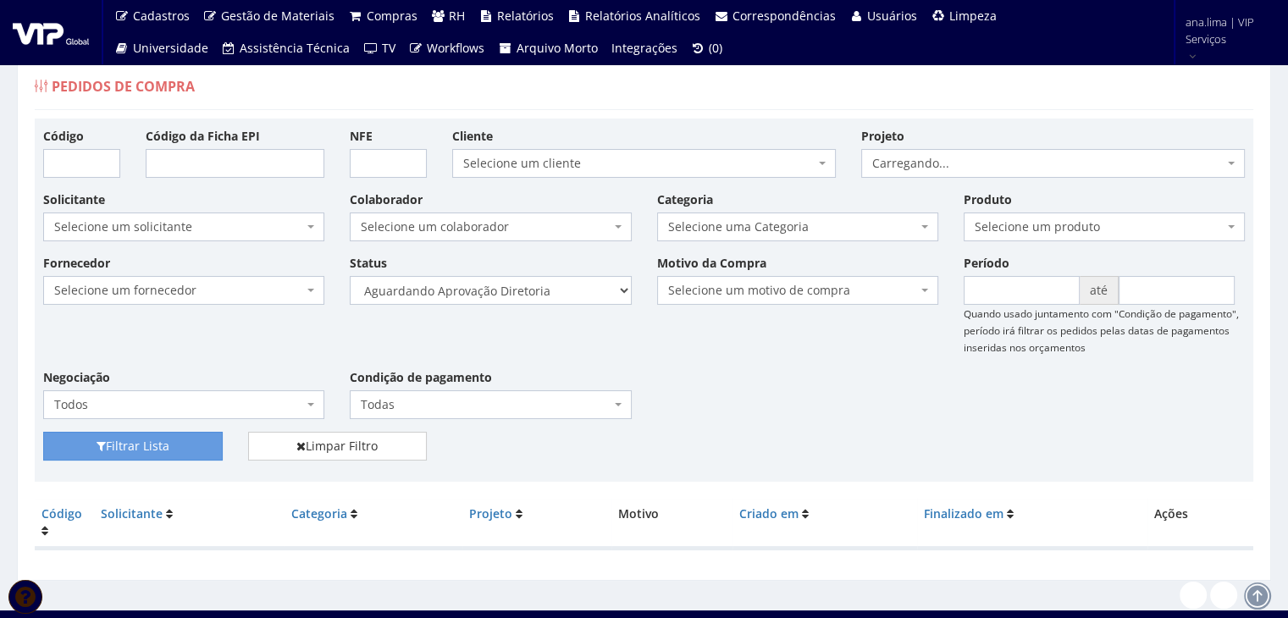
scroll to position [34, 0]
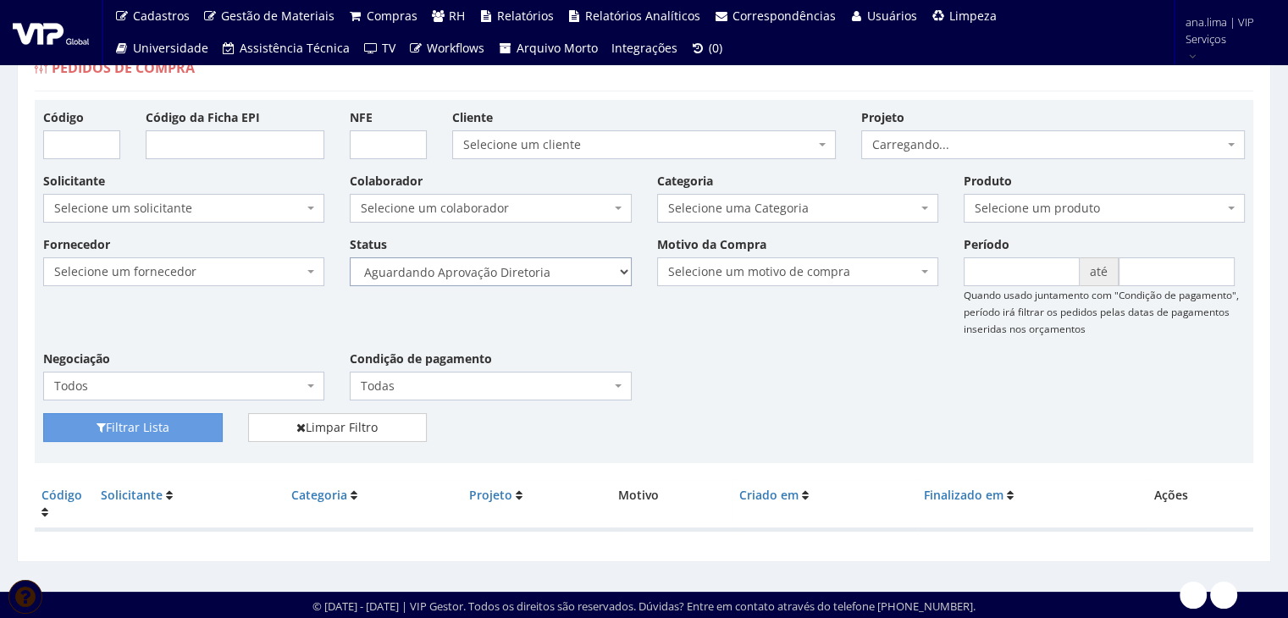
click at [551, 279] on select "Selecione um status Cancelado Aguardando Aprovação Diretoria Pedido Aprovado Ag…" at bounding box center [490, 271] width 281 height 29
select select "4"
click at [350, 257] on select "Selecione um status Cancelado Aguardando Aprovação Diretoria Pedido Aprovado Ag…" at bounding box center [490, 271] width 281 height 29
click at [205, 423] on button "Filtrar Lista" at bounding box center [133, 427] width 180 height 29
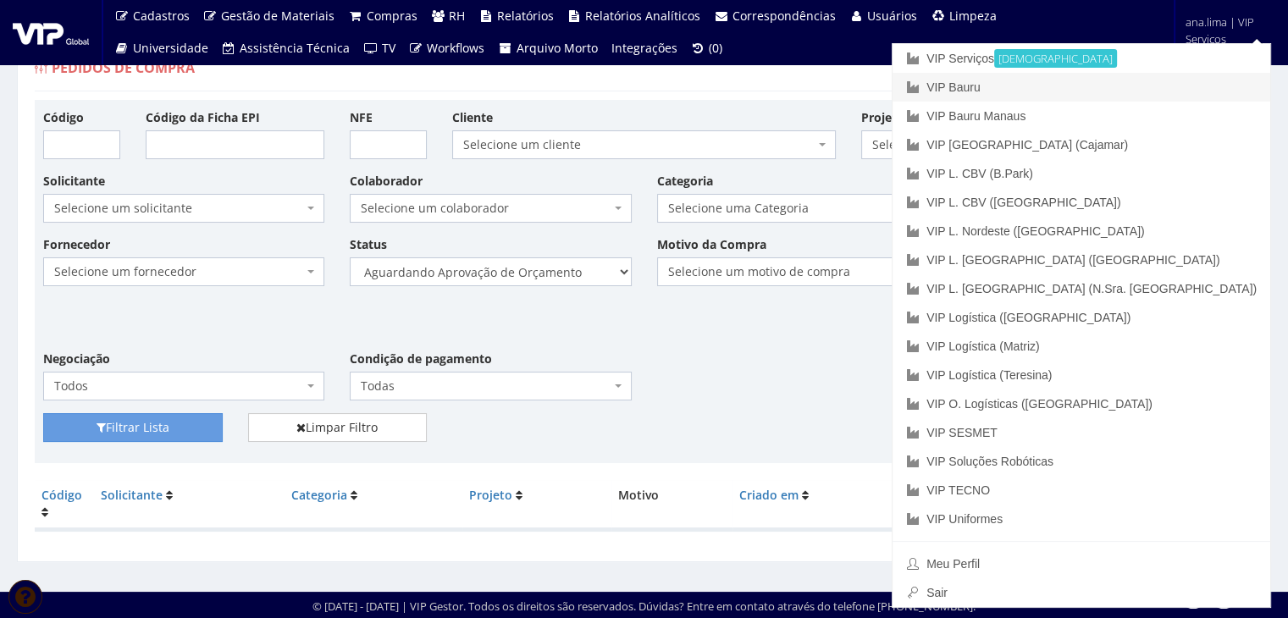
drag, startPoint x: 1175, startPoint y: 76, endPoint x: 975, endPoint y: 142, distance: 210.5
click at [1175, 77] on link "VIP Bauru" at bounding box center [1081, 87] width 378 height 29
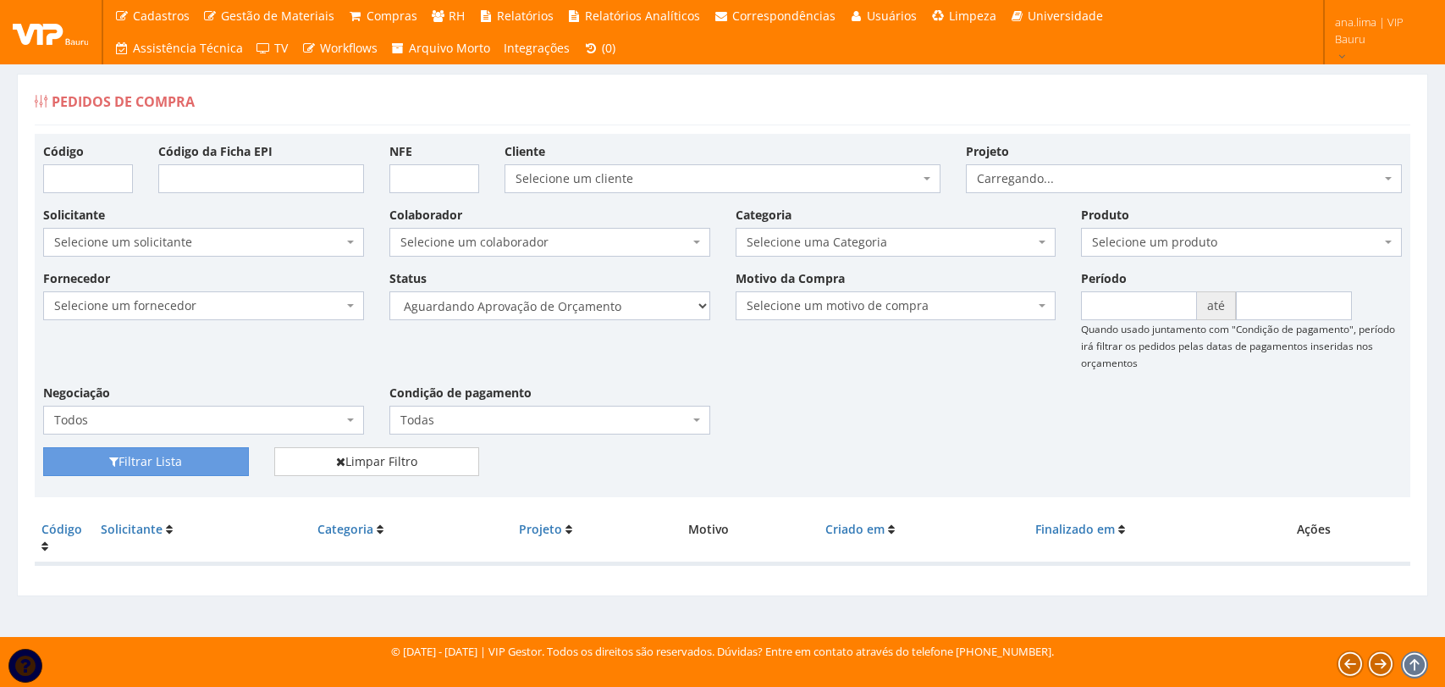
click at [634, 313] on select "Selecione um status Cancelado Aguardando Aprovação Diretoria Pedido Aprovado Ag…" at bounding box center [550, 305] width 321 height 29
select select "1"
click at [390, 291] on select "Selecione um status Cancelado Aguardando Aprovação Diretoria Pedido Aprovado Ag…" at bounding box center [550, 305] width 321 height 29
click at [187, 458] on button "Filtrar Lista" at bounding box center [146, 461] width 206 height 29
drag, startPoint x: 0, startPoint y: 0, endPoint x: 609, endPoint y: 317, distance: 686.3
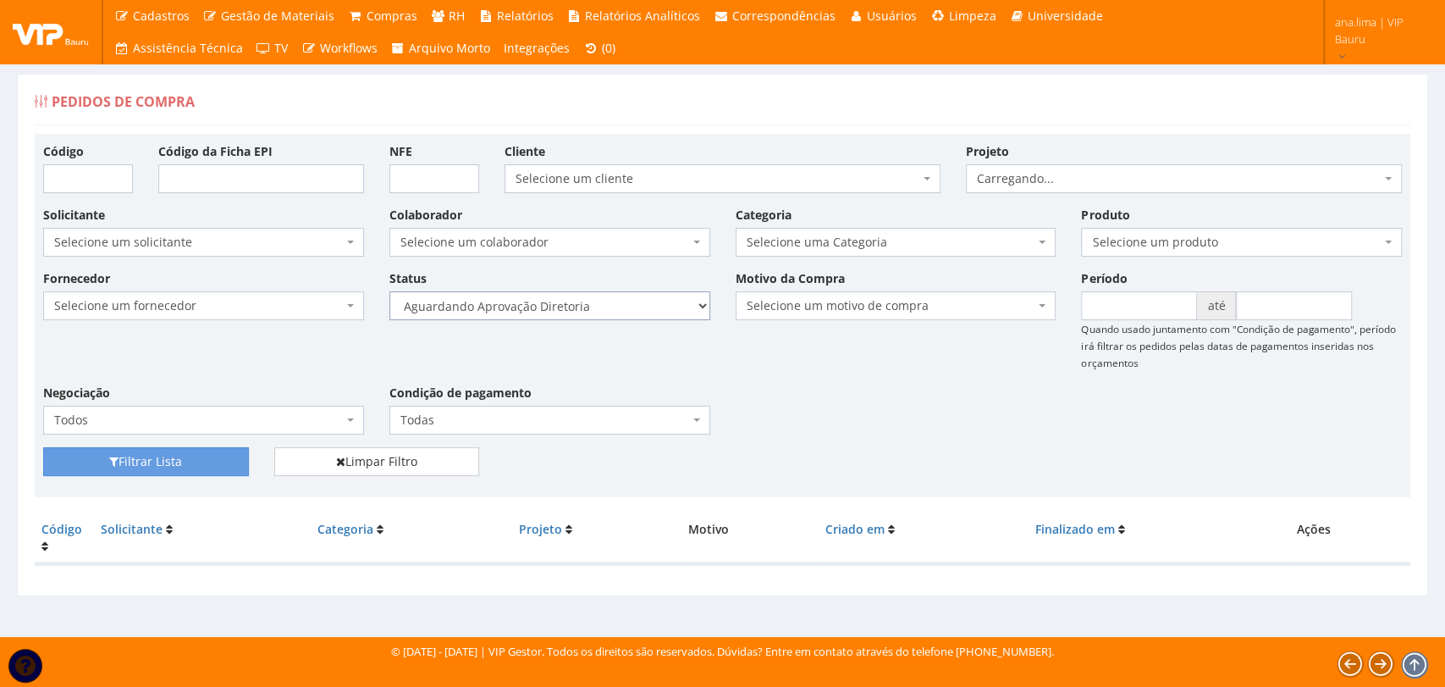
click at [610, 307] on select "Selecione um status Cancelado Aguardando Aprovação Diretoria Pedido Aprovado Ag…" at bounding box center [550, 305] width 321 height 29
select select "4"
click at [390, 291] on select "Selecione um status Cancelado Aguardando Aprovação Diretoria Pedido Aprovado Ag…" at bounding box center [550, 305] width 321 height 29
click at [185, 468] on button "Filtrar Lista" at bounding box center [146, 461] width 206 height 29
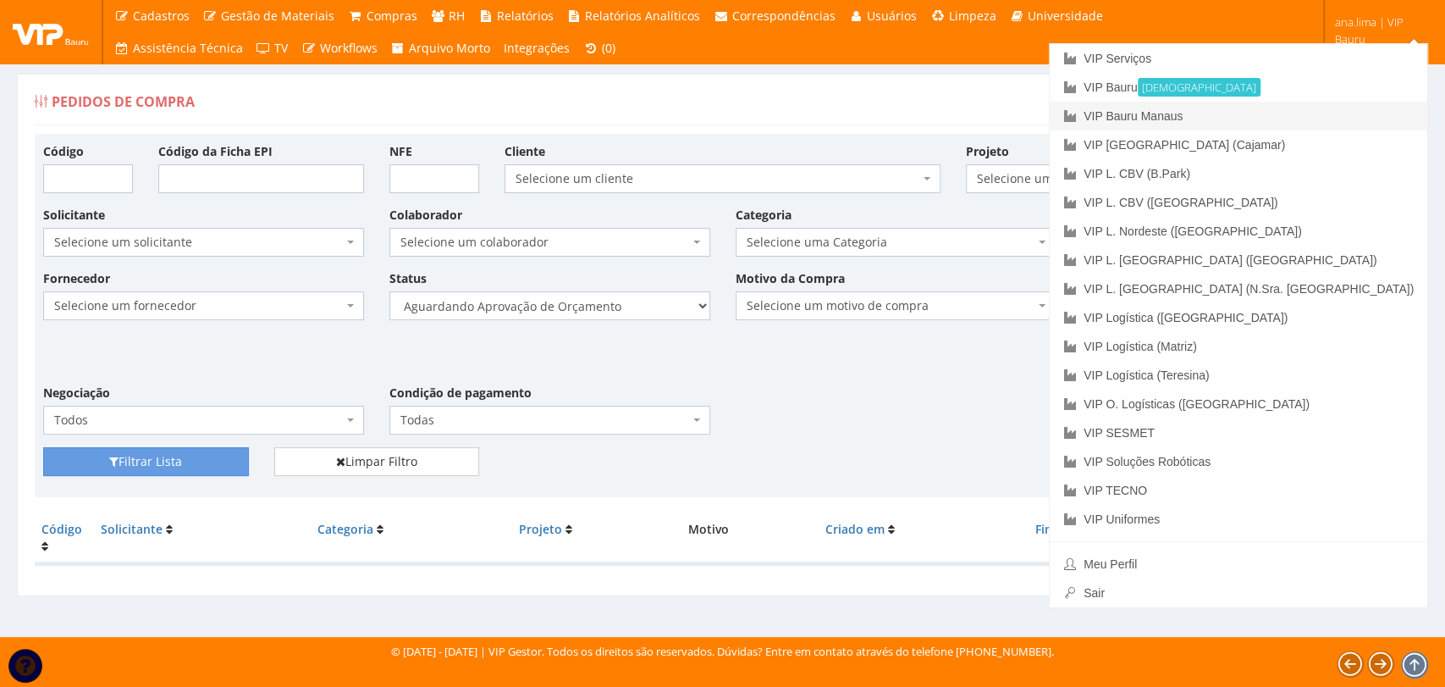
click at [1345, 119] on link "VIP Bauru Manaus" at bounding box center [1239, 116] width 378 height 29
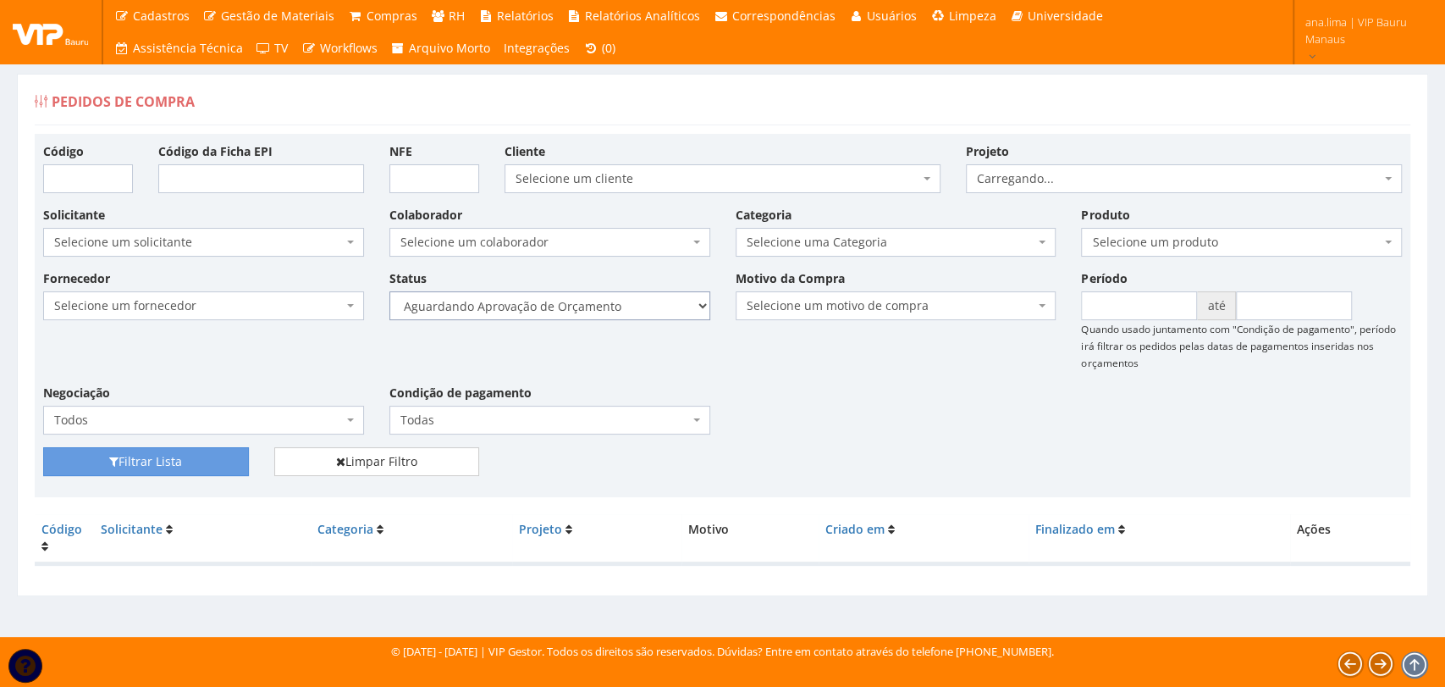
click at [629, 314] on select "Selecione um status Cancelado Aguardando Aprovação Diretoria Pedido Aprovado Ag…" at bounding box center [550, 305] width 321 height 29
select select "1"
click at [390, 291] on select "Selecione um status Cancelado Aguardando Aprovação Diretoria Pedido Aprovado Ag…" at bounding box center [550, 305] width 321 height 29
click at [166, 462] on button "Filtrar Lista" at bounding box center [146, 461] width 206 height 29
click at [603, 307] on select "Selecione um status Cancelado Aguardando Aprovação Diretoria Pedido Aprovado Ag…" at bounding box center [550, 305] width 321 height 29
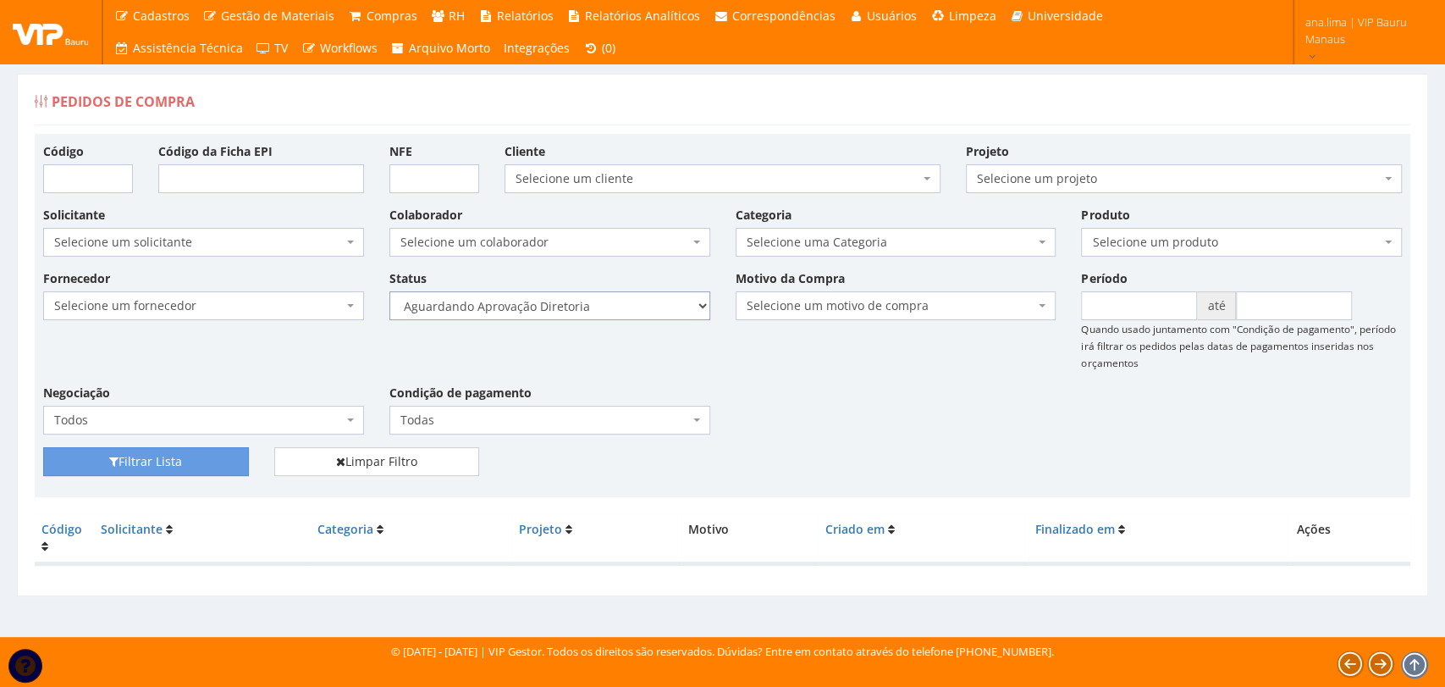
select select "4"
click at [390, 291] on select "Selecione um status Cancelado Aguardando Aprovação Diretoria Pedido Aprovado Ag…" at bounding box center [550, 305] width 321 height 29
click at [224, 457] on button "Filtrar Lista" at bounding box center [146, 461] width 206 height 29
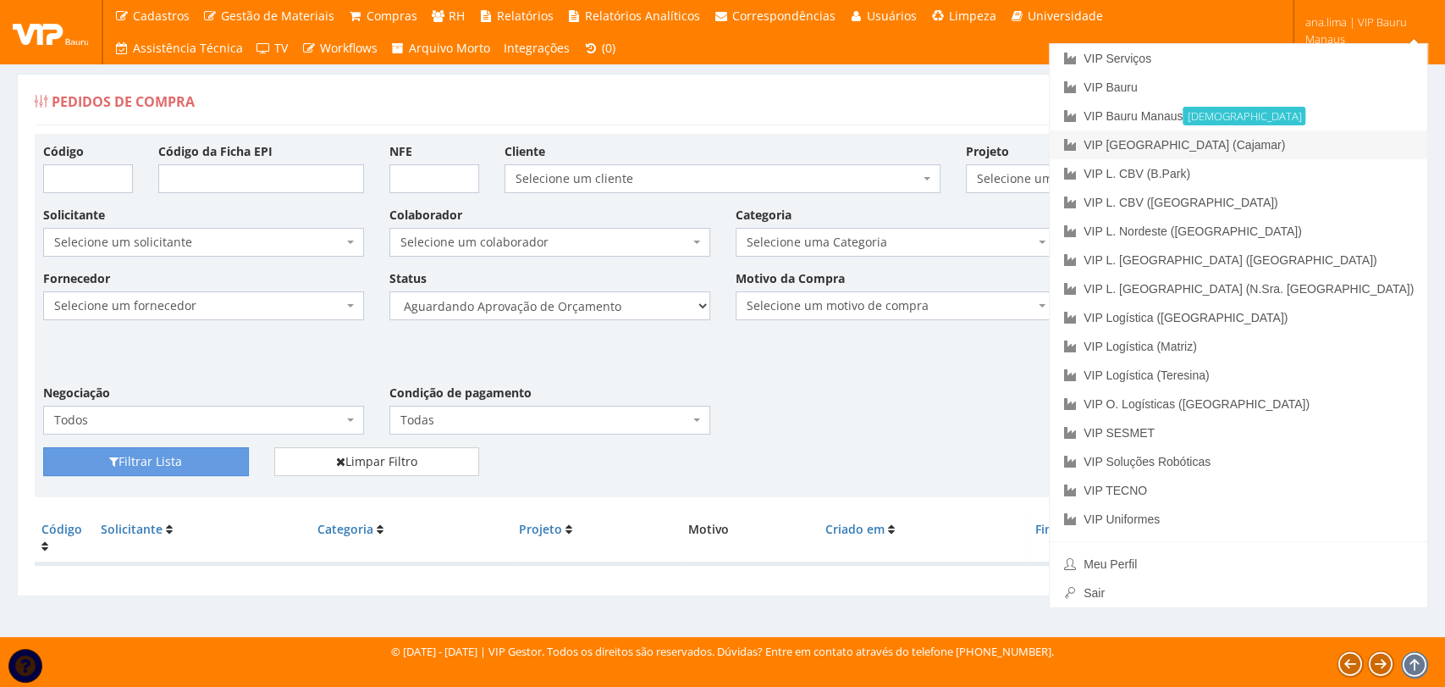
click at [1300, 138] on link "VIP [GEOGRAPHIC_DATA] (Cajamar)" at bounding box center [1239, 144] width 378 height 29
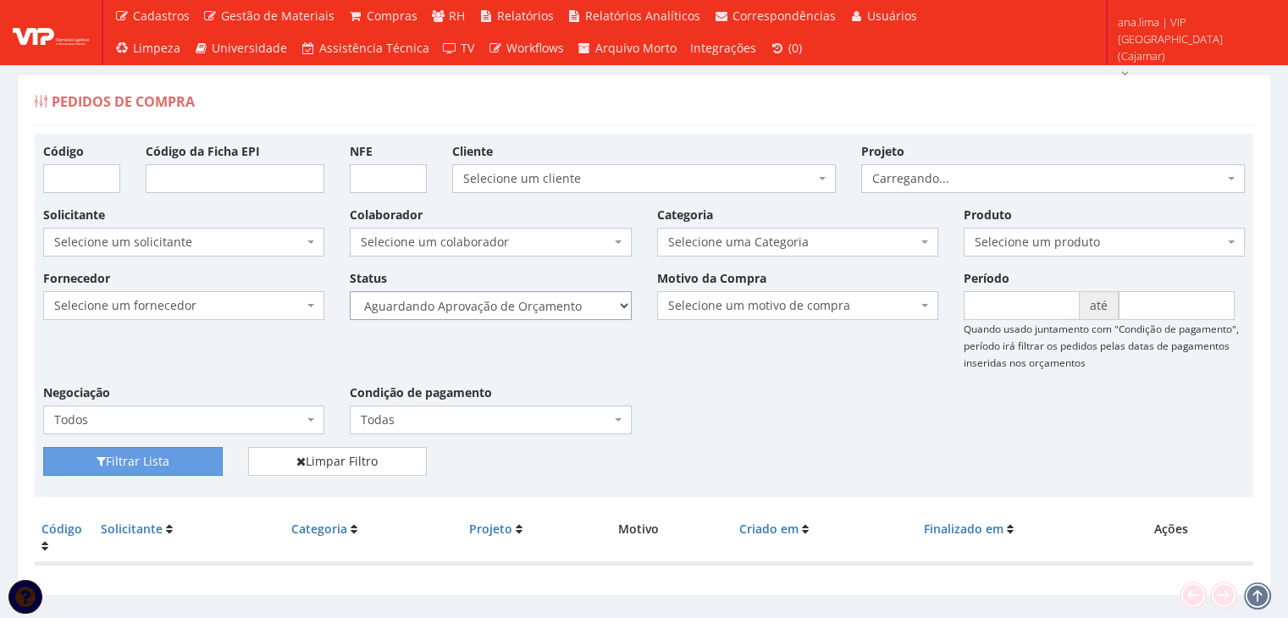
drag, startPoint x: 0, startPoint y: 0, endPoint x: 551, endPoint y: 313, distance: 634.0
click at [552, 309] on select "Selecione um status Cancelado Aguardando Aprovação Diretoria Pedido Aprovado Ag…" at bounding box center [490, 305] width 281 height 29
select select "1"
click at [350, 291] on select "Selecione um status Cancelado Aguardando Aprovação Diretoria Pedido Aprovado Ag…" at bounding box center [490, 305] width 281 height 29
click at [124, 454] on button "Filtrar Lista" at bounding box center [133, 461] width 180 height 29
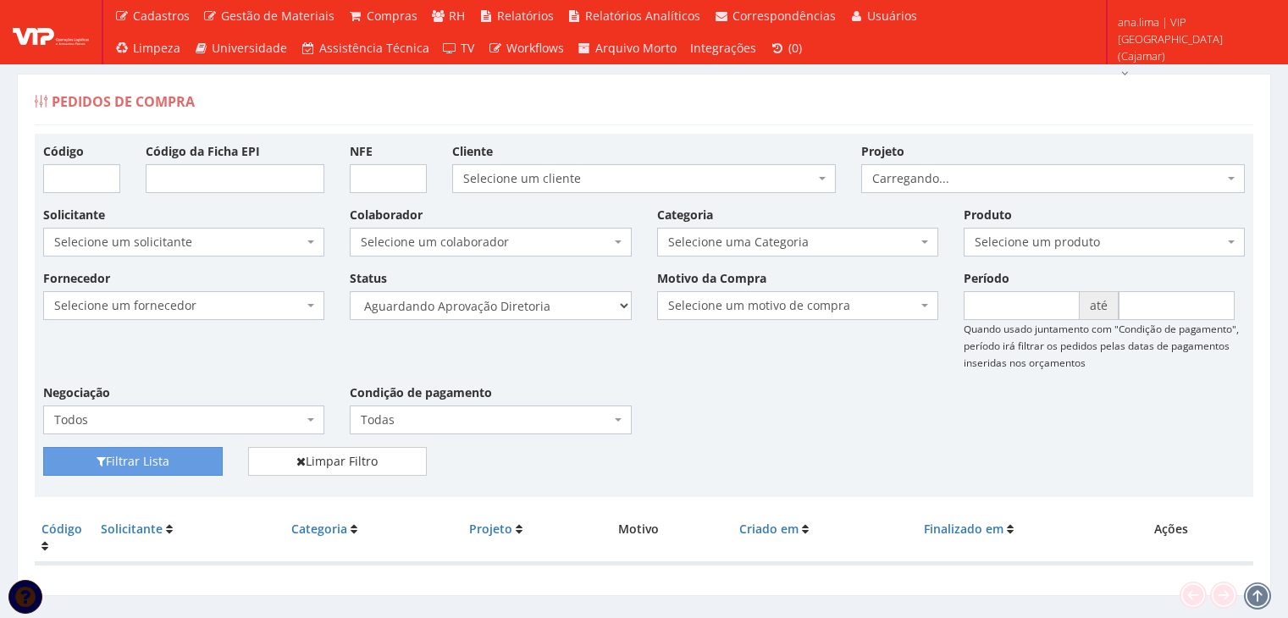
scroll to position [34, 0]
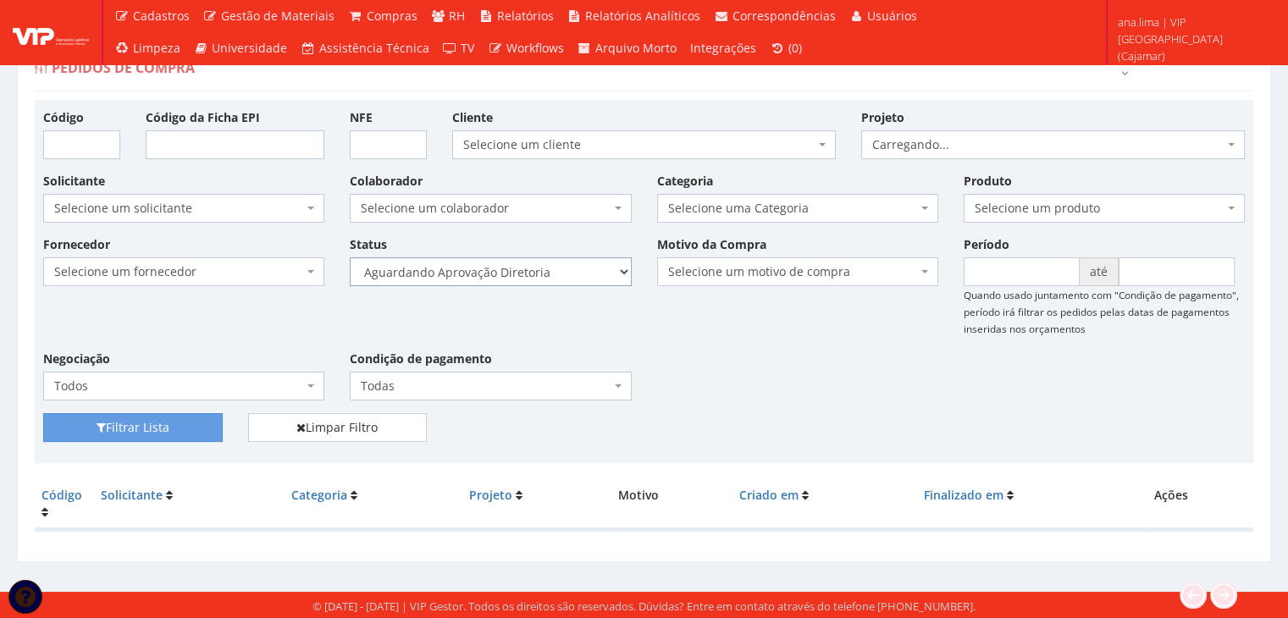
click at [544, 267] on select "Selecione um status Cancelado Aguardando Aprovação Diretoria Pedido Aprovado Ag…" at bounding box center [490, 271] width 281 height 29
click at [544, 268] on select "Selecione um status Cancelado Aguardando Aprovação Diretoria Pedido Aprovado Ag…" at bounding box center [490, 271] width 281 height 29
select select "4"
click at [350, 257] on select "Selecione um status Cancelado Aguardando Aprovação Diretoria Pedido Aprovado Ag…" at bounding box center [490, 271] width 281 height 29
click at [198, 423] on button "Filtrar Lista" at bounding box center [133, 427] width 180 height 29
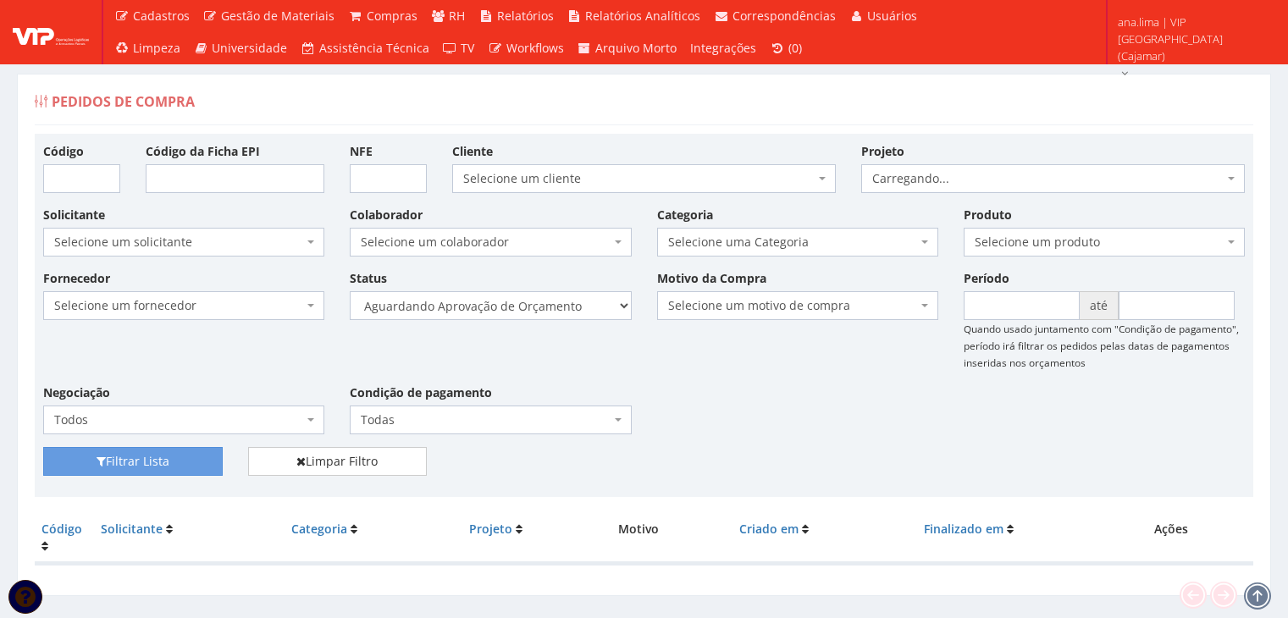
scroll to position [34, 0]
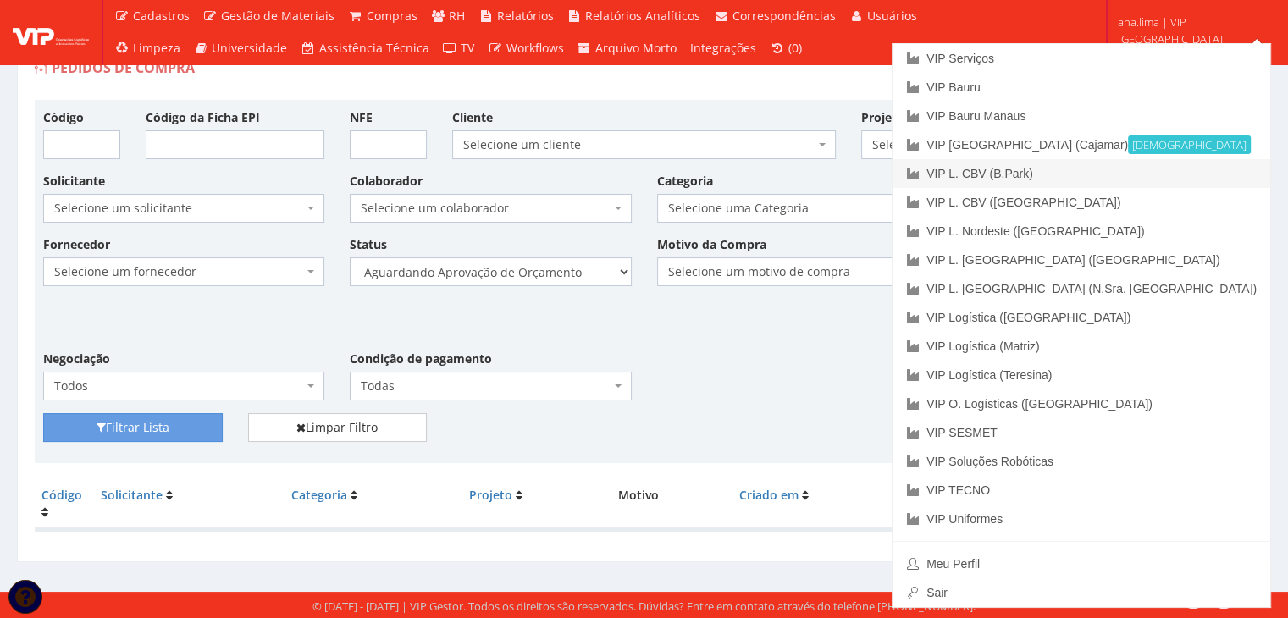
click at [1169, 170] on link "VIP L. CBV (B.Park)" at bounding box center [1081, 173] width 378 height 29
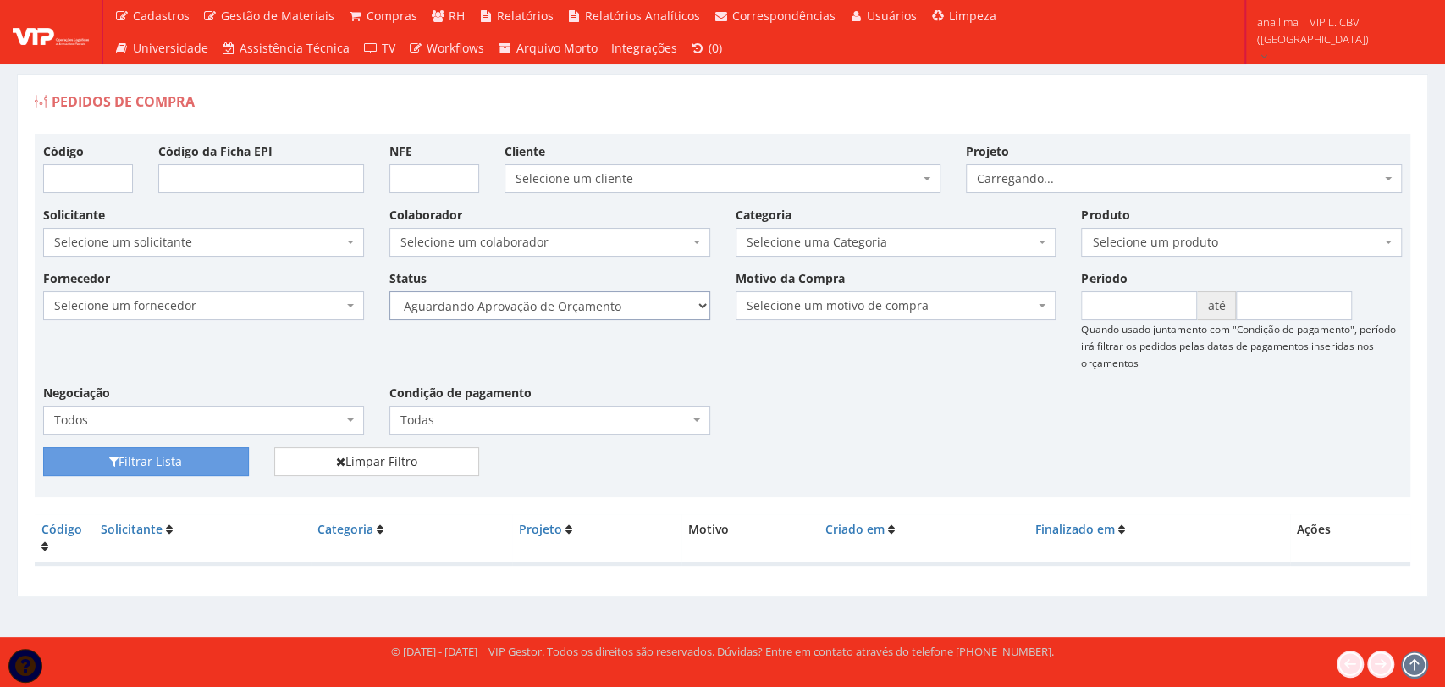
drag, startPoint x: 0, startPoint y: 0, endPoint x: 640, endPoint y: 314, distance: 713.1
click at [640, 313] on select "Selecione um status Cancelado Aguardando Aprovação Diretoria Pedido Aprovado Ag…" at bounding box center [550, 305] width 321 height 29
select select "1"
click at [390, 291] on select "Selecione um status Cancelado Aguardando Aprovação Diretoria Pedido Aprovado Ag…" at bounding box center [550, 305] width 321 height 29
click at [215, 462] on button "Filtrar Lista" at bounding box center [146, 461] width 206 height 29
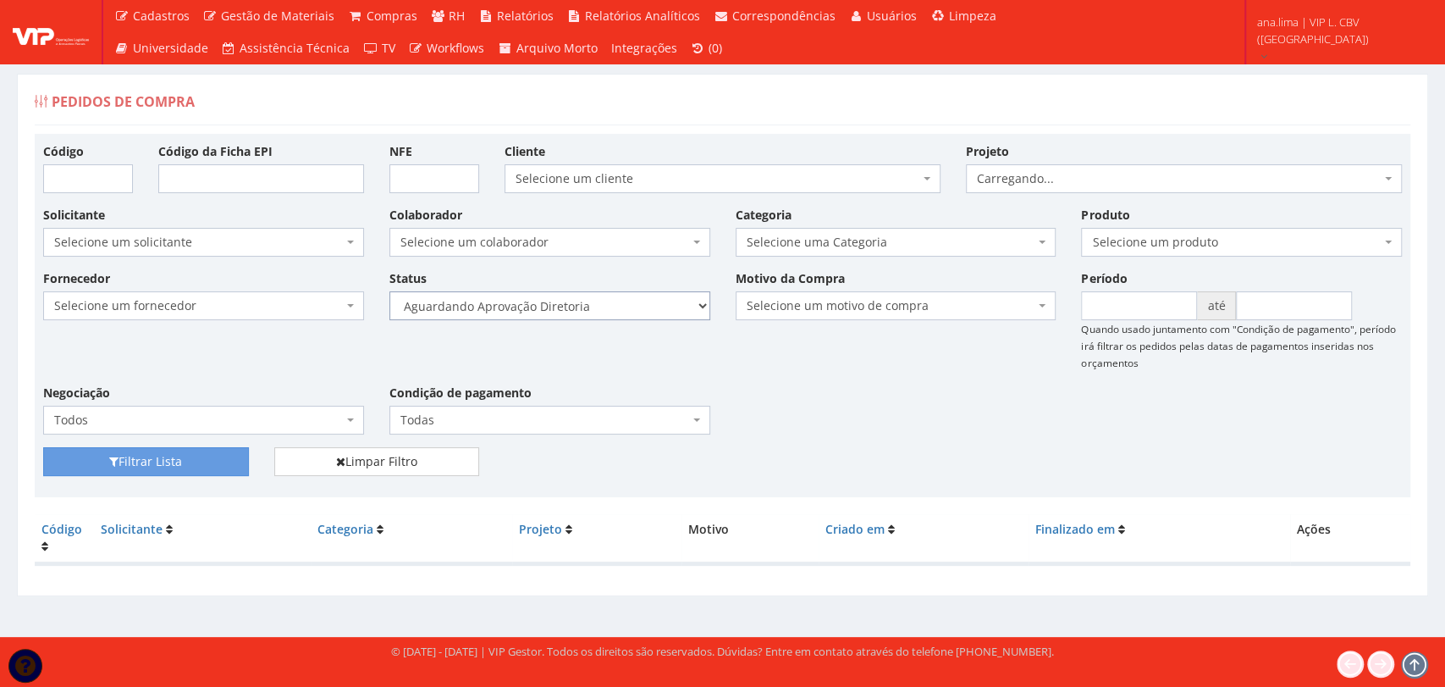
click at [575, 307] on select "Selecione um status Cancelado Aguardando Aprovação Diretoria Pedido Aprovado Ag…" at bounding box center [550, 305] width 321 height 29
select select "4"
click at [390, 291] on select "Selecione um status Cancelado Aguardando Aprovação Diretoria Pedido Aprovado Ag…" at bounding box center [550, 305] width 321 height 29
click at [221, 454] on button "Filtrar Lista" at bounding box center [146, 461] width 206 height 29
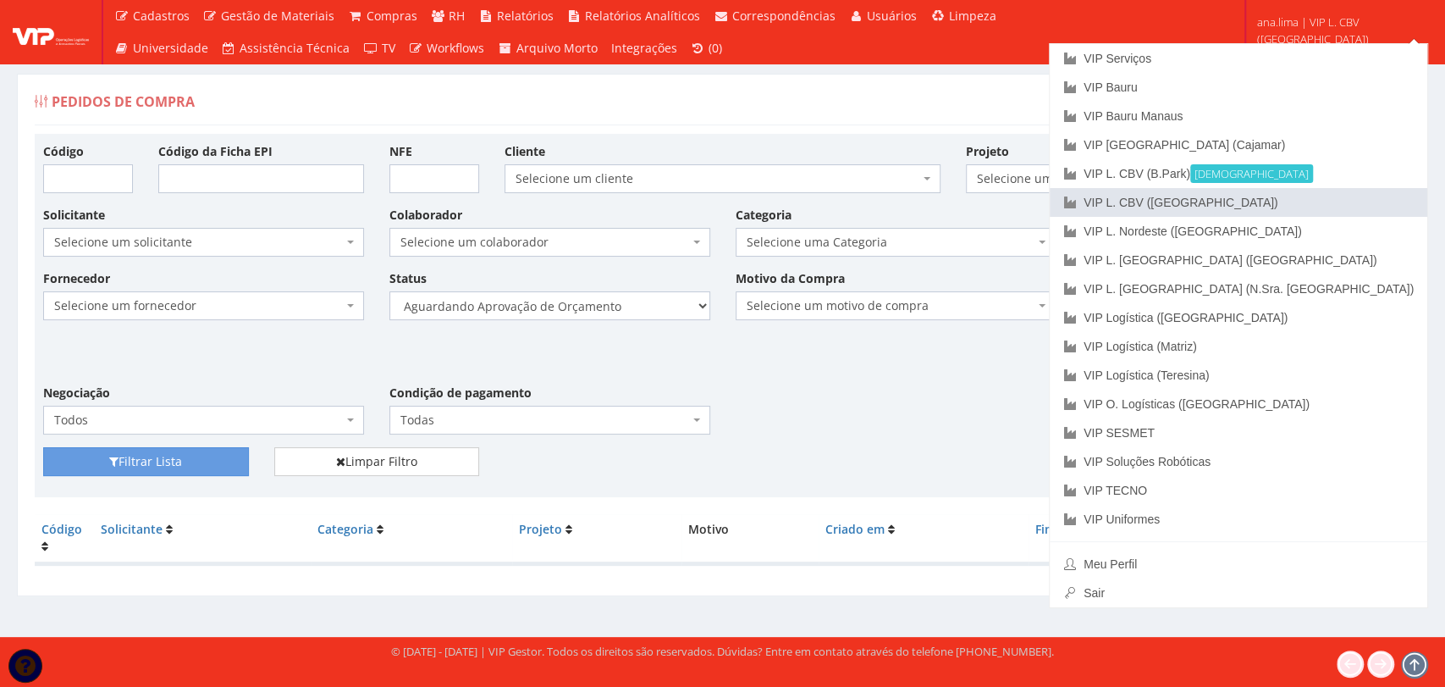
drag, startPoint x: 1327, startPoint y: 197, endPoint x: 1080, endPoint y: 279, distance: 260.3
click at [1327, 198] on link "VIP L. CBV ([GEOGRAPHIC_DATA])" at bounding box center [1239, 202] width 378 height 29
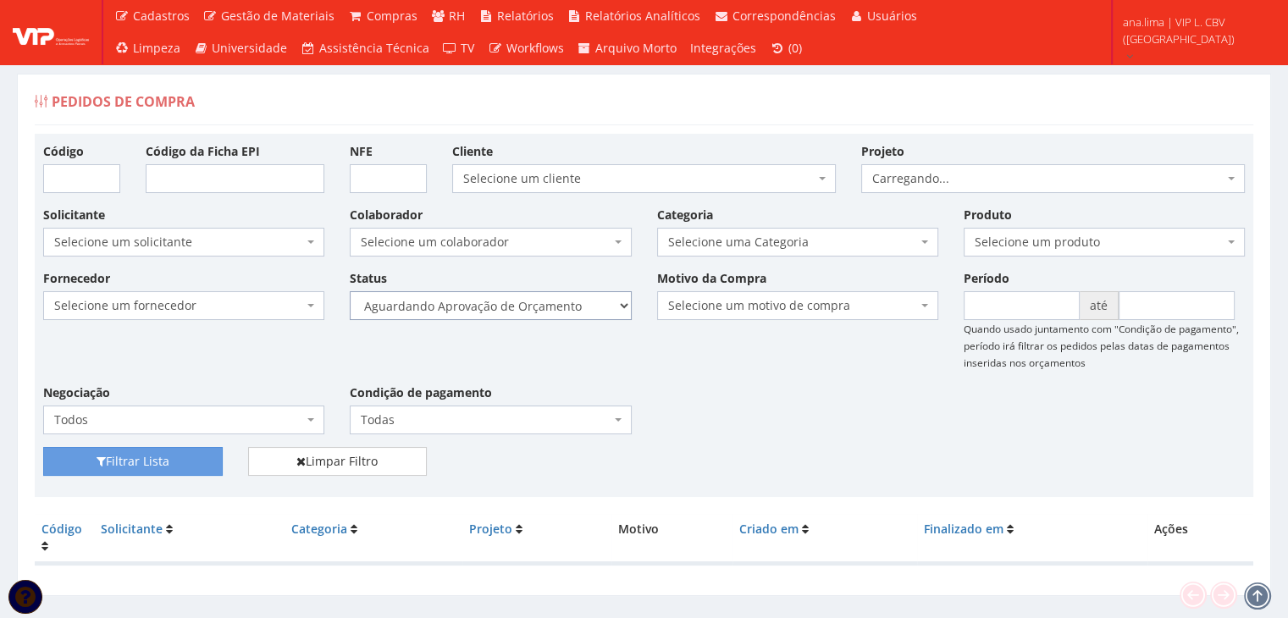
click at [557, 308] on select "Selecione um status Cancelado Aguardando Aprovação Diretoria Pedido Aprovado Ag…" at bounding box center [490, 305] width 281 height 29
select select "1"
click at [350, 291] on select "Selecione um status Cancelado Aguardando Aprovação Diretoria Pedido Aprovado Ag…" at bounding box center [490, 305] width 281 height 29
click at [152, 461] on button "Filtrar Lista" at bounding box center [133, 461] width 180 height 29
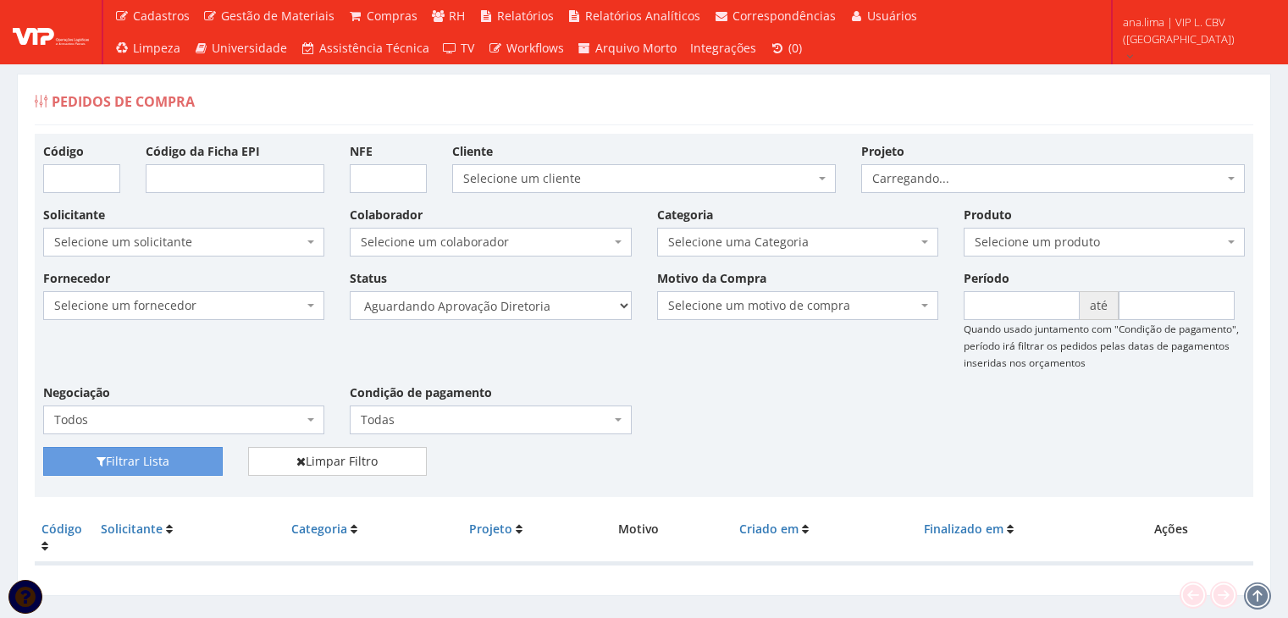
scroll to position [34, 0]
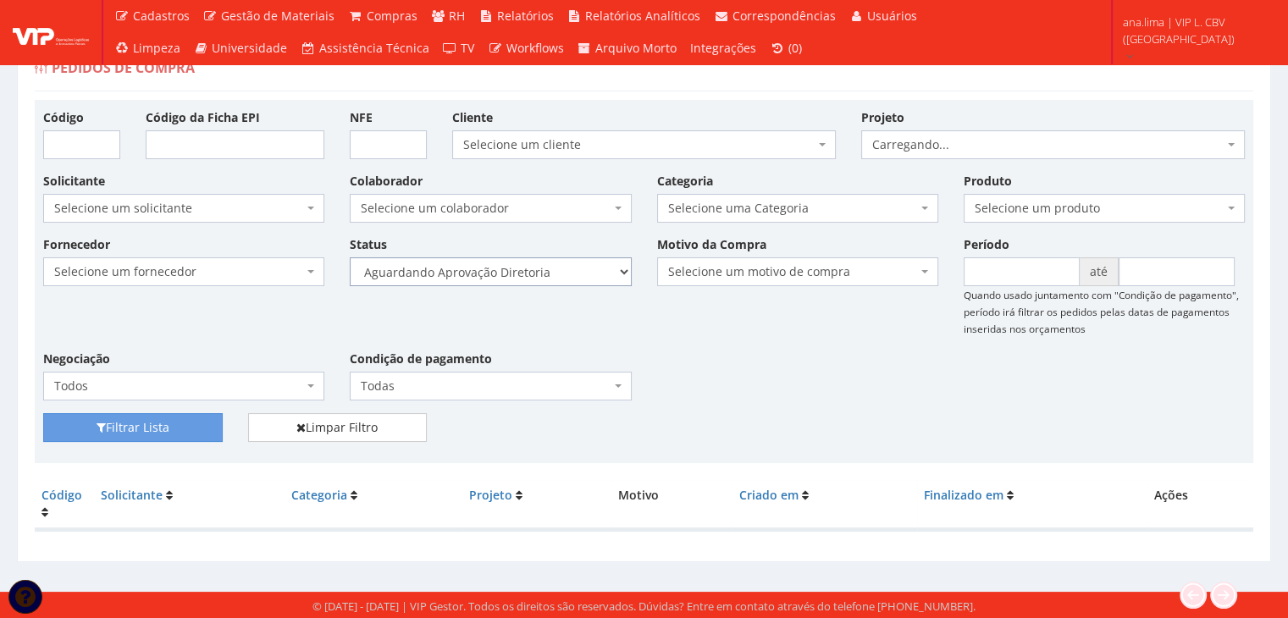
click at [566, 273] on select "Selecione um status Cancelado Aguardando Aprovação Diretoria Pedido Aprovado Ag…" at bounding box center [490, 271] width 281 height 29
select select "4"
click at [350, 257] on select "Selecione um status Cancelado Aguardando Aprovação Diretoria Pedido Aprovado Ag…" at bounding box center [490, 271] width 281 height 29
click at [200, 420] on button "Filtrar Lista" at bounding box center [133, 427] width 180 height 29
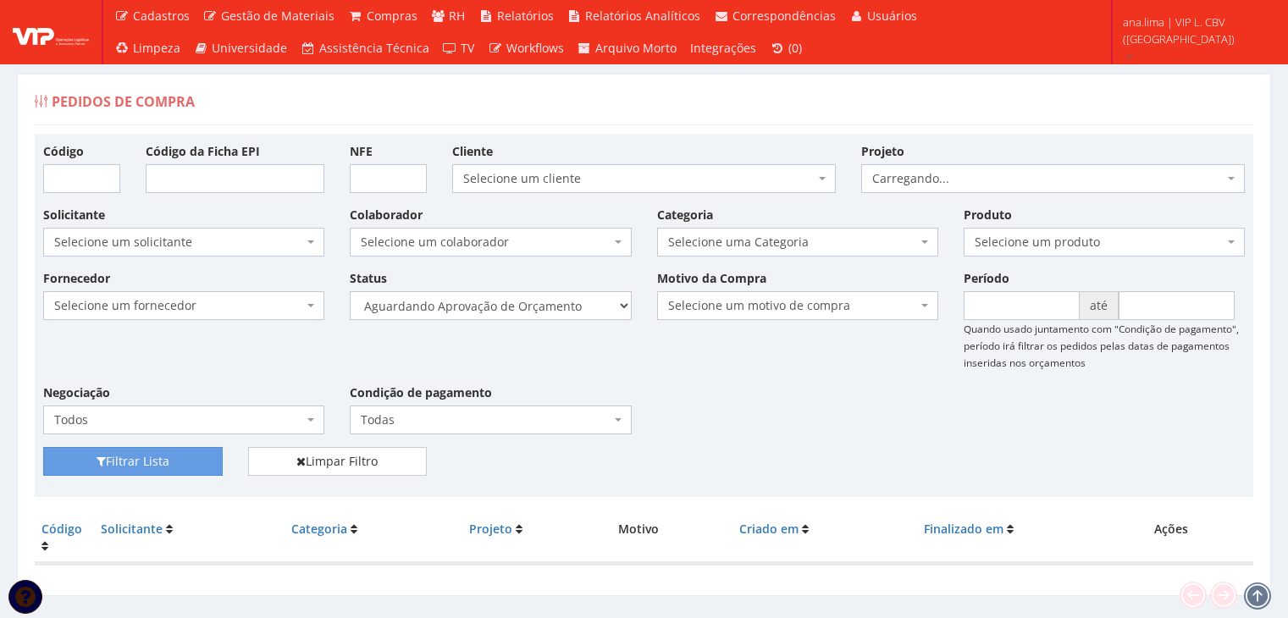
scroll to position [34, 0]
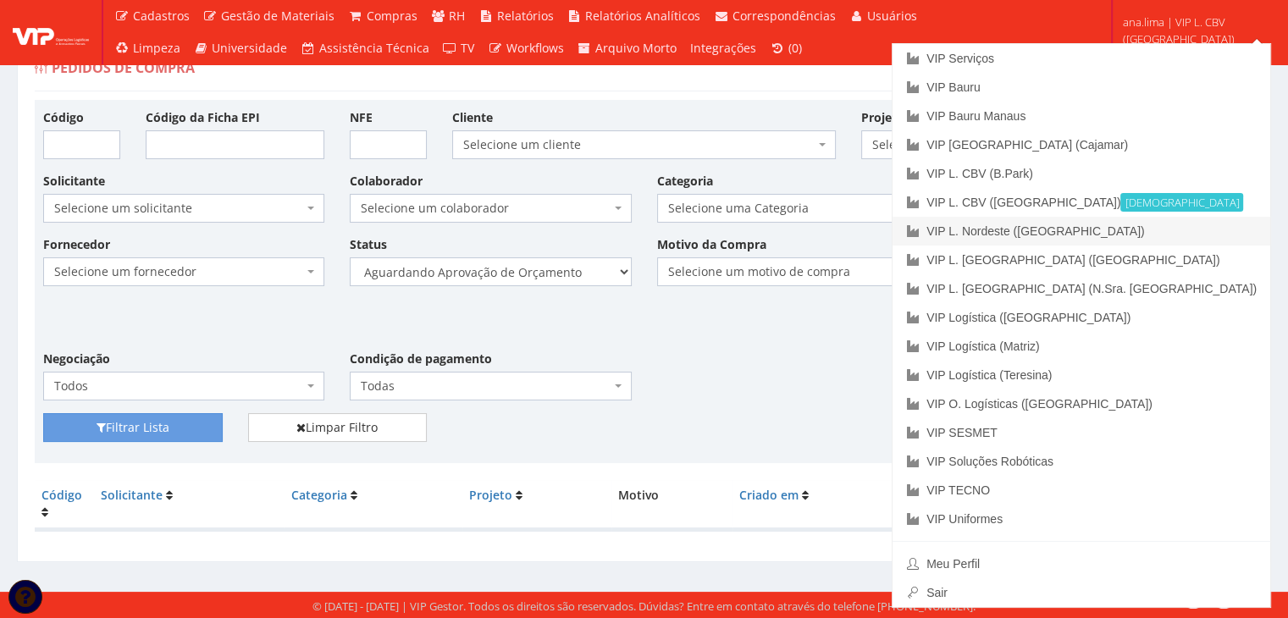
click at [1185, 231] on link "VIP L. Nordeste ([GEOGRAPHIC_DATA])" at bounding box center [1081, 231] width 378 height 29
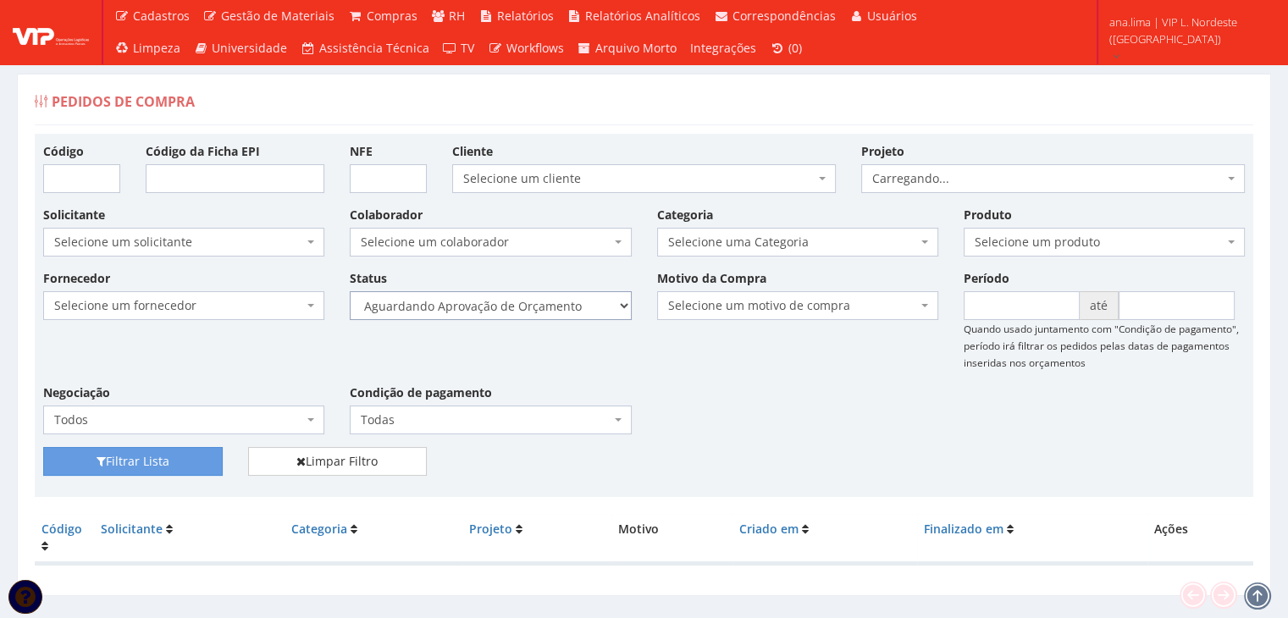
drag, startPoint x: 0, startPoint y: 0, endPoint x: 584, endPoint y: 306, distance: 659.4
click at [584, 306] on select "Selecione um status Cancelado Aguardando Aprovação Diretoria Pedido Aprovado Ag…" at bounding box center [490, 305] width 281 height 29
select select "1"
click at [350, 291] on select "Selecione um status Cancelado Aguardando Aprovação Diretoria Pedido Aprovado Ag…" at bounding box center [490, 305] width 281 height 29
click at [196, 454] on button "Filtrar Lista" at bounding box center [133, 461] width 180 height 29
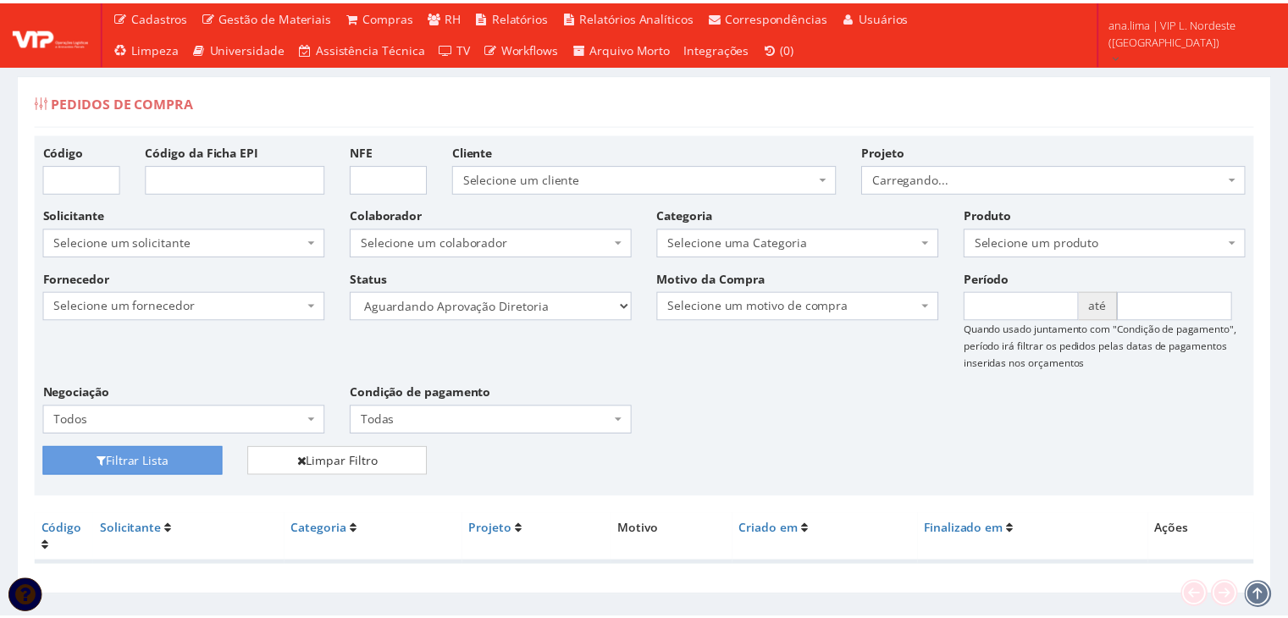
scroll to position [34, 0]
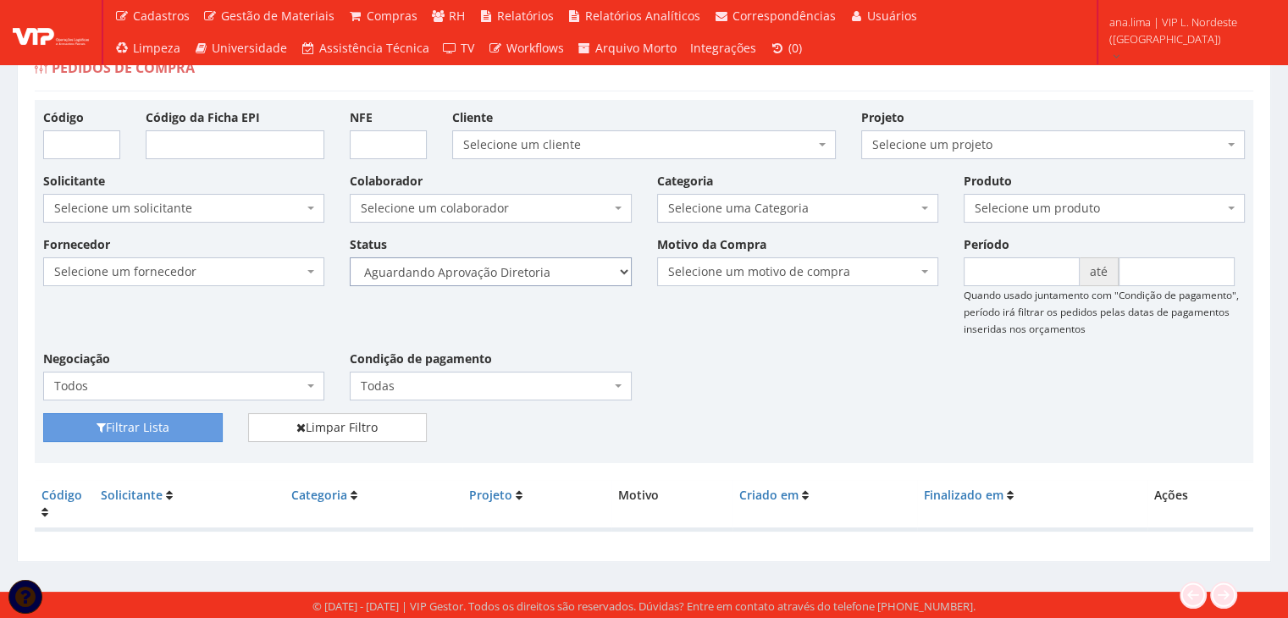
click at [543, 270] on select "Selecione um status Cancelado Aguardando Aprovação Diretoria Pedido Aprovado Ag…" at bounding box center [490, 271] width 281 height 29
select select "4"
click at [350, 257] on select "Selecione um status Cancelado Aguardando Aprovação Diretoria Pedido Aprovado Ag…" at bounding box center [490, 271] width 281 height 29
click at [190, 427] on button "Filtrar Lista" at bounding box center [133, 427] width 180 height 29
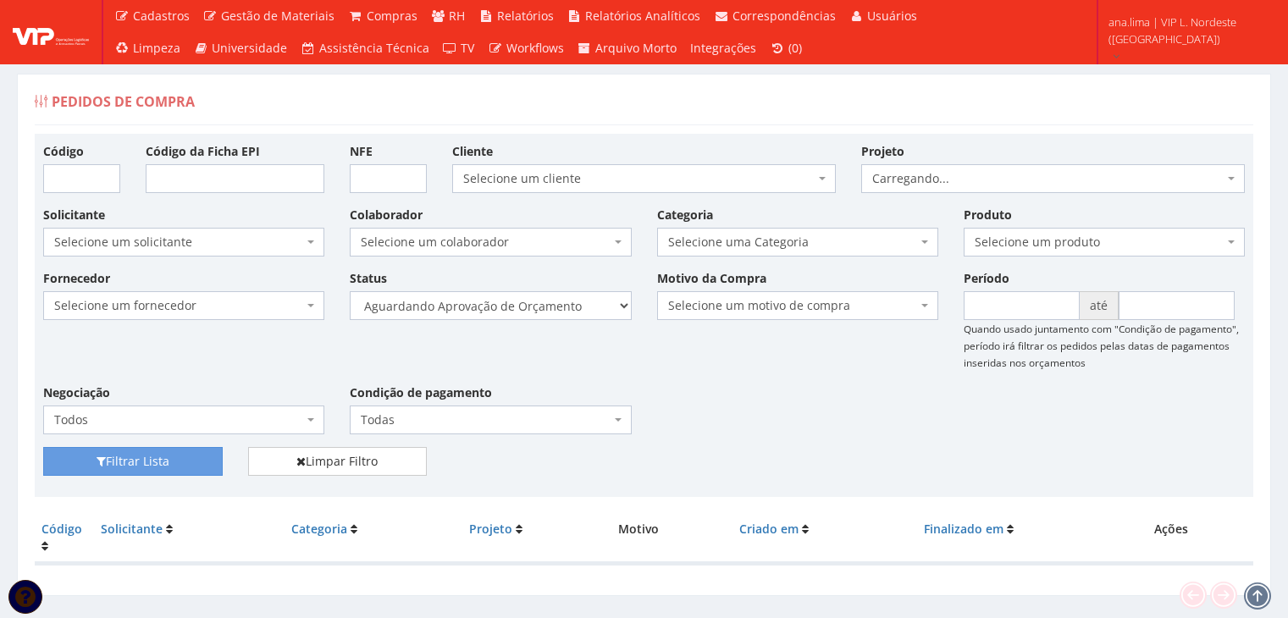
scroll to position [34, 0]
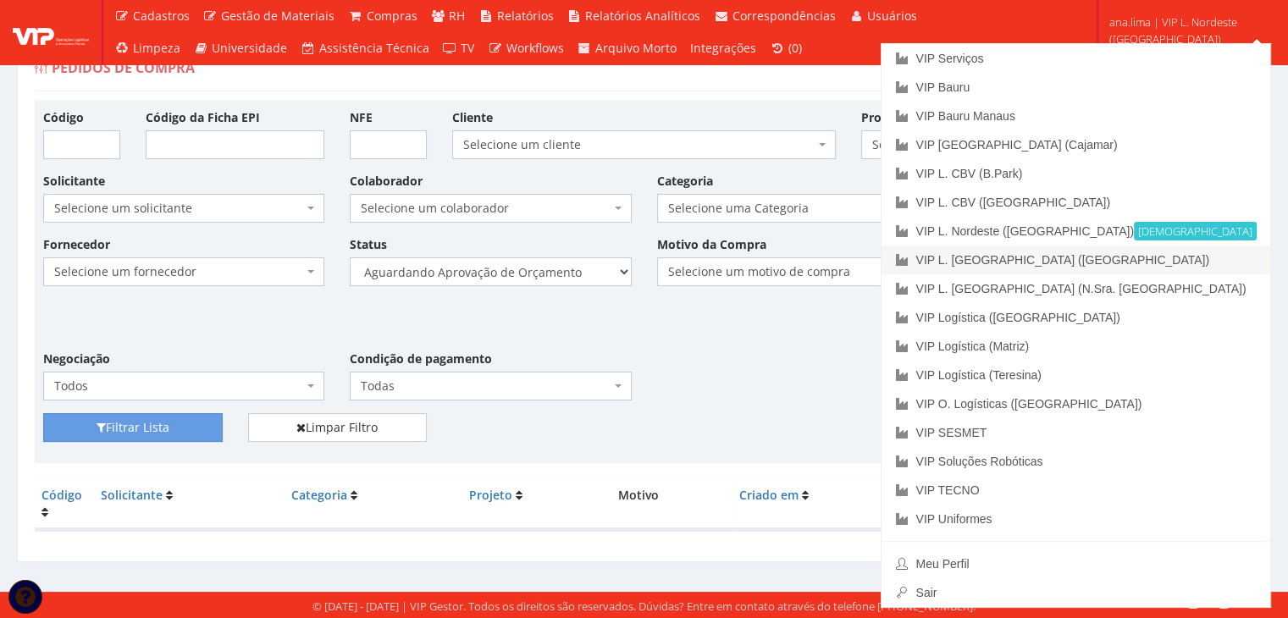
click at [1218, 265] on link "VIP L. [GEOGRAPHIC_DATA] ([GEOGRAPHIC_DATA])" at bounding box center [1075, 260] width 389 height 29
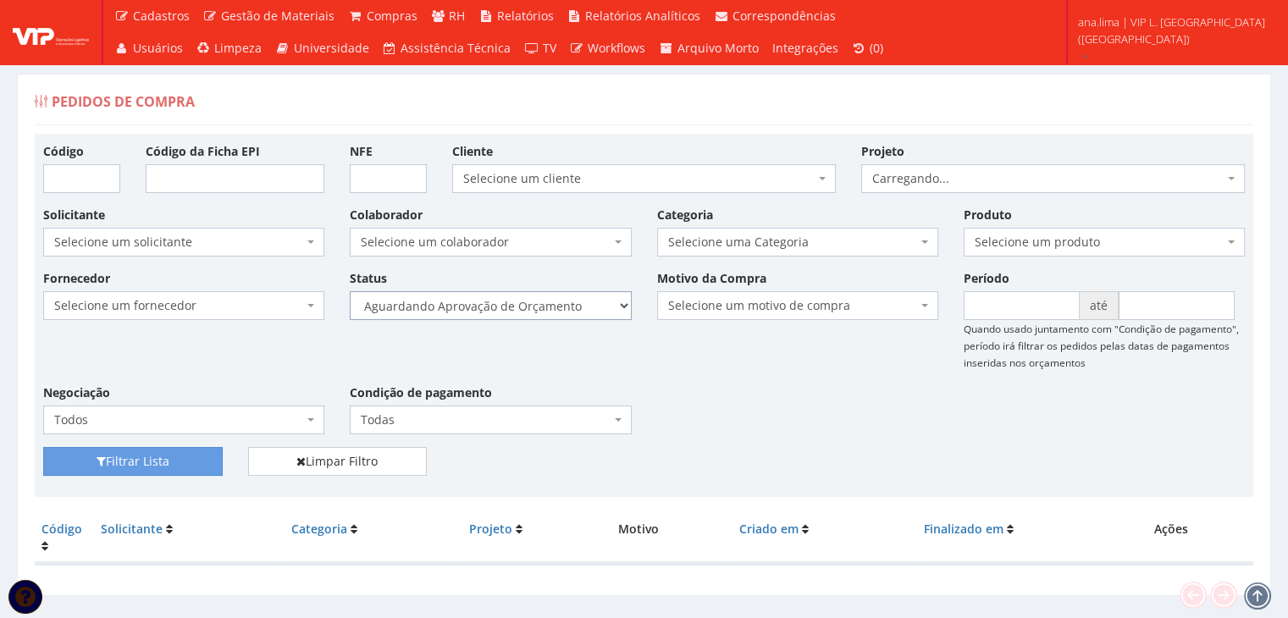
drag, startPoint x: 0, startPoint y: 0, endPoint x: 551, endPoint y: 316, distance: 635.3
click at [551, 309] on select "Selecione um status Cancelado Aguardando Aprovação Diretoria Pedido Aprovado Ag…" at bounding box center [490, 305] width 281 height 29
select select "1"
click at [350, 291] on select "Selecione um status Cancelado Aguardando Aprovação Diretoria Pedido Aprovado Ag…" at bounding box center [490, 305] width 281 height 29
drag, startPoint x: 163, startPoint y: 466, endPoint x: 428, endPoint y: 403, distance: 273.2
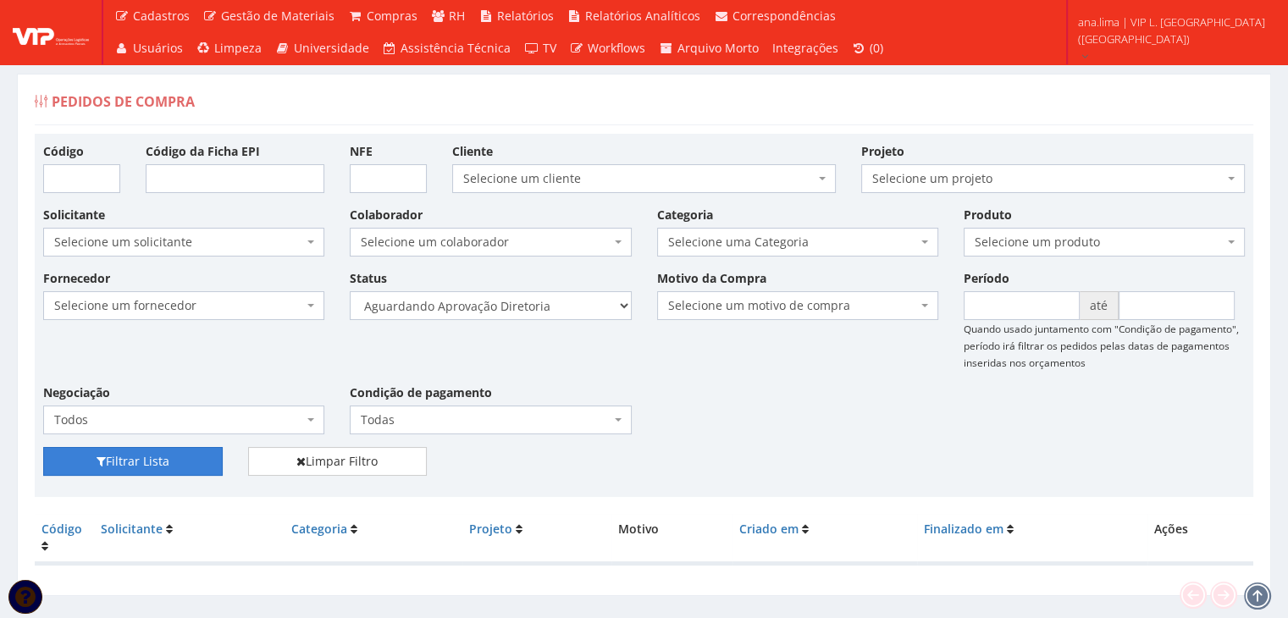
click at [163, 467] on button "Filtrar Lista" at bounding box center [133, 461] width 180 height 29
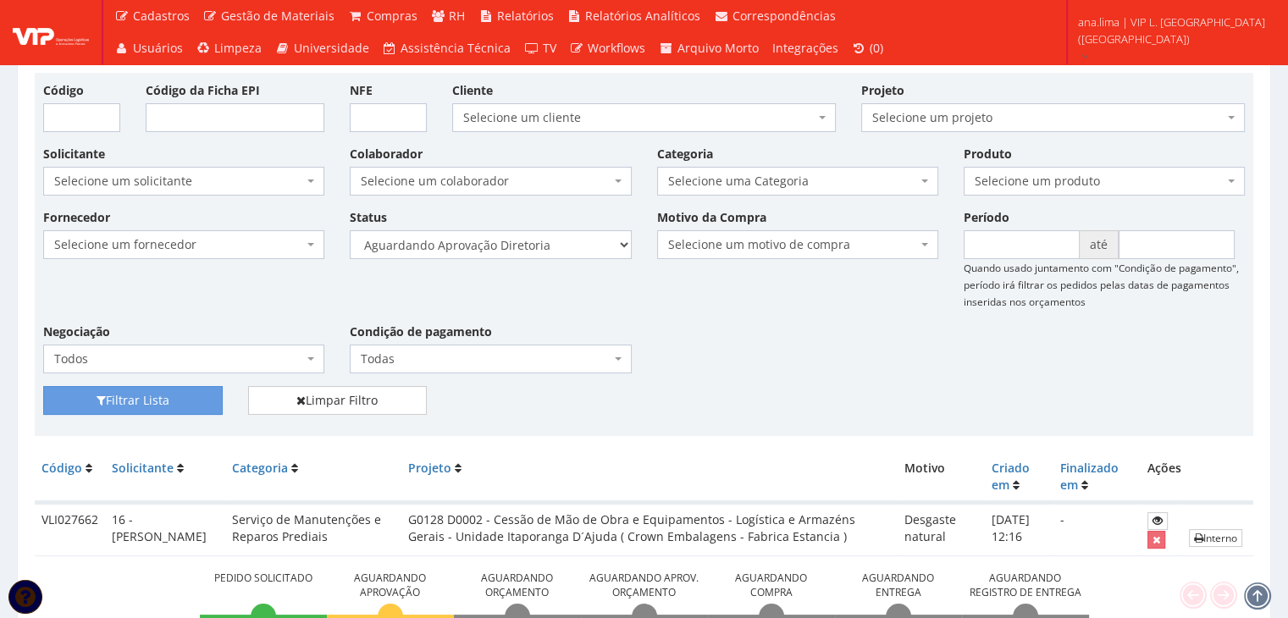
scroll to position [60, 0]
click at [547, 248] on select "Selecione um status Cancelado Aguardando Aprovação Diretoria Pedido Aprovado Ag…" at bounding box center [490, 245] width 281 height 29
select select "4"
click at [350, 231] on select "Selecione um status Cancelado Aguardando Aprovação Diretoria Pedido Aprovado Ag…" at bounding box center [490, 245] width 281 height 29
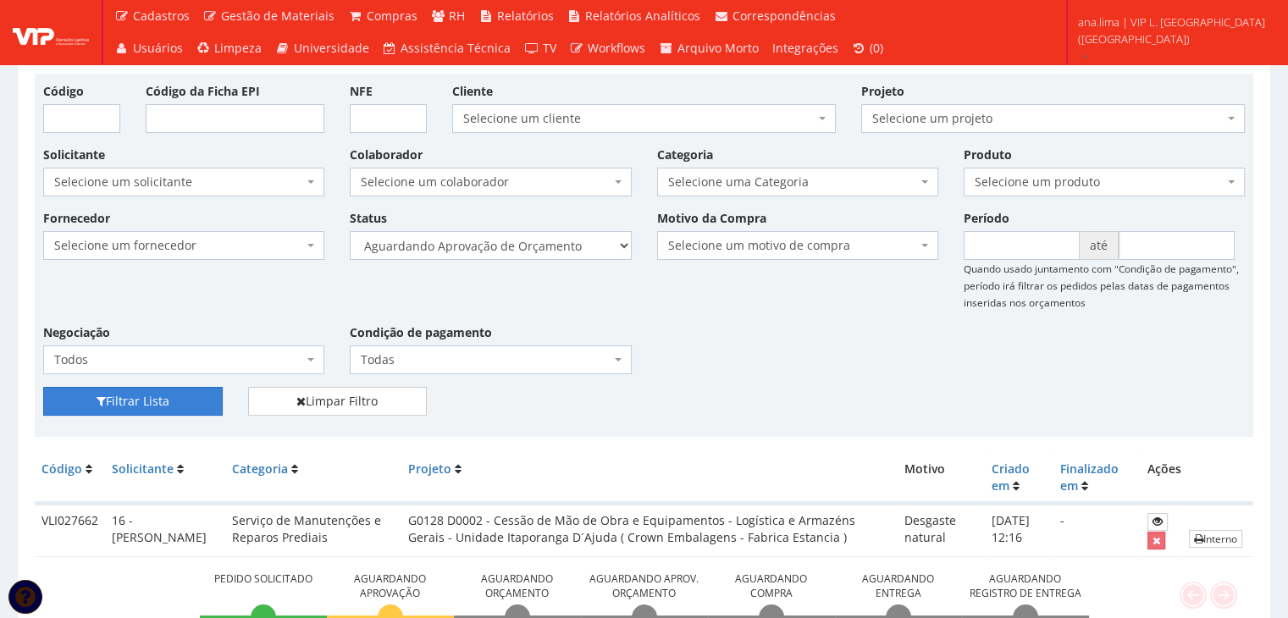
click at [169, 404] on button "Filtrar Lista" at bounding box center [133, 401] width 180 height 29
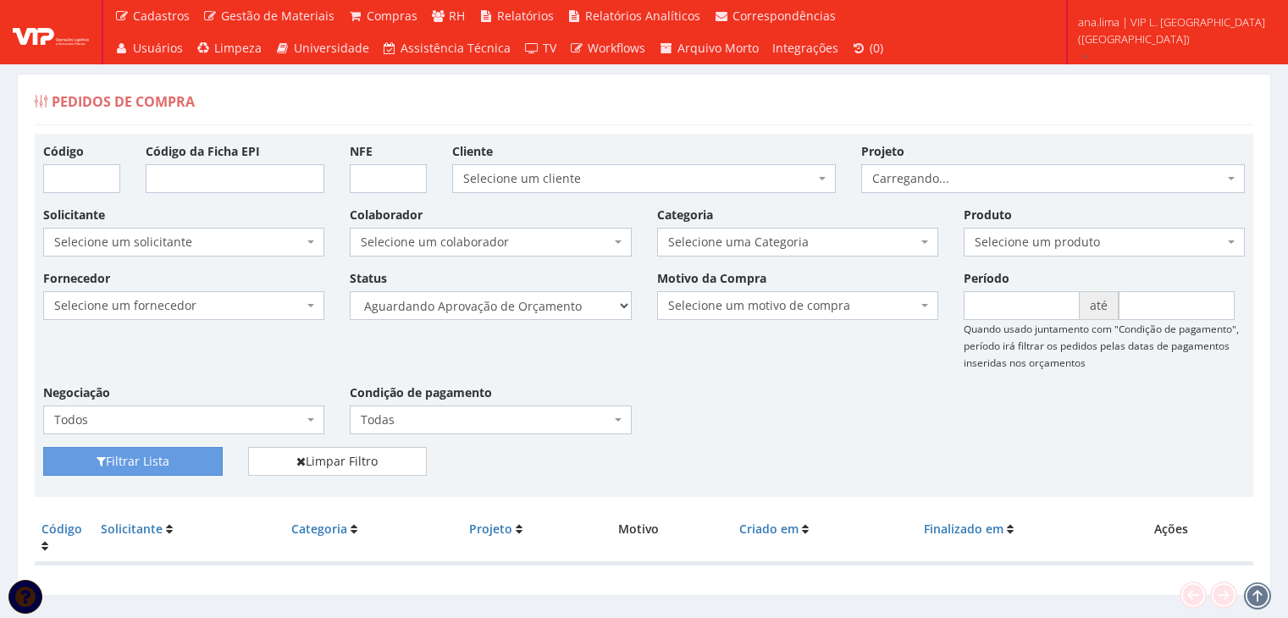
scroll to position [34, 0]
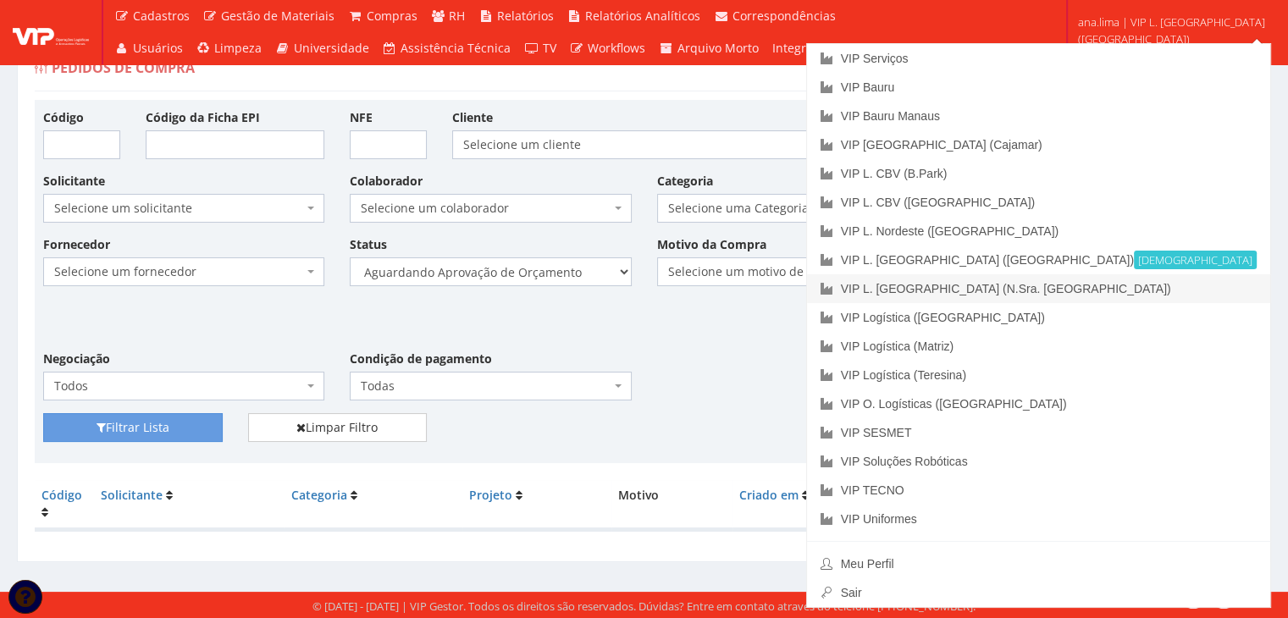
click at [1179, 297] on link "VIP L. [GEOGRAPHIC_DATA] (N.Sra. [GEOGRAPHIC_DATA])" at bounding box center [1038, 288] width 463 height 29
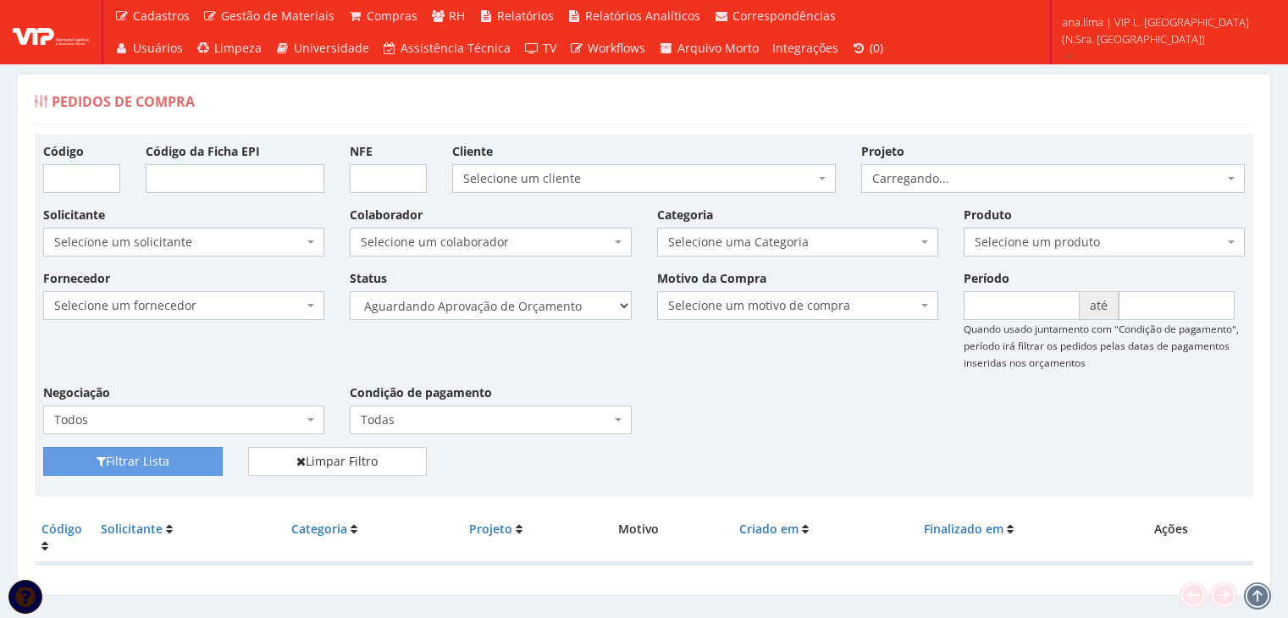
click at [537, 307] on select "Selecione um status Cancelado Aguardando Aprovação Diretoria Pedido Aprovado Ag…" at bounding box center [490, 305] width 281 height 29
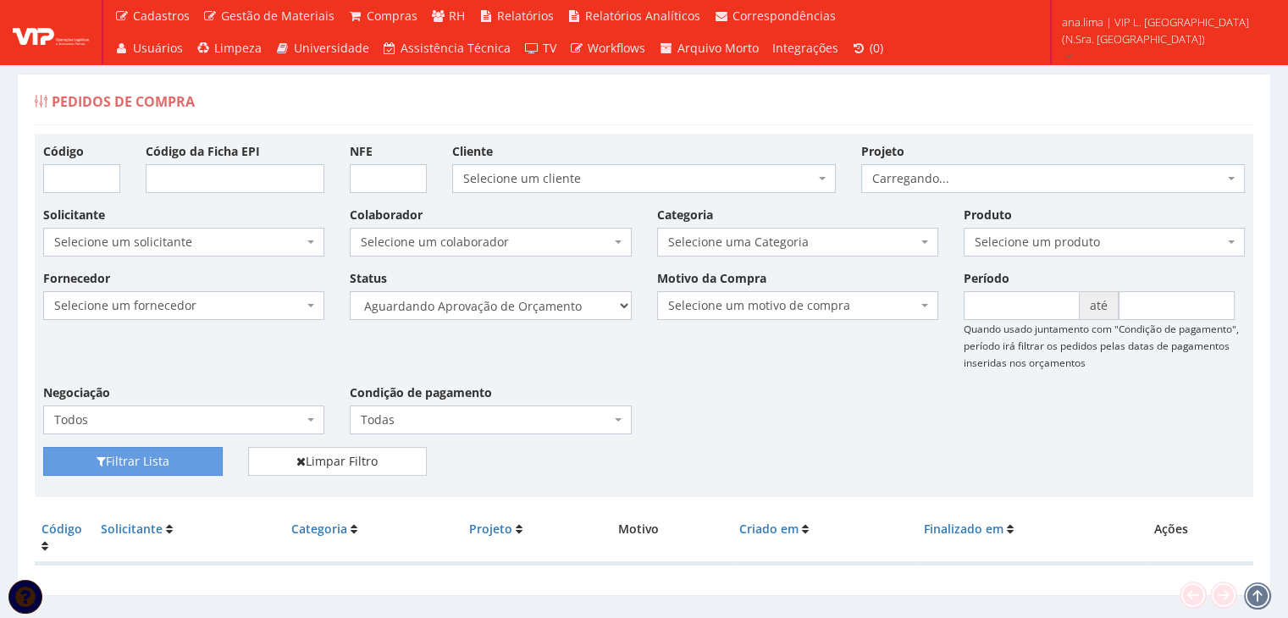
select select "1"
click at [350, 291] on select "Selecione um status Cancelado Aguardando Aprovação Diretoria Pedido Aprovado Ag…" at bounding box center [490, 305] width 281 height 29
click at [163, 455] on button "Filtrar Lista" at bounding box center [133, 461] width 180 height 29
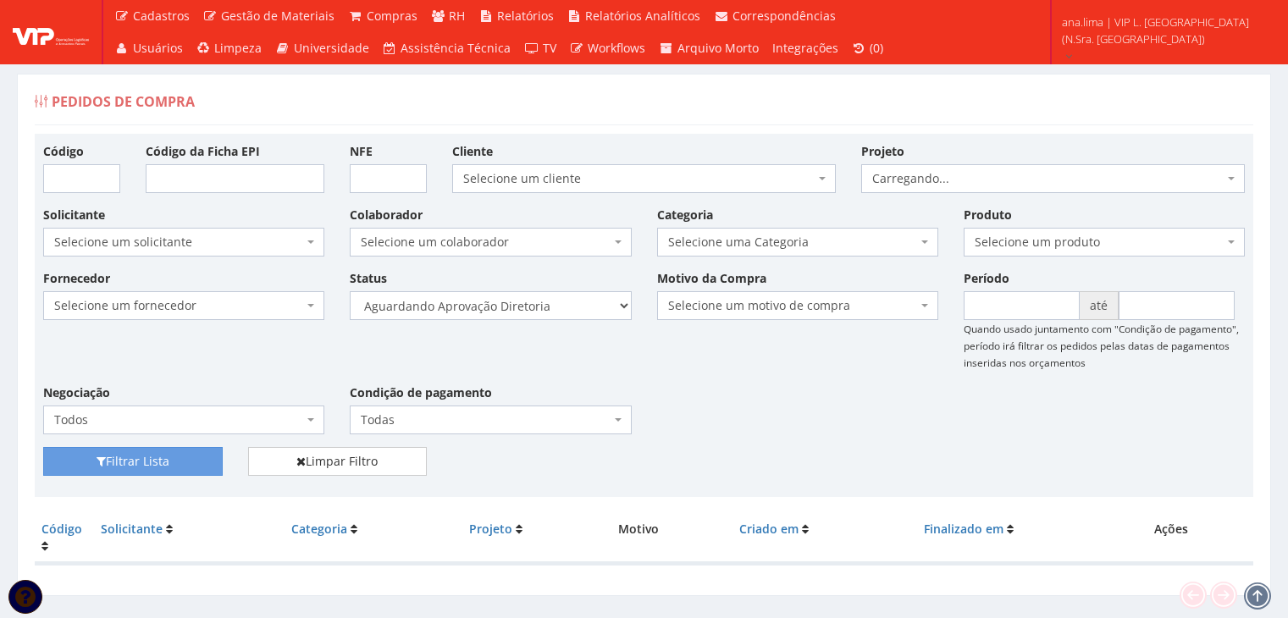
click at [535, 315] on select "Selecione um status Cancelado Aguardando Aprovação Diretoria Pedido Aprovado Ag…" at bounding box center [490, 305] width 281 height 29
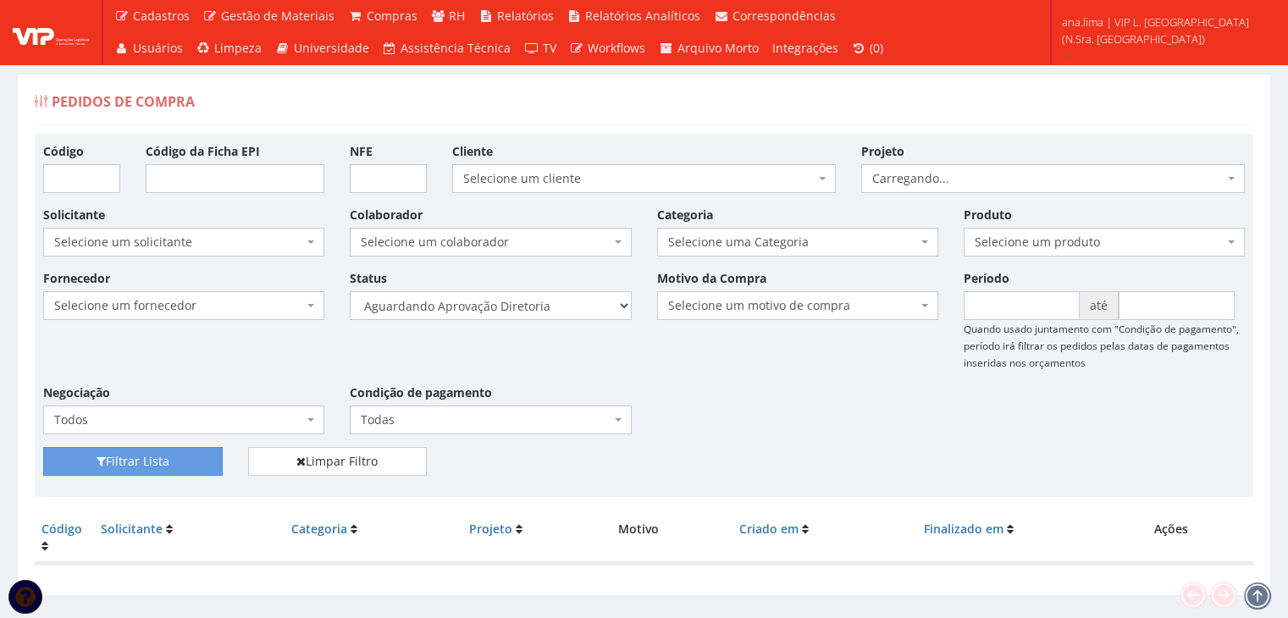
select select "4"
click at [350, 291] on select "Selecione um status Cancelado Aguardando Aprovação Diretoria Pedido Aprovado Ag…" at bounding box center [490, 305] width 281 height 29
click at [178, 457] on button "Filtrar Lista" at bounding box center [133, 461] width 180 height 29
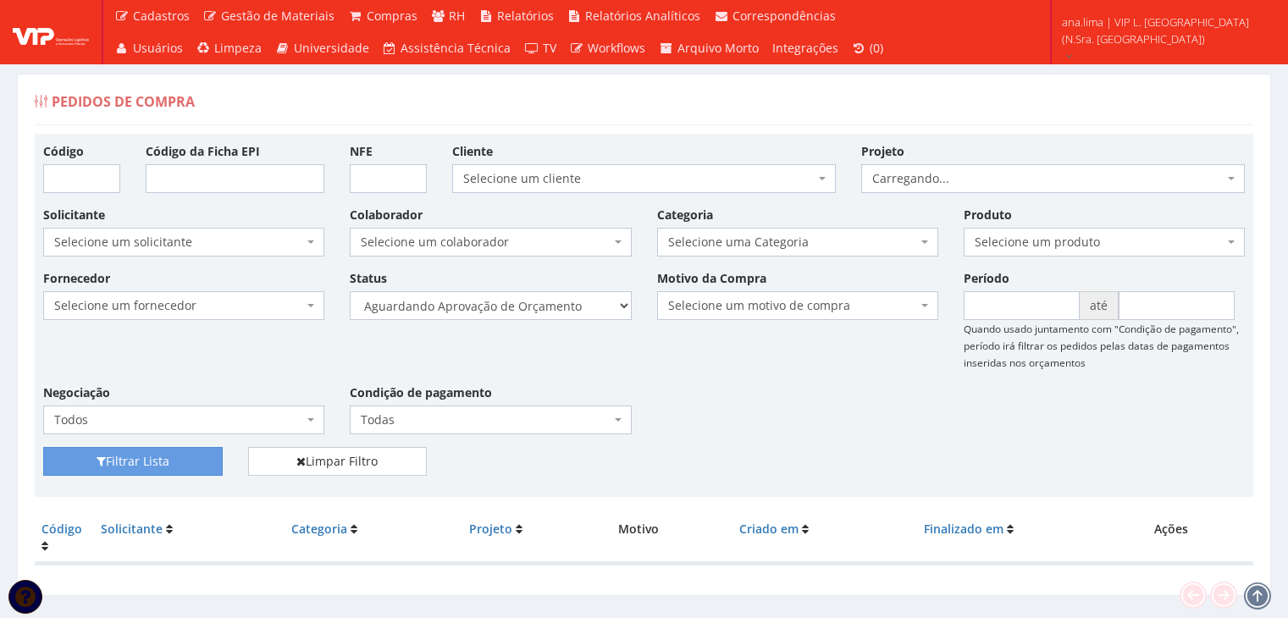
scroll to position [34, 0]
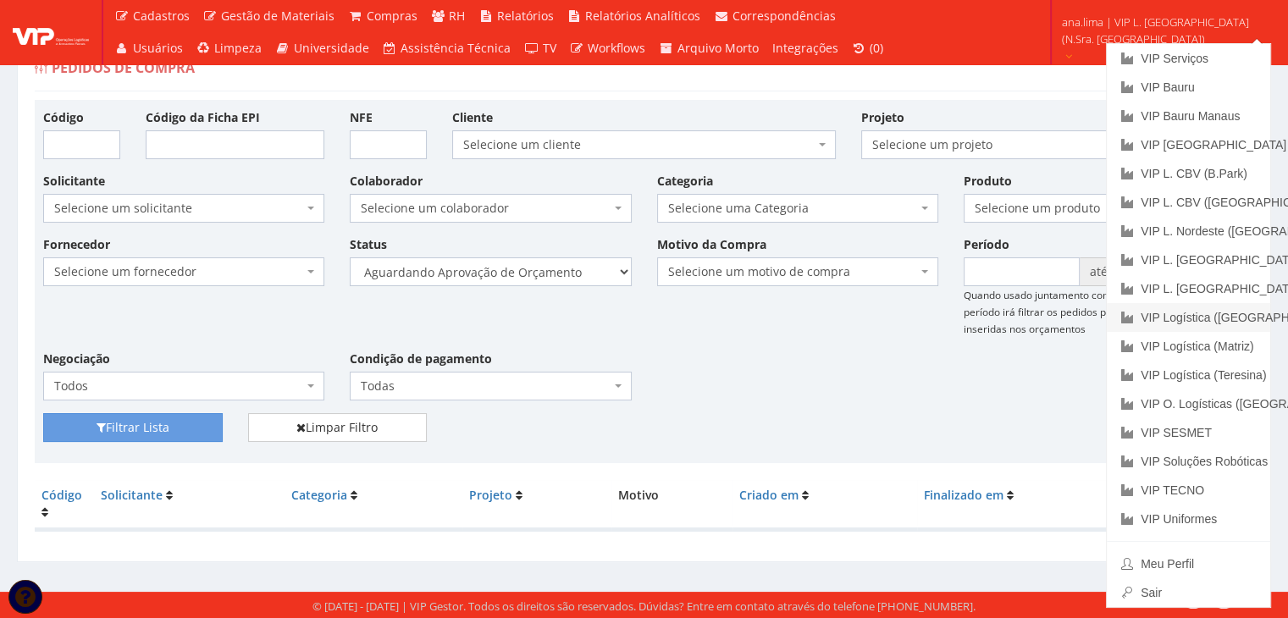
click at [1208, 312] on link "VIP Logística ([GEOGRAPHIC_DATA])" at bounding box center [1188, 317] width 163 height 29
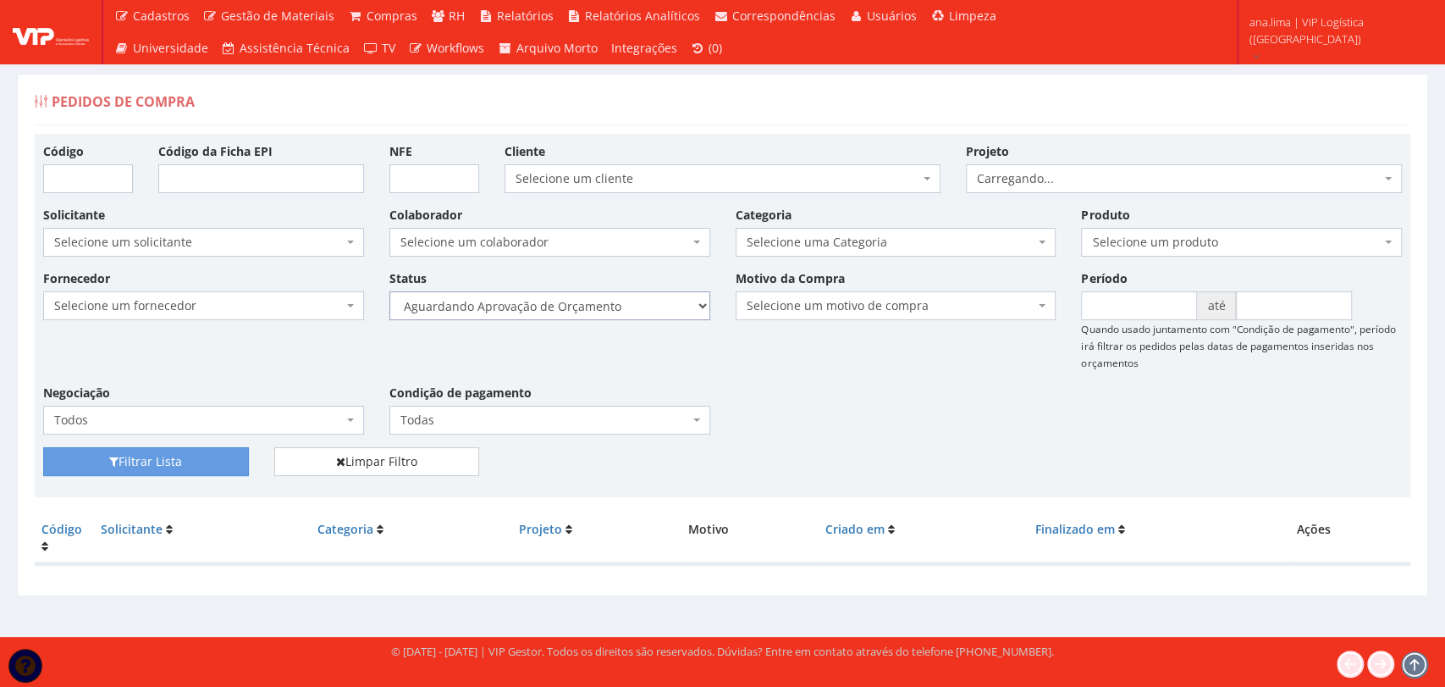
click at [631, 307] on select "Selecione um status Cancelado Aguardando Aprovação Diretoria Pedido Aprovado Ag…" at bounding box center [550, 305] width 321 height 29
select select "1"
click at [390, 291] on select "Selecione um status Cancelado Aguardando Aprovação Diretoria Pedido Aprovado Ag…" at bounding box center [550, 305] width 321 height 29
click at [157, 463] on button "Filtrar Lista" at bounding box center [146, 461] width 206 height 29
drag, startPoint x: 0, startPoint y: 0, endPoint x: 628, endPoint y: 306, distance: 698.7
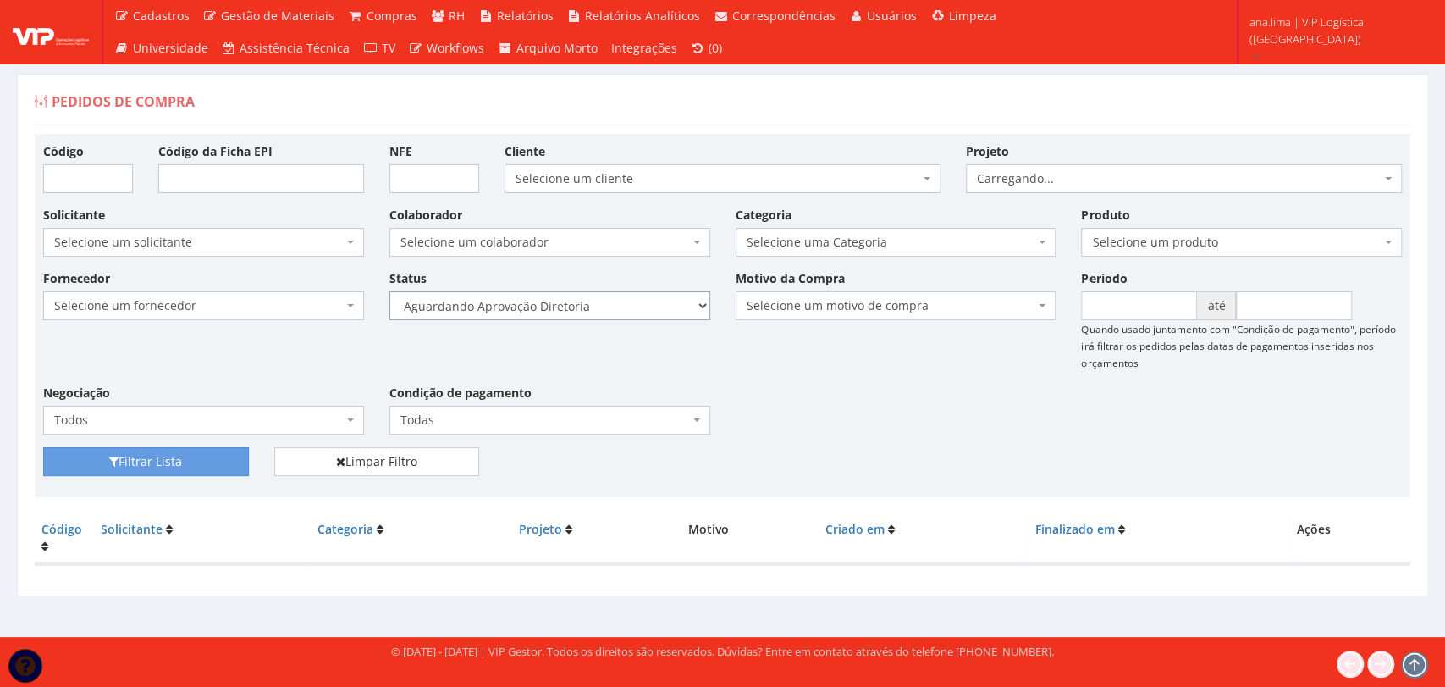
click at [628, 306] on select "Selecione um status Cancelado Aguardando Aprovação Diretoria Pedido Aprovado Ag…" at bounding box center [550, 305] width 321 height 29
select select "4"
click at [390, 291] on select "Selecione um status Cancelado Aguardando Aprovação Diretoria Pedido Aprovado Ag…" at bounding box center [550, 305] width 321 height 29
click at [213, 460] on button "Filtrar Lista" at bounding box center [146, 461] width 206 height 29
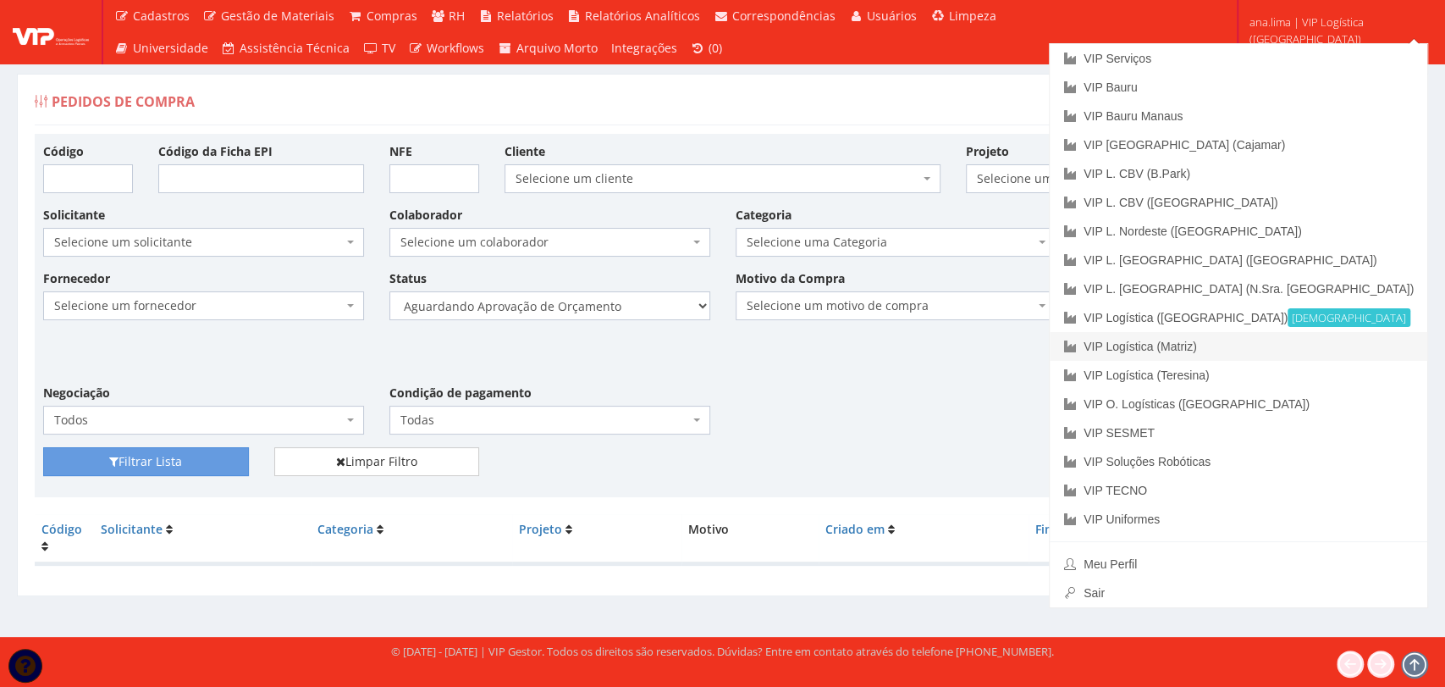
click at [1339, 349] on link "VIP Logística (Matriz)" at bounding box center [1239, 346] width 378 height 29
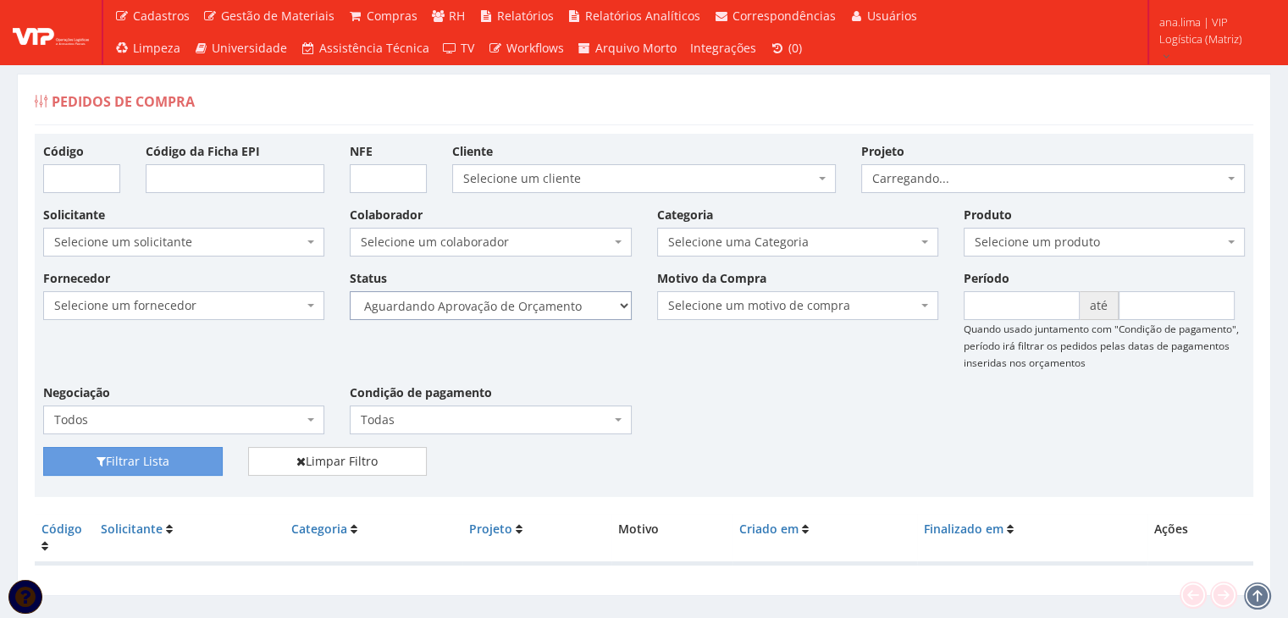
drag, startPoint x: 0, startPoint y: 0, endPoint x: 565, endPoint y: 300, distance: 639.4
click at [565, 299] on select "Selecione um status Cancelado Aguardando Aprovação Diretoria Pedido Aprovado Ag…" at bounding box center [490, 305] width 281 height 29
select select "1"
click at [350, 291] on select "Selecione um status Cancelado Aguardando Aprovação Diretoria Pedido Aprovado Ag…" at bounding box center [490, 305] width 281 height 29
click at [154, 465] on button "Filtrar Lista" at bounding box center [133, 461] width 180 height 29
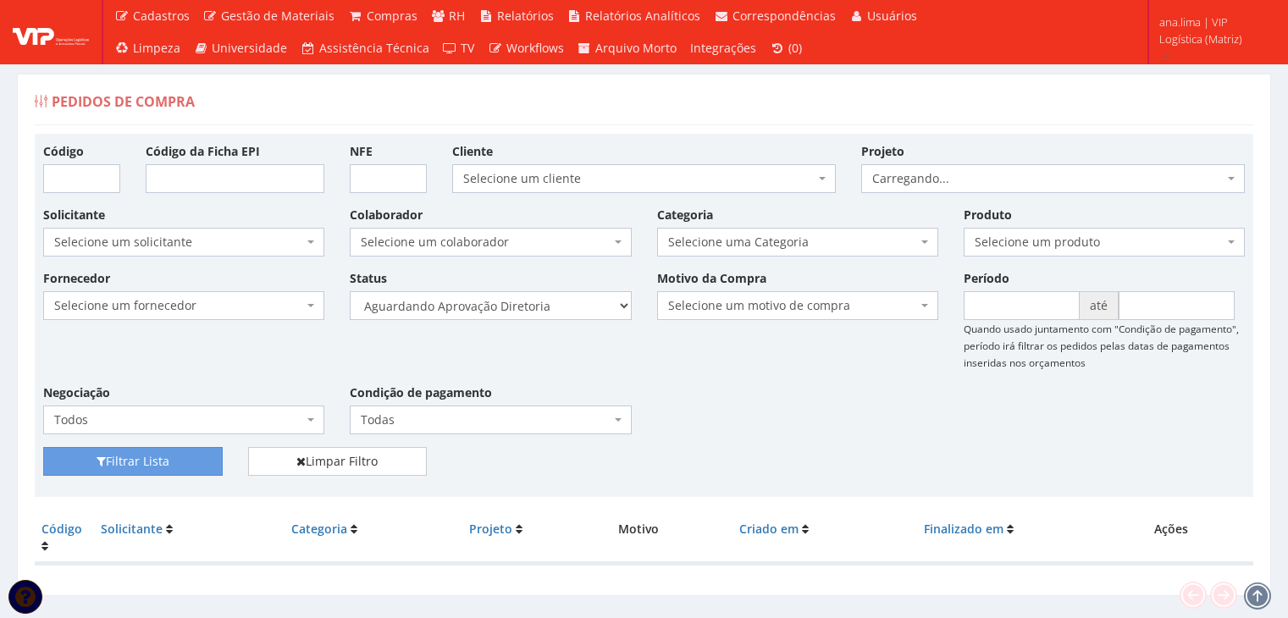
scroll to position [34, 0]
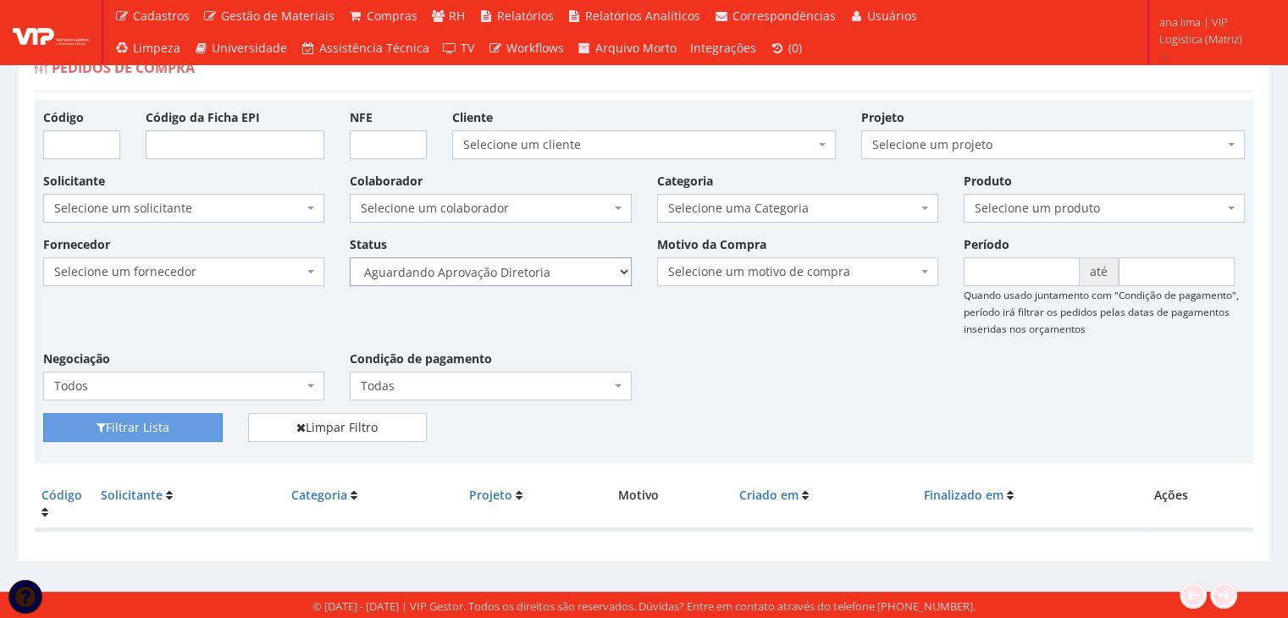
drag, startPoint x: 572, startPoint y: 268, endPoint x: 570, endPoint y: 279, distance: 11.1
click at [572, 268] on select "Selecione um status Cancelado Aguardando Aprovação Diretoria Pedido Aprovado Ag…" at bounding box center [490, 271] width 281 height 29
select select "4"
click at [350, 257] on select "Selecione um status Cancelado Aguardando Aprovação Diretoria Pedido Aprovado Ag…" at bounding box center [490, 271] width 281 height 29
click at [180, 427] on button "Filtrar Lista" at bounding box center [133, 427] width 180 height 29
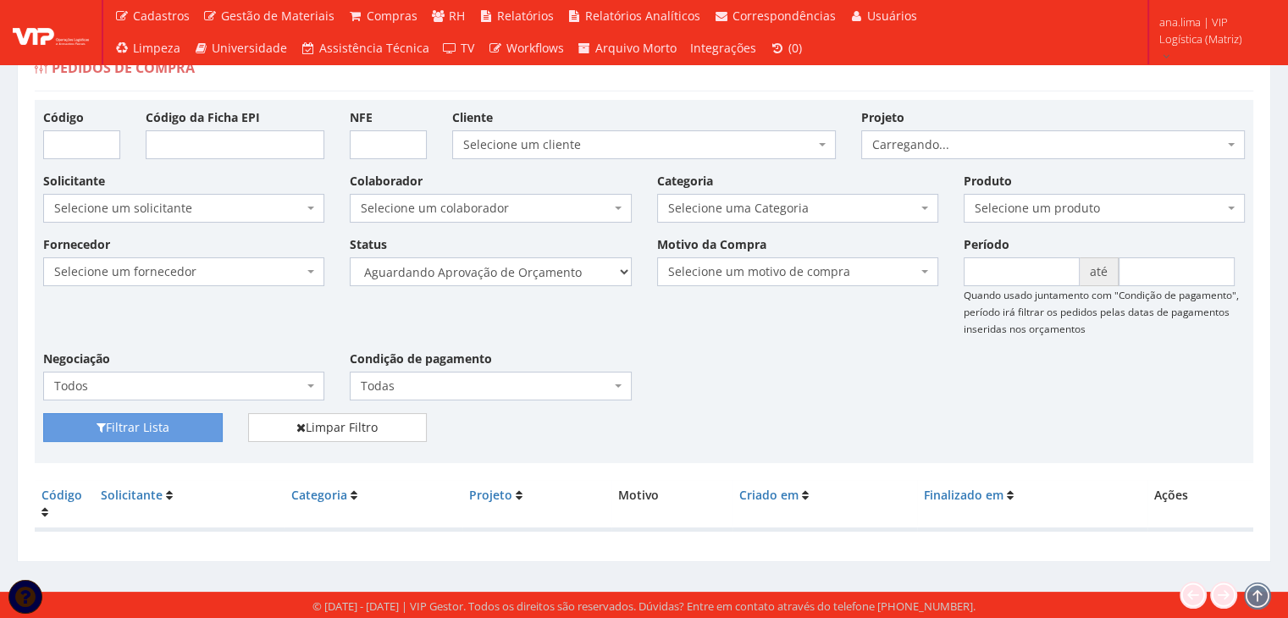
scroll to position [34, 0]
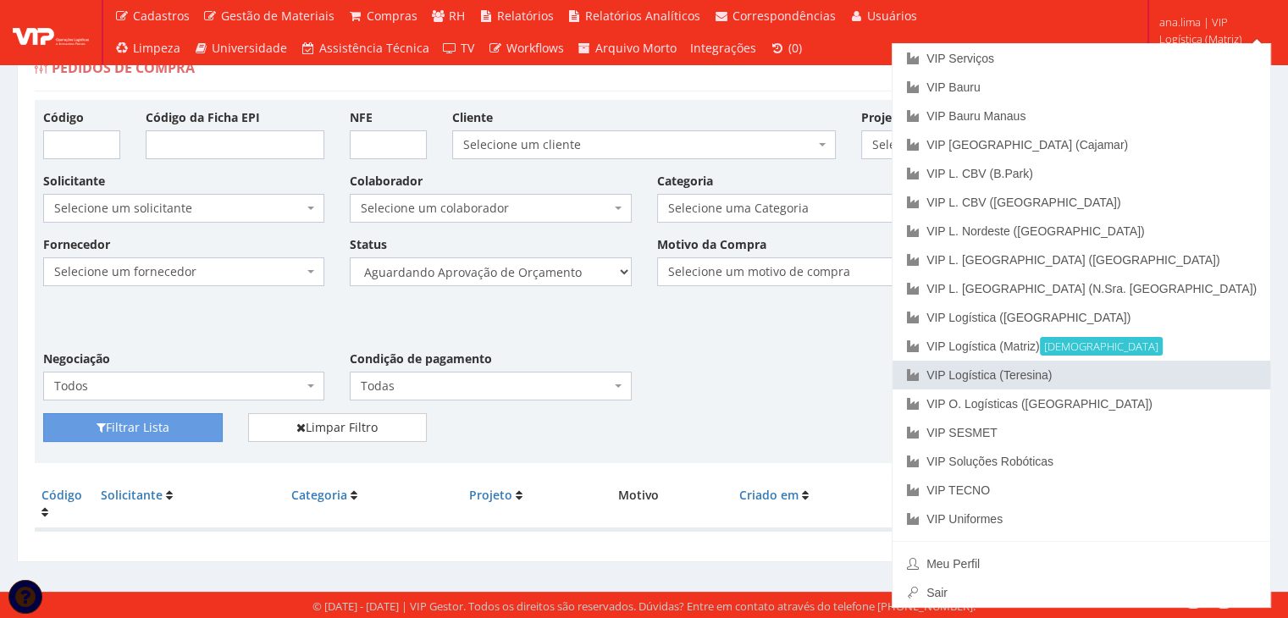
drag, startPoint x: 1186, startPoint y: 367, endPoint x: 1130, endPoint y: 378, distance: 57.8
click at [1186, 367] on link "VIP Logística (Teresina)" at bounding box center [1081, 375] width 378 height 29
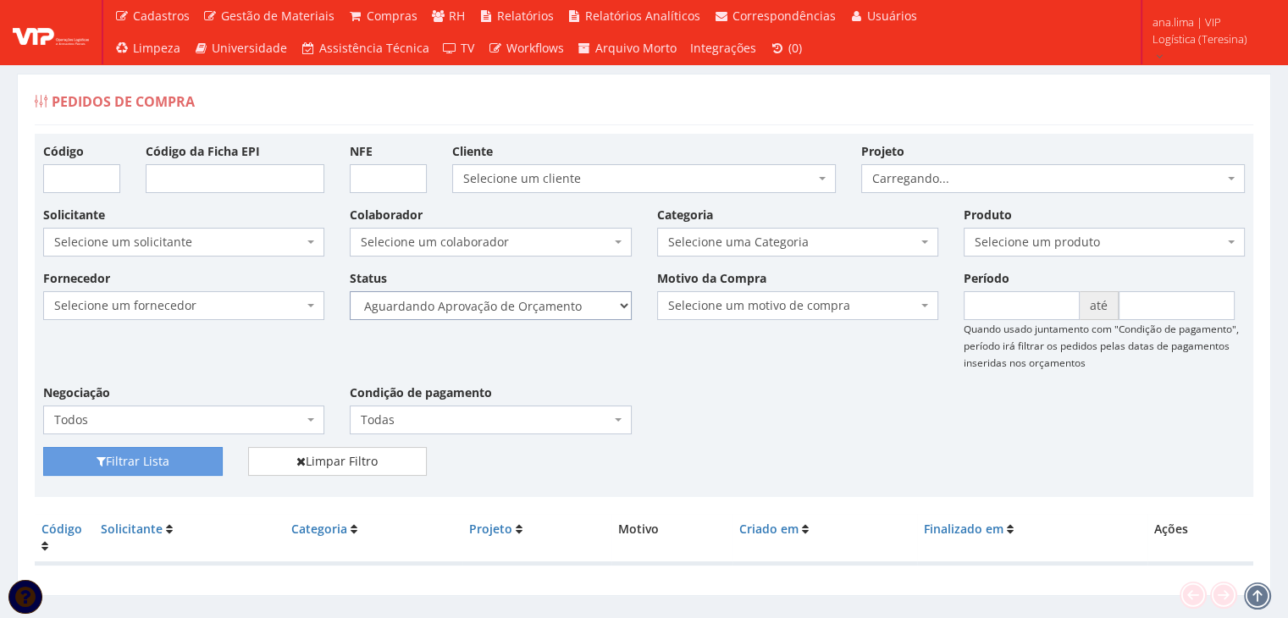
click at [574, 291] on select "Selecione um status Cancelado Aguardando Aprovação Diretoria Pedido Aprovado Ag…" at bounding box center [490, 305] width 281 height 29
select select "1"
click at [350, 291] on select "Selecione um status Cancelado Aguardando Aprovação Diretoria Pedido Aprovado Ag…" at bounding box center [490, 305] width 281 height 29
click at [220, 476] on div "Filtrar Lista Limpar Filtro" at bounding box center [643, 467] width 1227 height 41
click at [205, 463] on button "Filtrar Lista" at bounding box center [133, 461] width 180 height 29
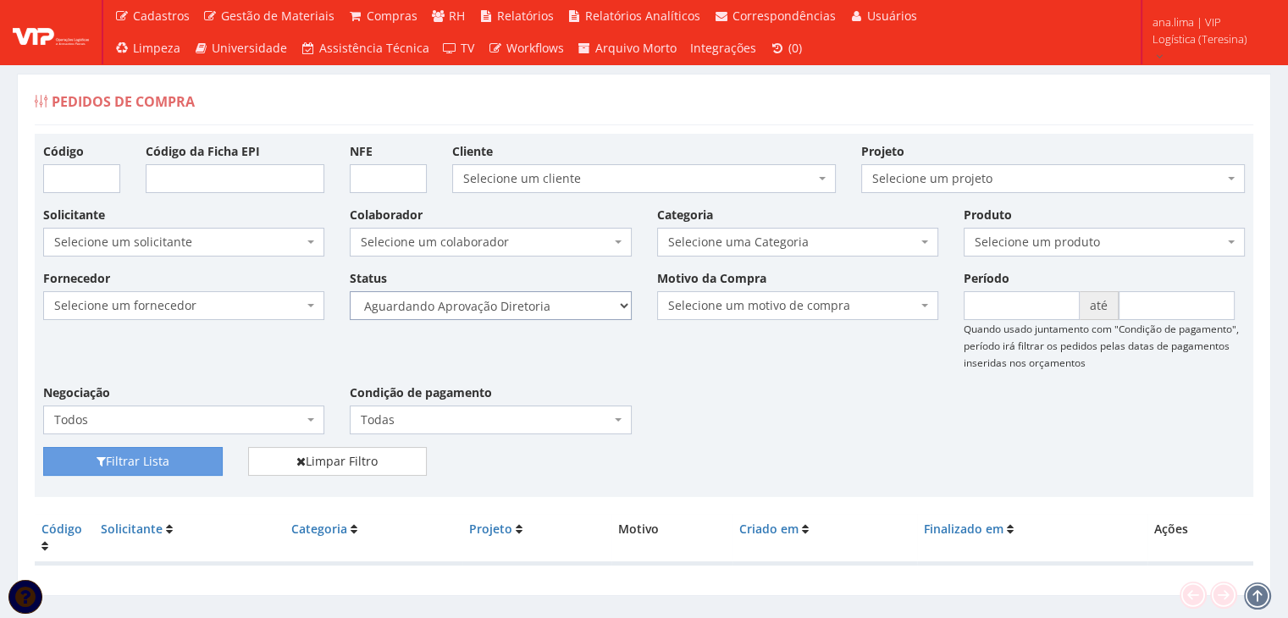
click at [539, 303] on select "Selecione um status Cancelado Aguardando Aprovação Diretoria Pedido Aprovado Ag…" at bounding box center [490, 305] width 281 height 29
click at [350, 291] on select "Selecione um status Cancelado Aguardando Aprovação Diretoria Pedido Aprovado Ag…" at bounding box center [490, 305] width 281 height 29
drag, startPoint x: 144, startPoint y: 466, endPoint x: 450, endPoint y: 411, distance: 311.4
click at [146, 464] on button "Filtrar Lista" at bounding box center [133, 461] width 180 height 29
click at [551, 307] on select "Selecione um status Cancelado Aguardando Aprovação Diretoria Pedido Aprovado Ag…" at bounding box center [490, 305] width 281 height 29
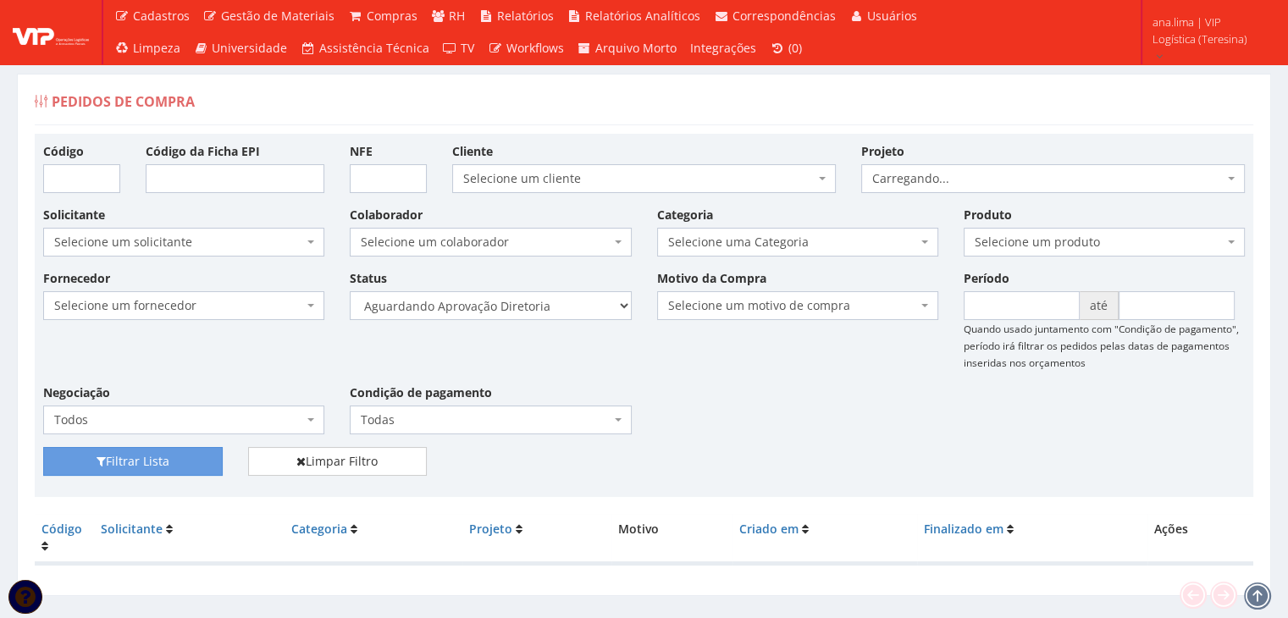
select select "4"
click at [350, 291] on select "Selecione um status Cancelado Aguardando Aprovação Diretoria Pedido Aprovado Ag…" at bounding box center [490, 305] width 281 height 29
click at [174, 467] on button "Filtrar Lista" at bounding box center [133, 461] width 180 height 29
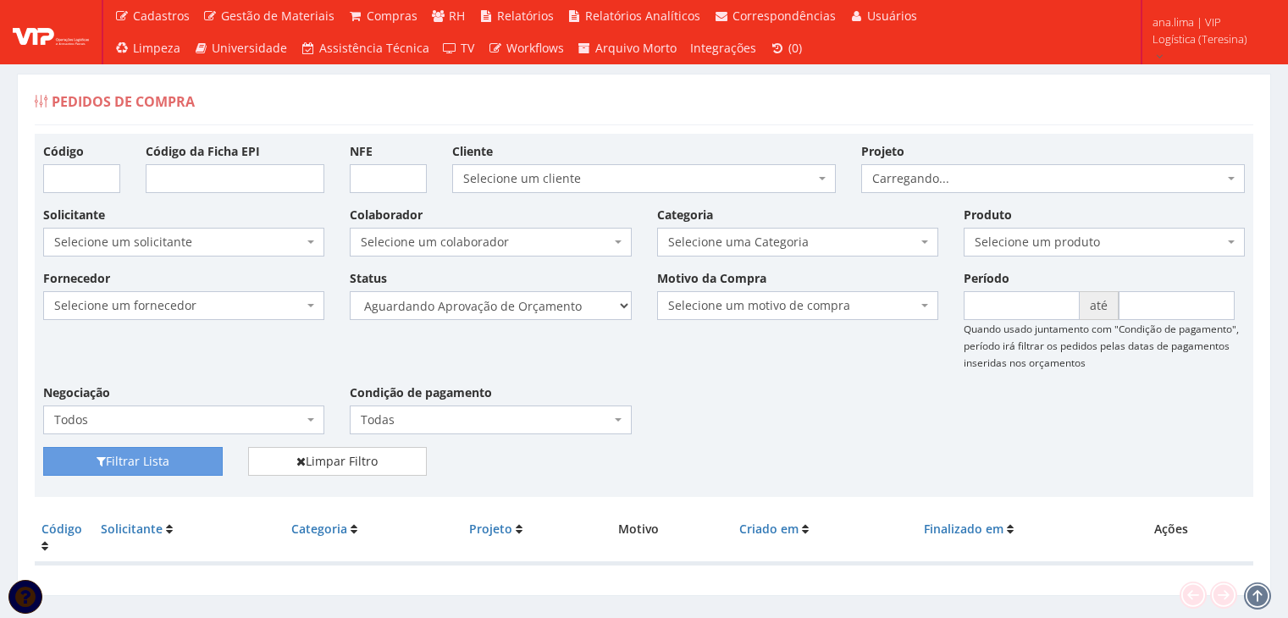
scroll to position [34, 0]
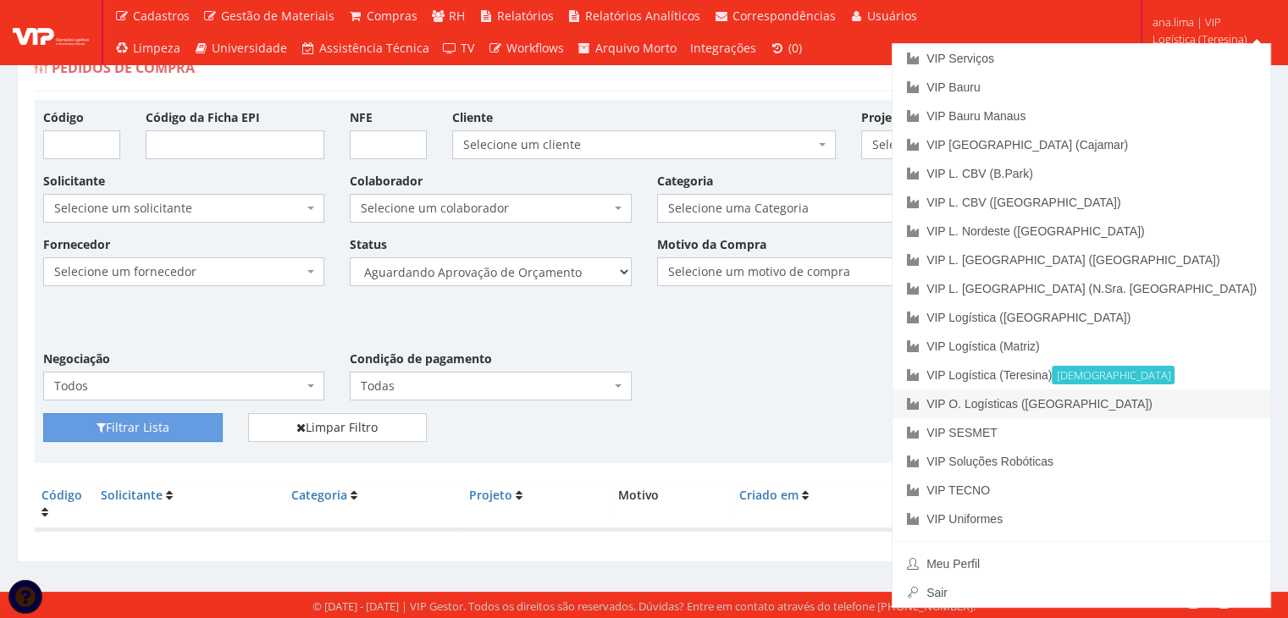
click at [1205, 401] on link "VIP O. Logísticas ([GEOGRAPHIC_DATA])" at bounding box center [1081, 404] width 378 height 29
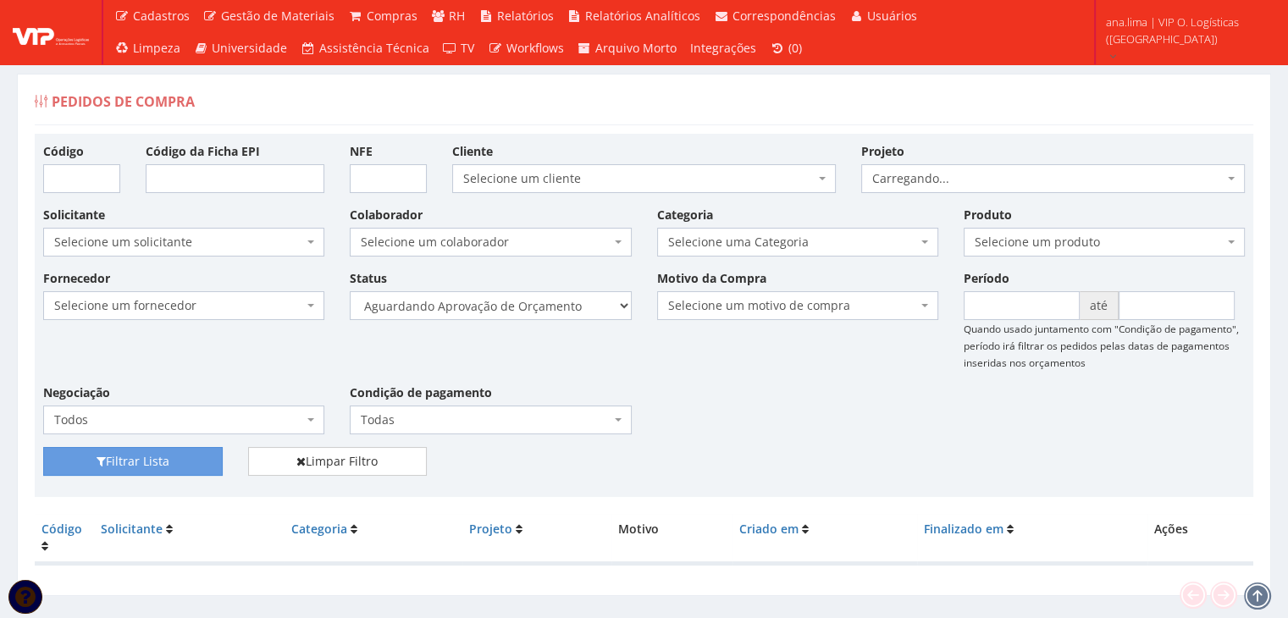
click at [559, 332] on div "Fornecedor Selecione um fornecedor ******** ******** 1000 MARCAS BRASIL 123 MIL…" at bounding box center [643, 358] width 1227 height 178
click at [566, 312] on select "Selecione um status Cancelado Aguardando Aprovação Diretoria Pedido Aprovado Ag…" at bounding box center [490, 305] width 281 height 29
select select "1"
click at [350, 291] on select "Selecione um status Cancelado Aguardando Aprovação Diretoria Pedido Aprovado Ag…" at bounding box center [490, 305] width 281 height 29
click at [159, 459] on button "Filtrar Lista" at bounding box center [133, 461] width 180 height 29
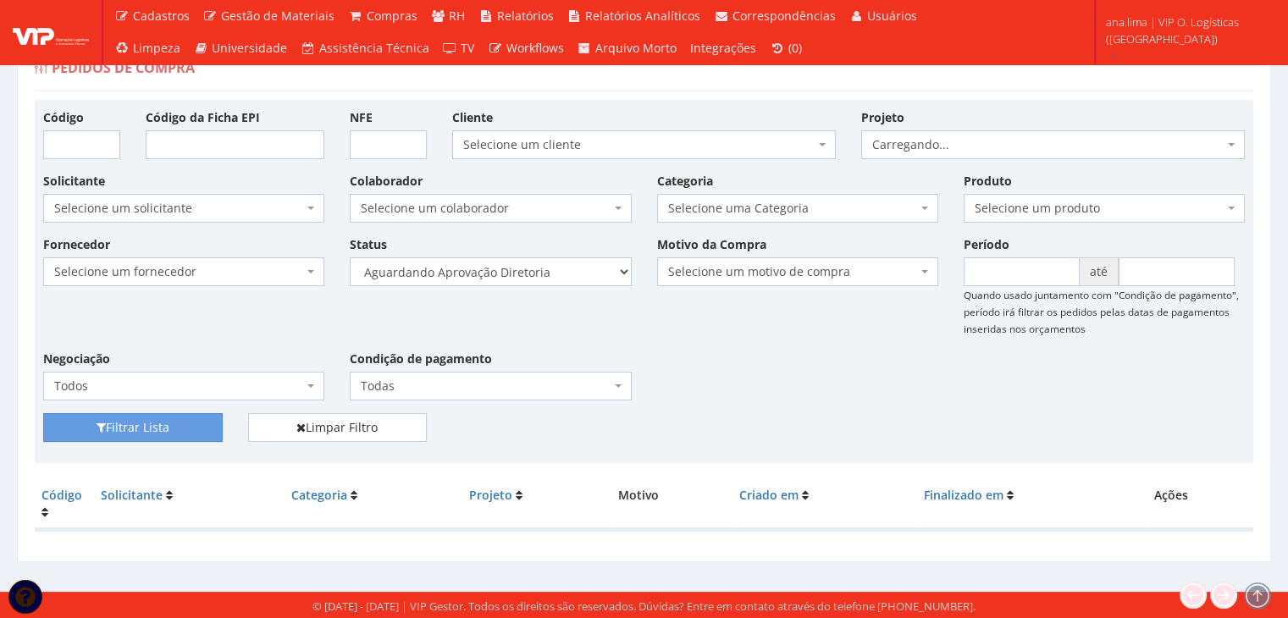
scroll to position [34, 0]
click at [564, 268] on select "Selecione um status Cancelado Aguardando Aprovação Diretoria Pedido Aprovado Ag…" at bounding box center [490, 271] width 281 height 29
select select "4"
click at [350, 257] on select "Selecione um status Cancelado Aguardando Aprovação Diretoria Pedido Aprovado Ag…" at bounding box center [490, 271] width 281 height 29
click at [174, 425] on button "Filtrar Lista" at bounding box center [133, 427] width 180 height 29
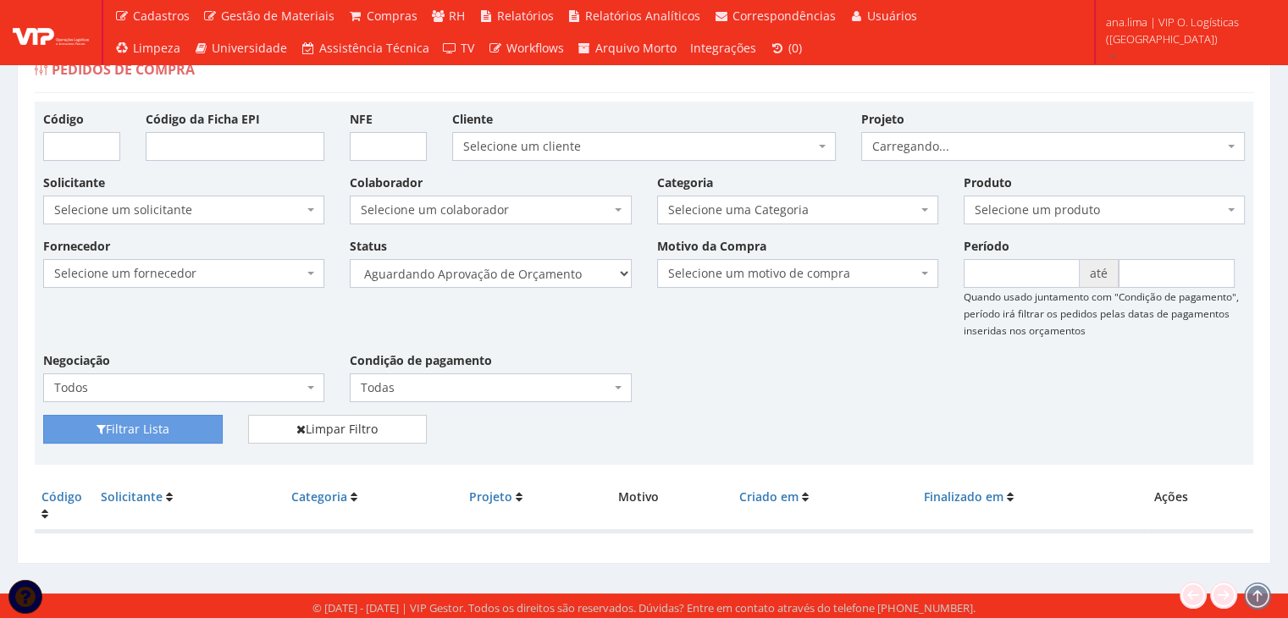
scroll to position [34, 0]
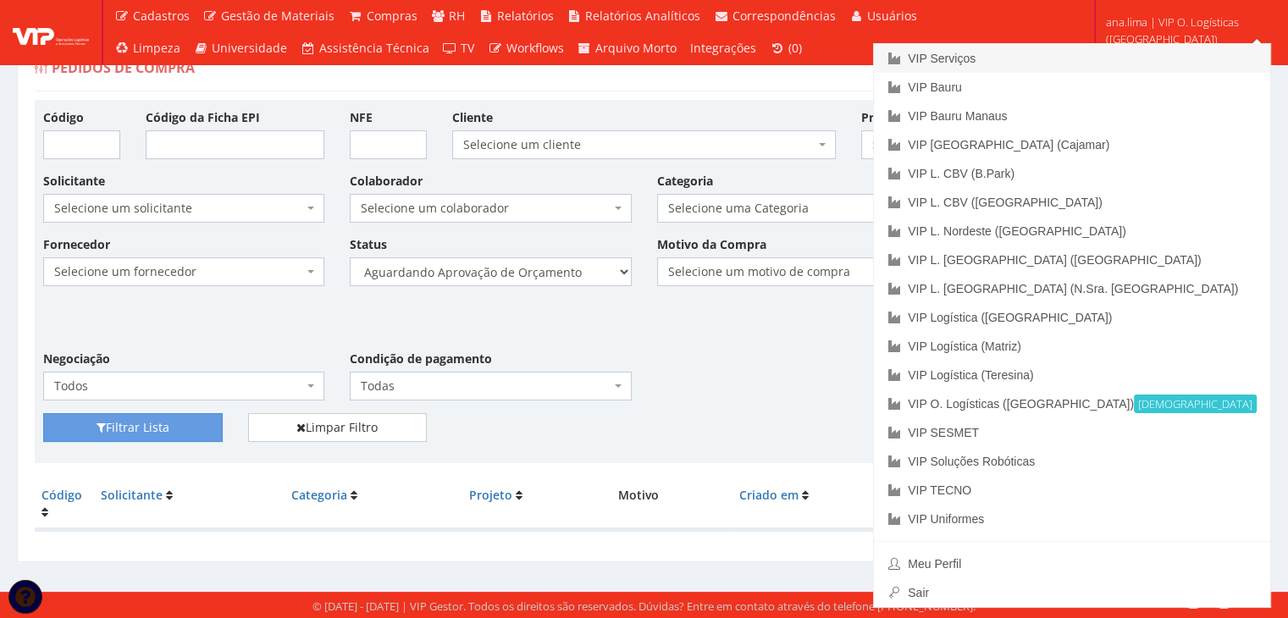
click at [1097, 58] on link "VIP Serviços" at bounding box center [1072, 58] width 396 height 29
